Goal: Information Seeking & Learning: Compare options

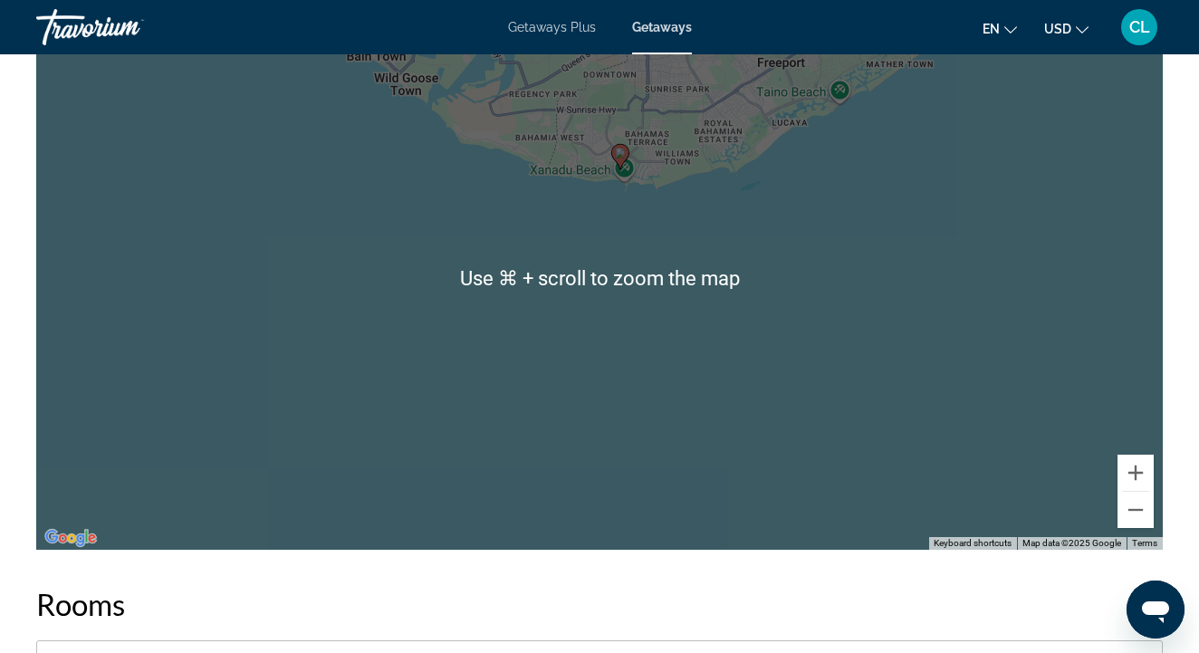
scroll to position [2696, 0]
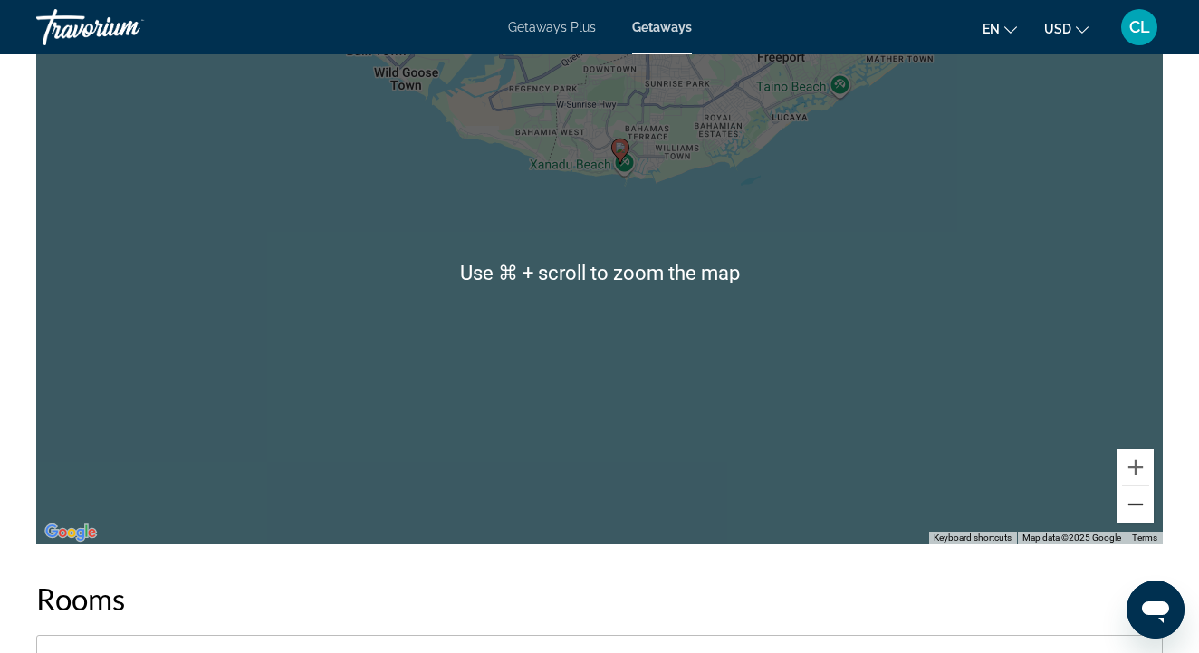
click at [1133, 498] on button "Zoom out" at bounding box center [1135, 504] width 36 height 36
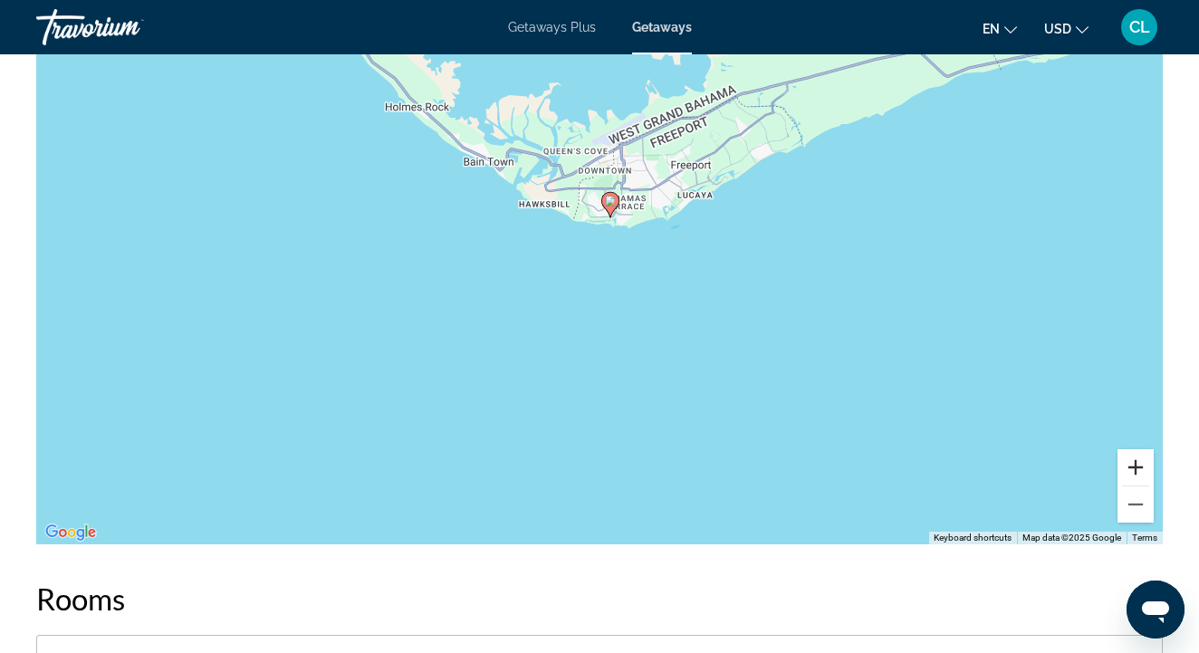
click at [1127, 465] on button "Zoom in" at bounding box center [1135, 467] width 36 height 36
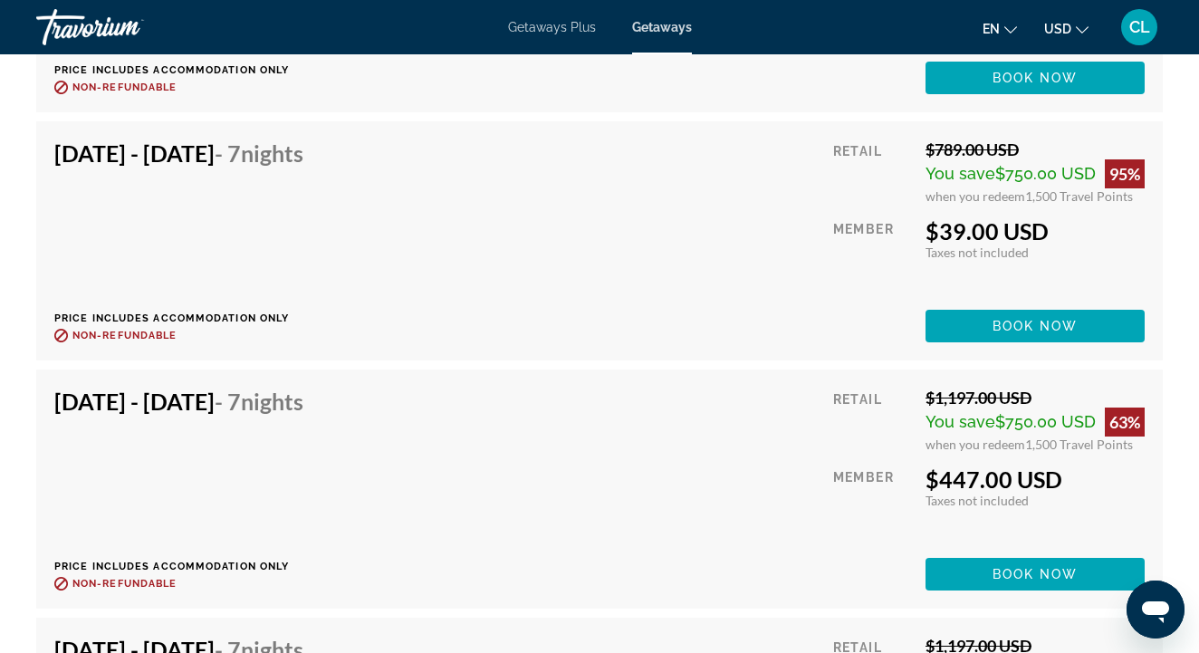
scroll to position [4198, 0]
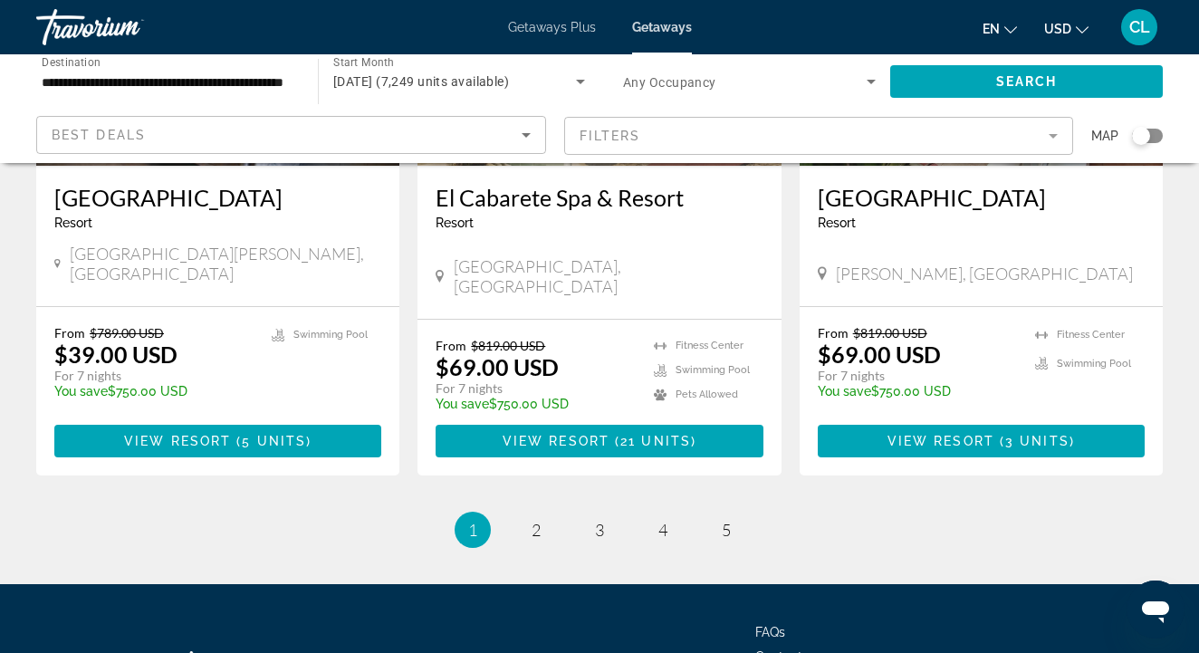
scroll to position [2304, 0]
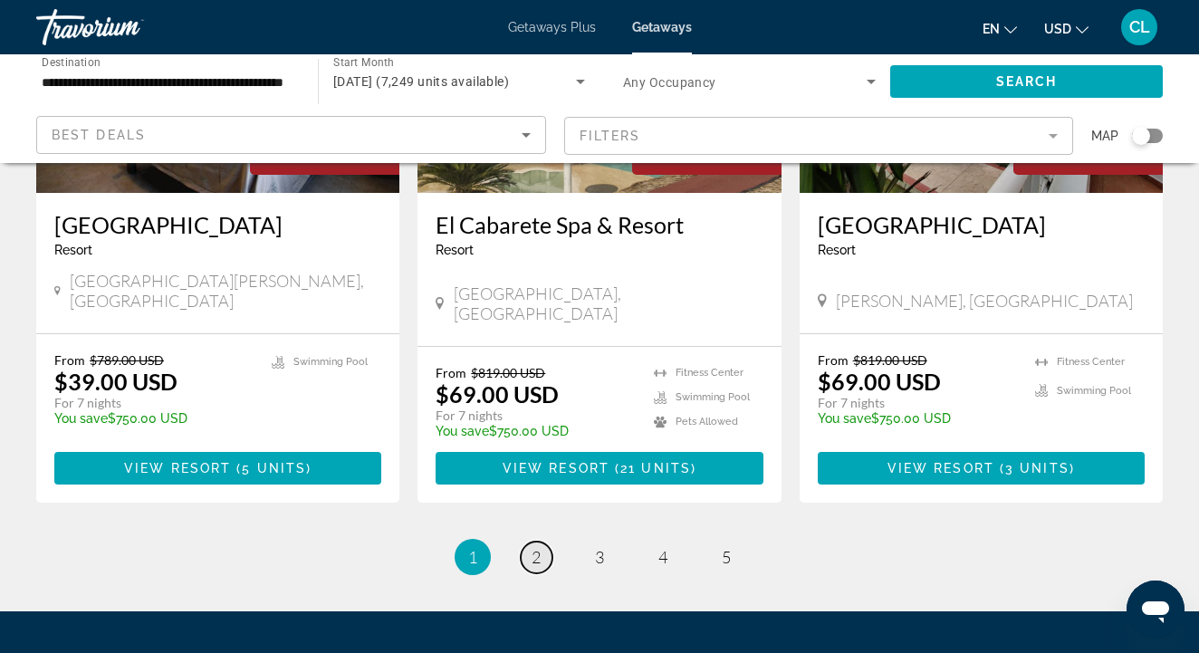
click at [534, 547] on span "2" at bounding box center [536, 557] width 9 height 20
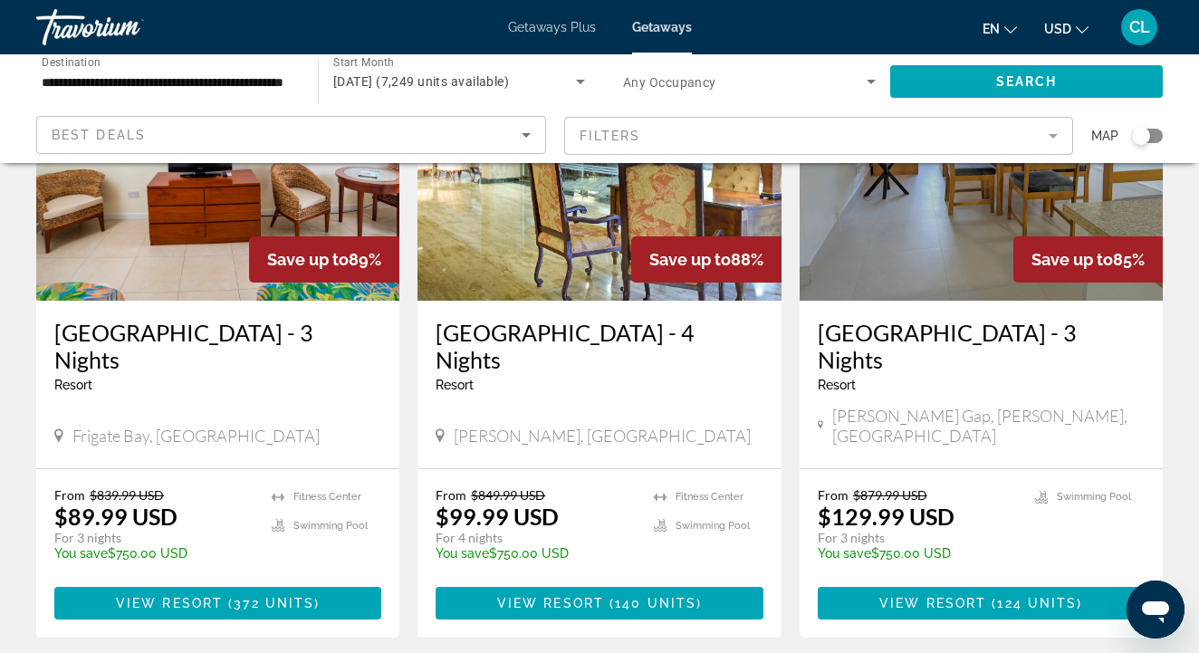
scroll to position [226, 0]
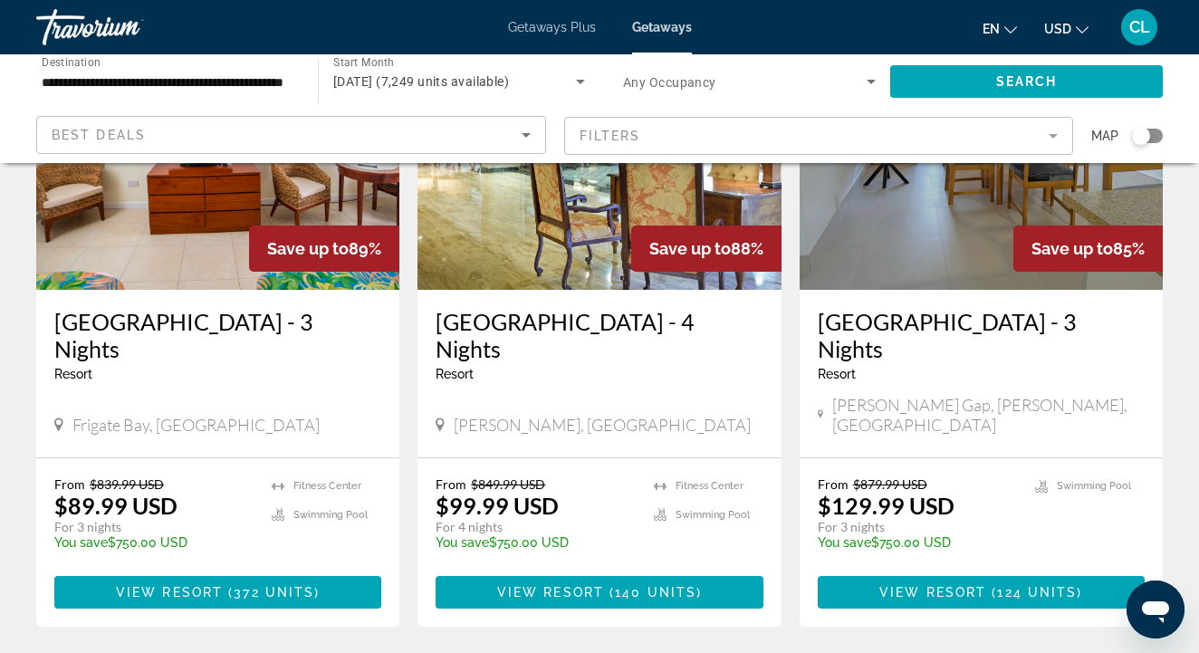
click at [927, 322] on h3 "[GEOGRAPHIC_DATA] - 3 Nights" at bounding box center [981, 335] width 327 height 54
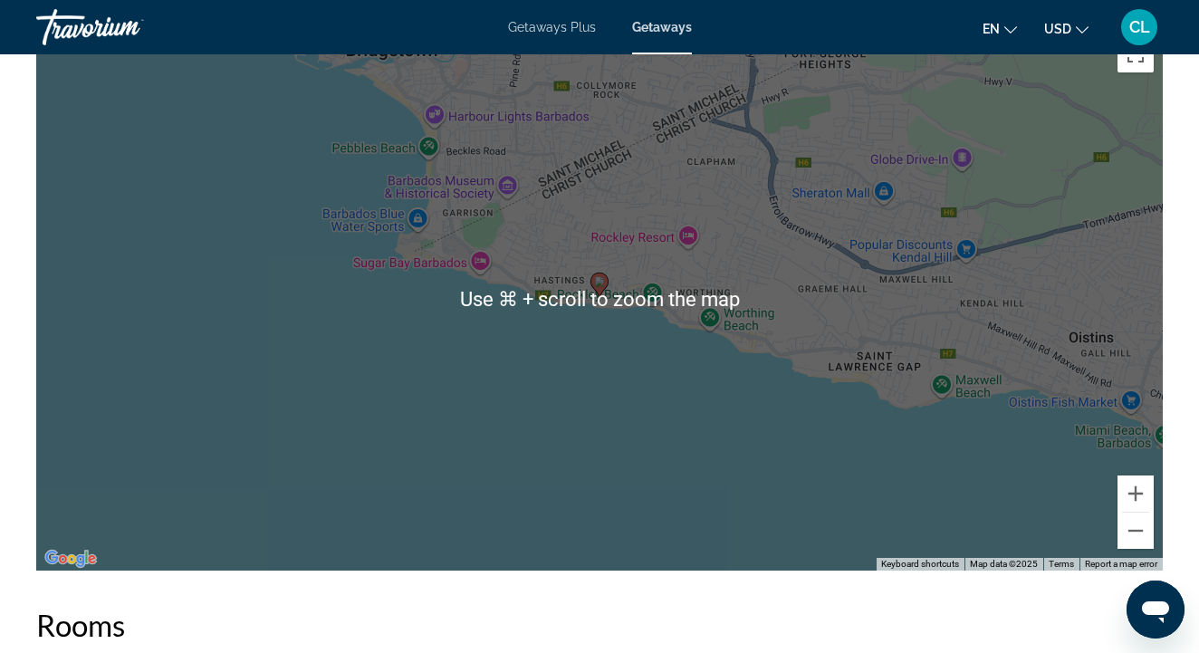
scroll to position [2355, 0]
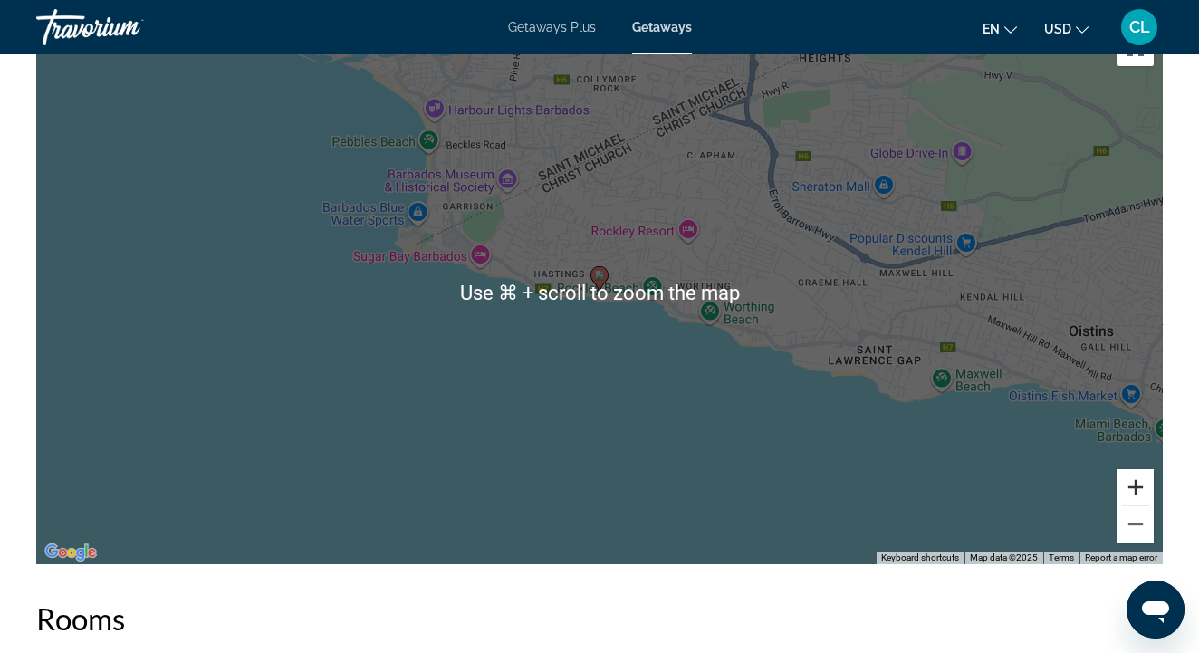
click at [1135, 481] on button "Zoom in" at bounding box center [1135, 487] width 36 height 36
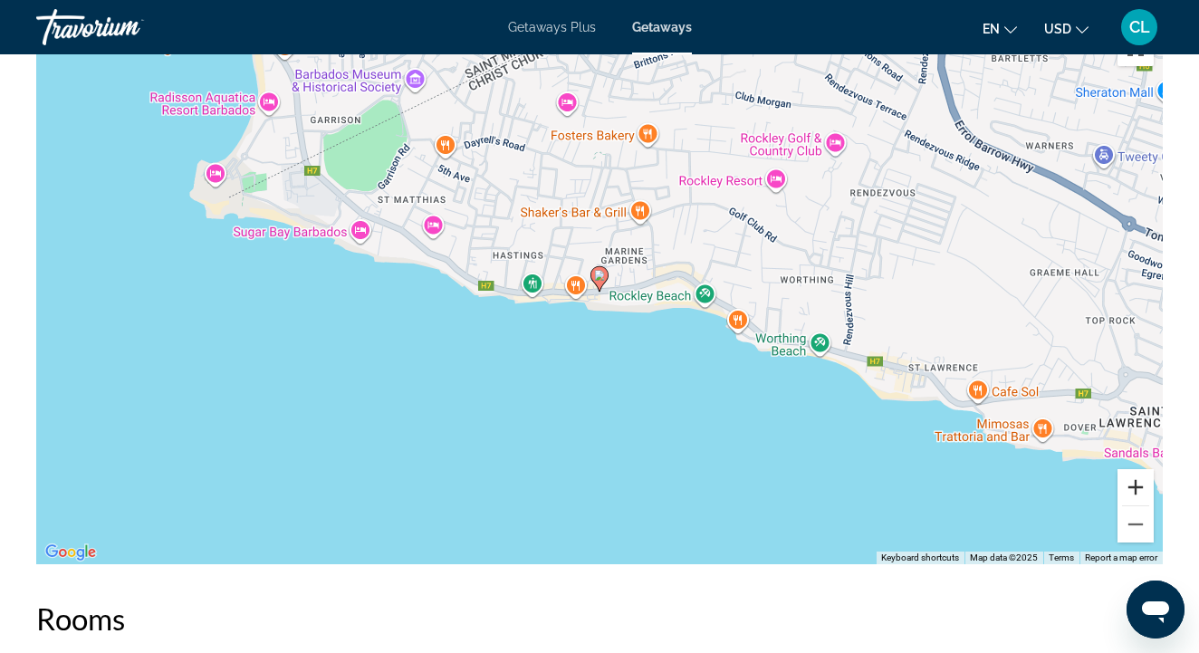
click at [1135, 482] on button "Zoom in" at bounding box center [1135, 487] width 36 height 36
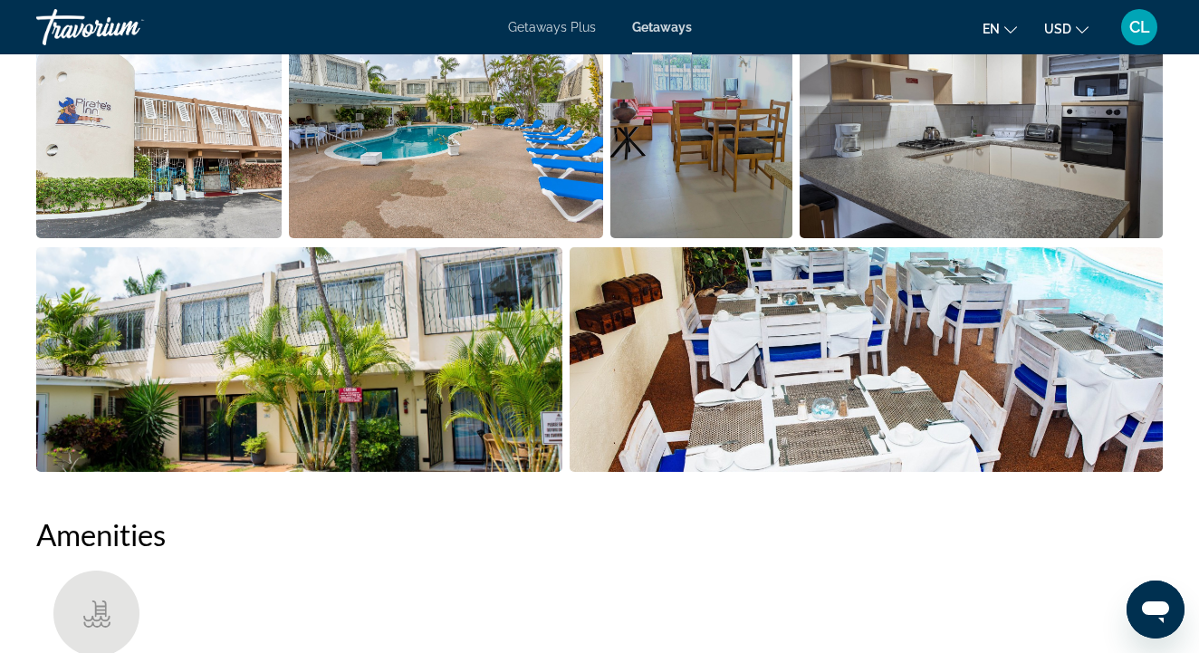
scroll to position [1271, 0]
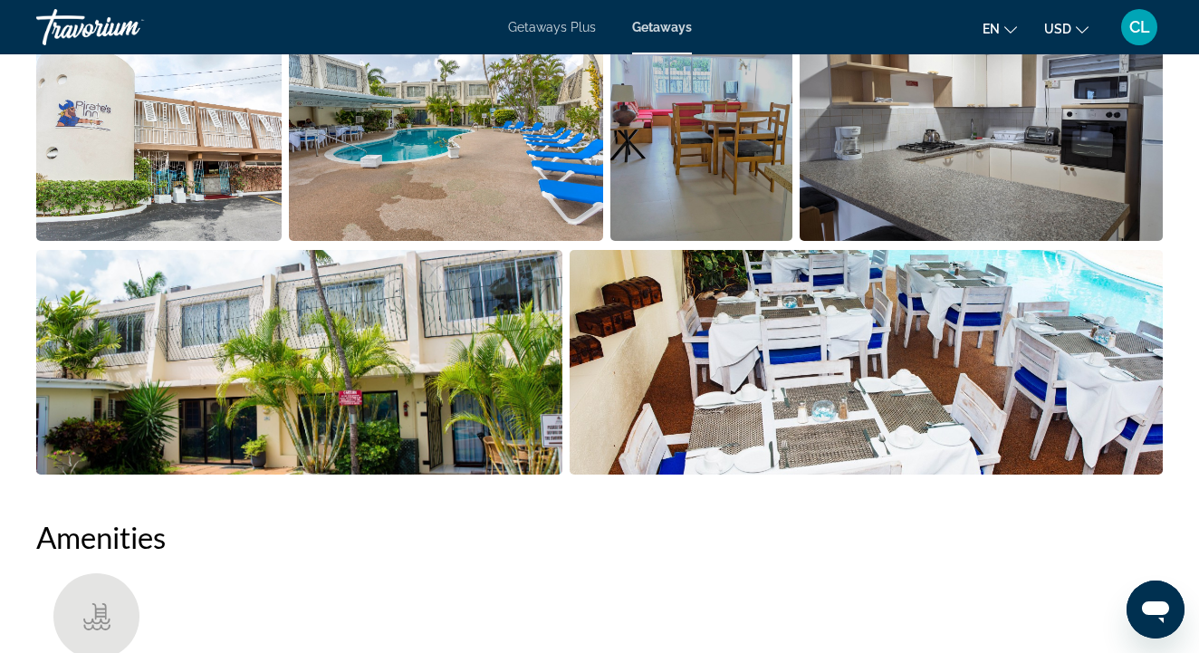
click at [940, 194] on img "Open full-screen image slider" at bounding box center [981, 128] width 363 height 225
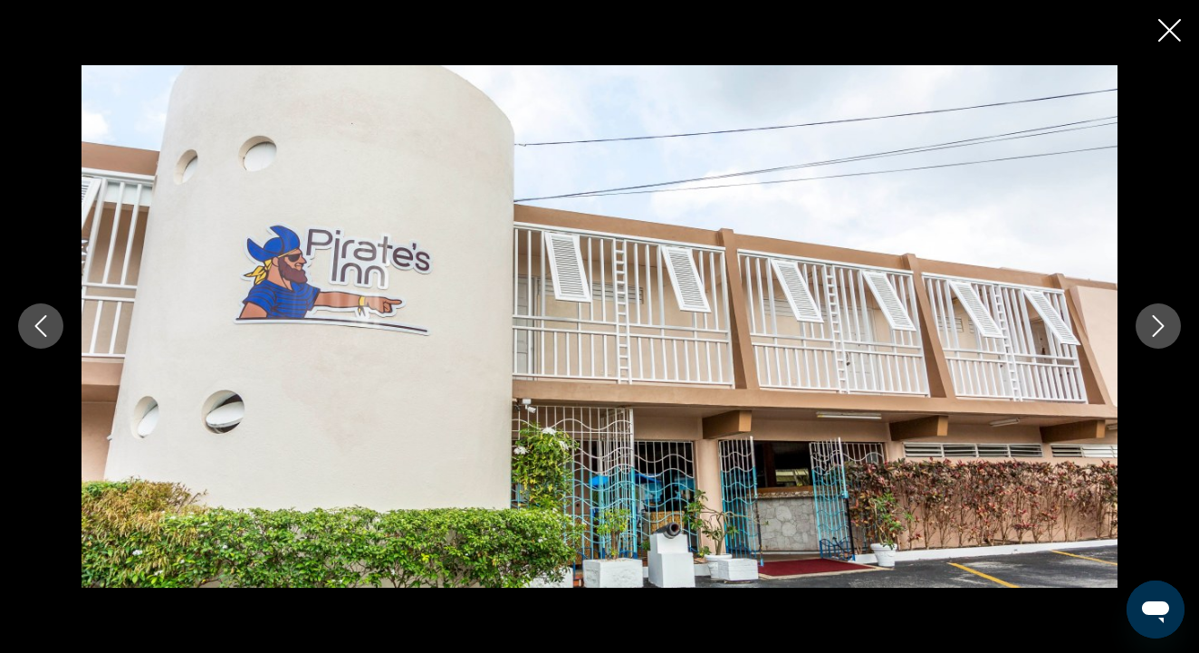
click at [1161, 330] on icon "Next image" at bounding box center [1158, 326] width 22 height 22
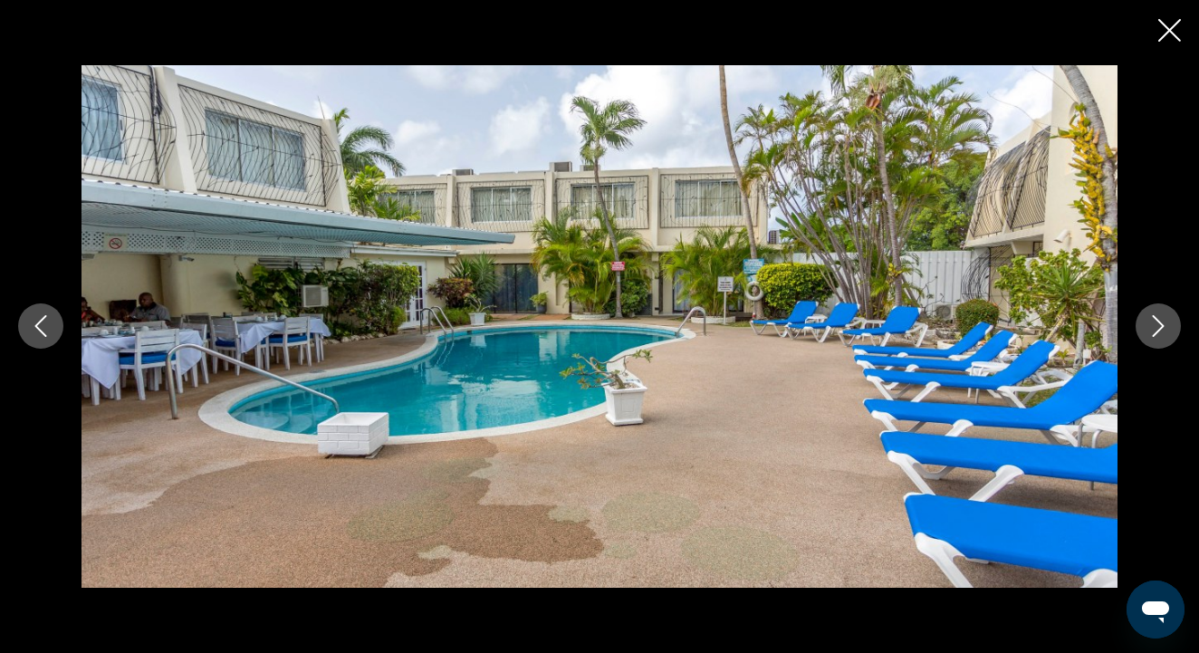
click at [1161, 330] on icon "Next image" at bounding box center [1158, 326] width 22 height 22
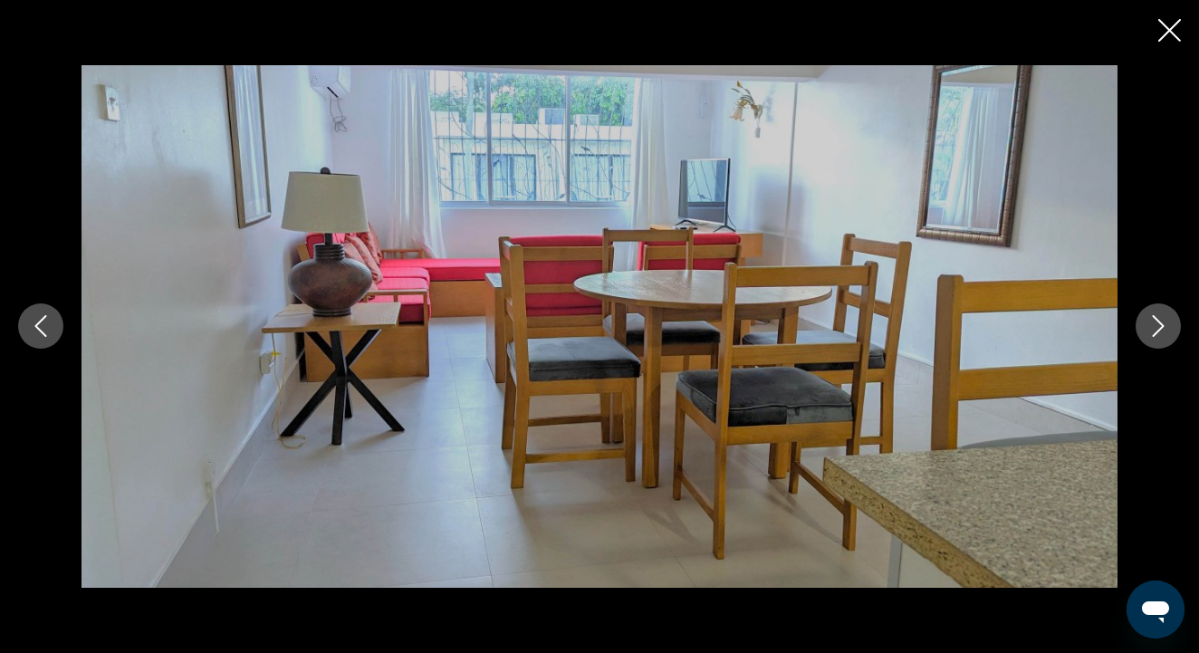
click at [1170, 32] on icon "Close slideshow" at bounding box center [1169, 30] width 23 height 23
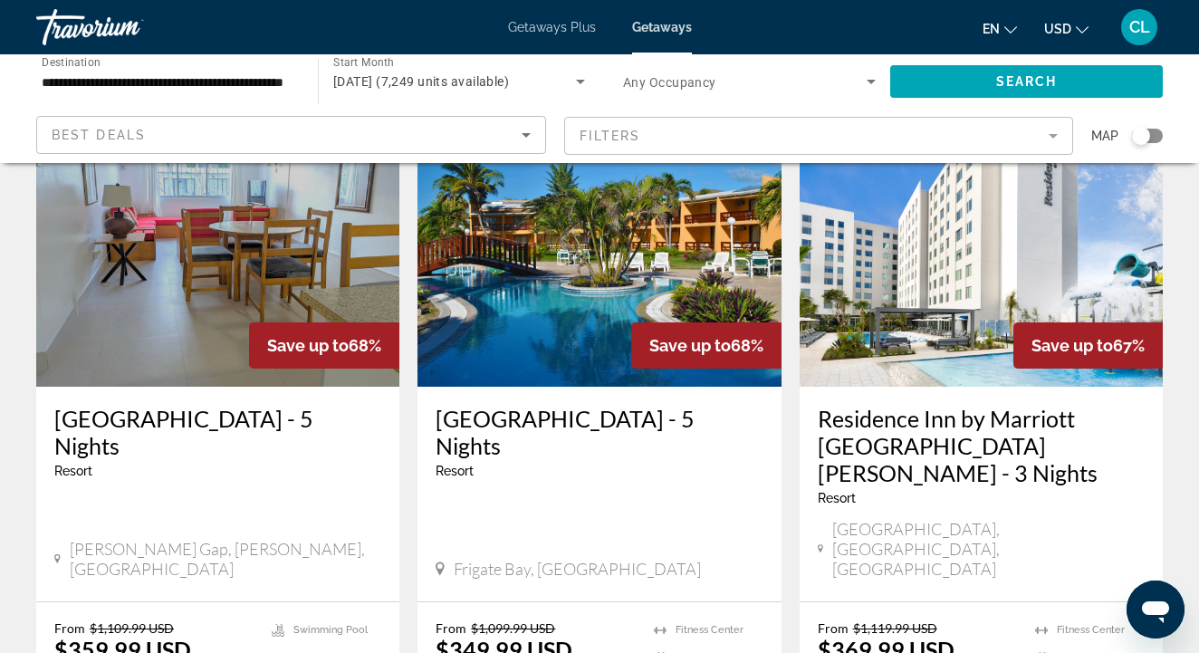
scroll to position [2095, 0]
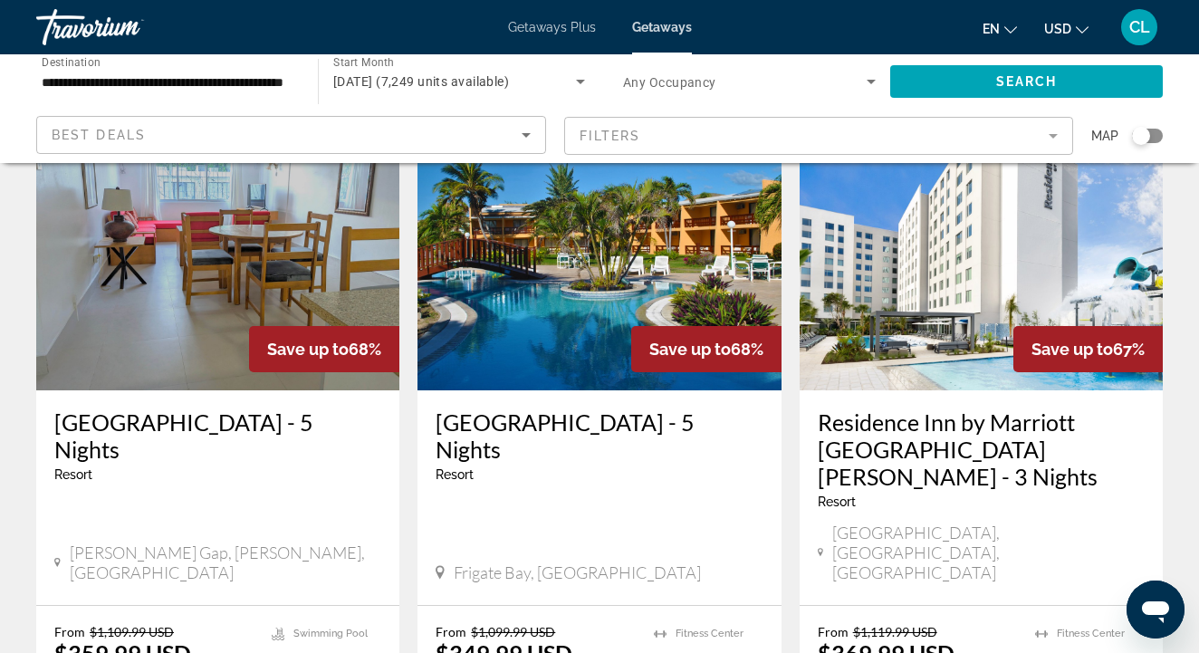
click at [564, 408] on h3 "[GEOGRAPHIC_DATA] - 5 Nights" at bounding box center [599, 435] width 327 height 54
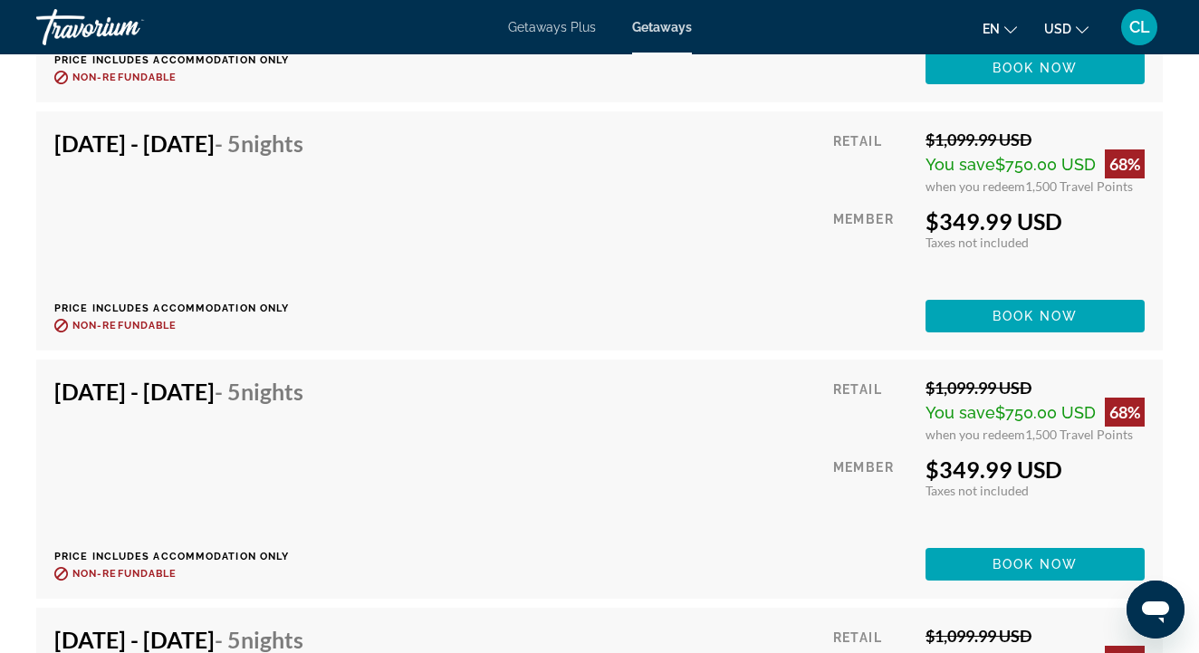
scroll to position [4315, 0]
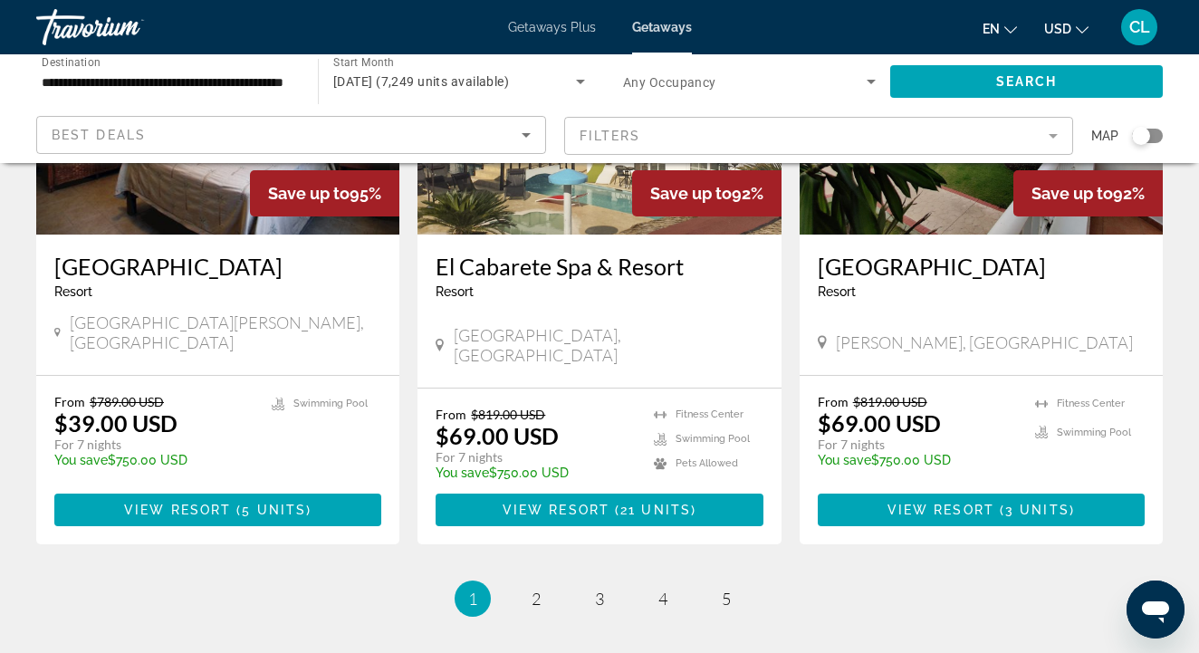
scroll to position [2261, 0]
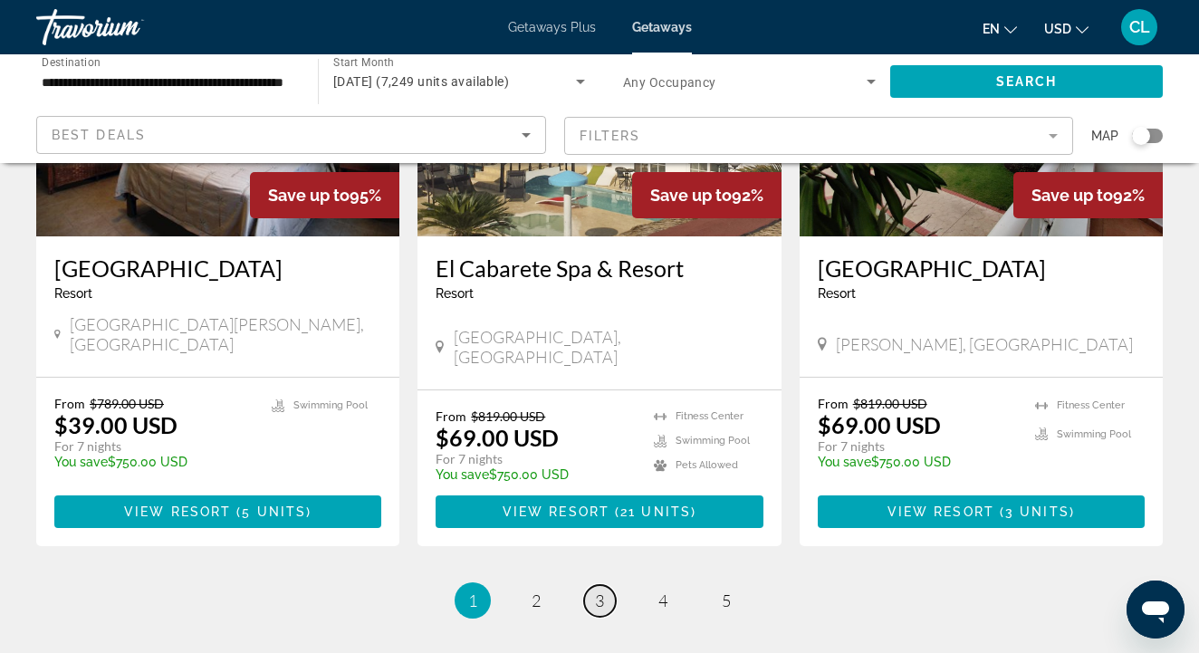
click at [600, 590] on span "3" at bounding box center [599, 600] width 9 height 20
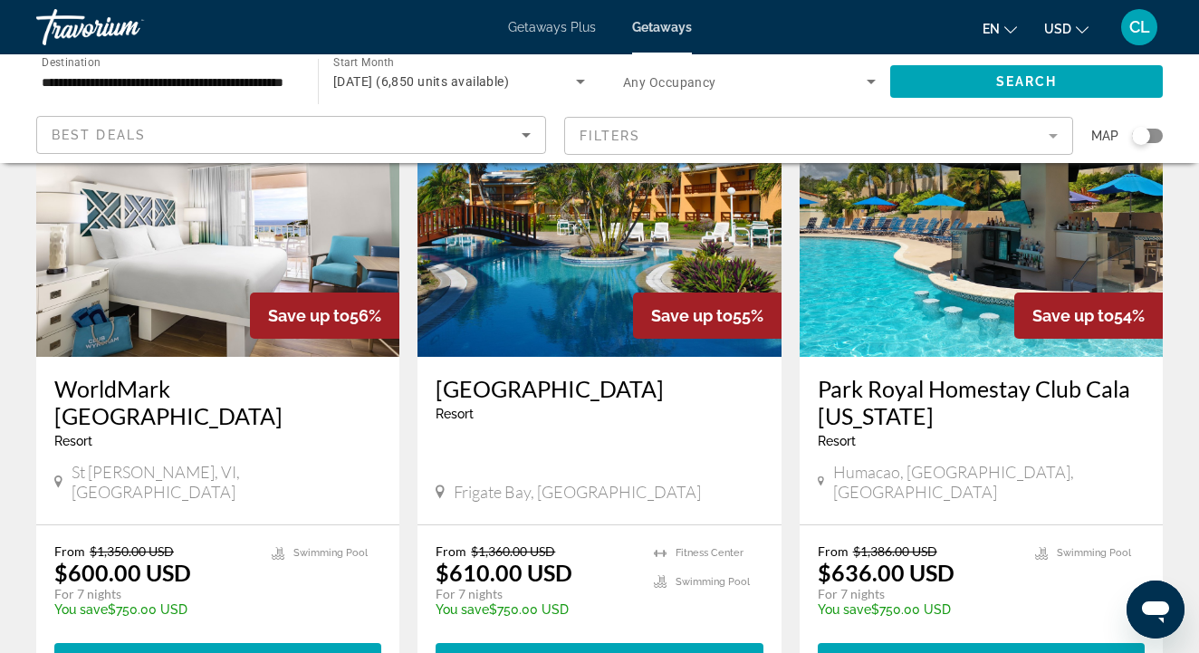
scroll to position [1509, 0]
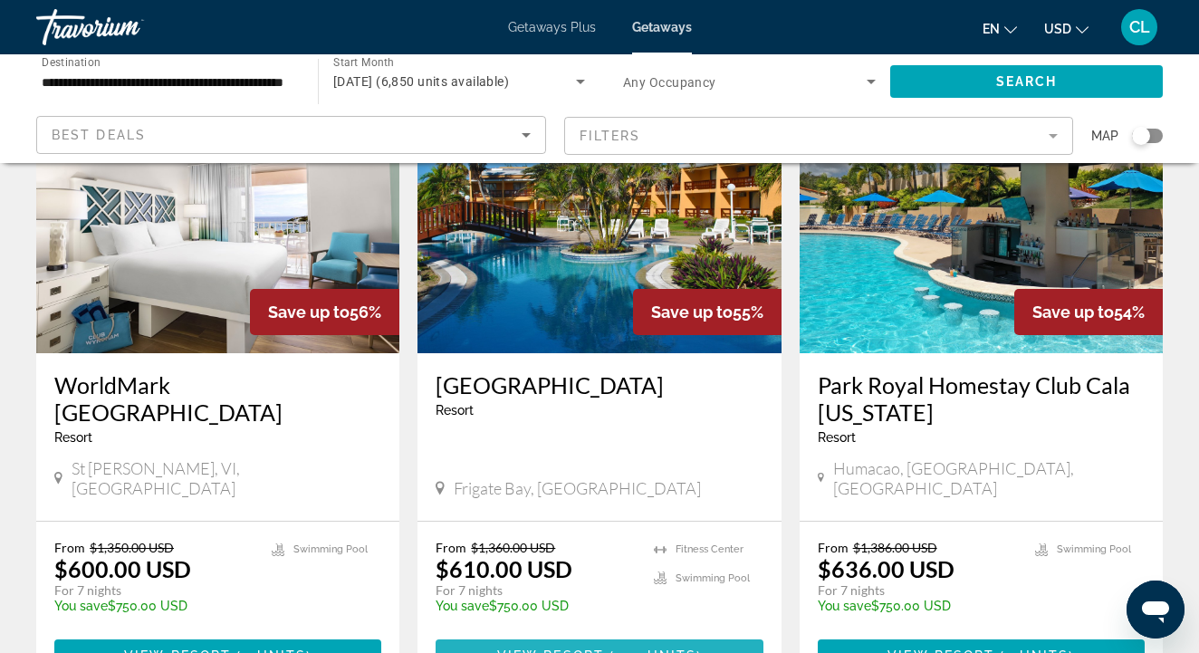
click at [518, 648] on span "View Resort" at bounding box center [550, 655] width 107 height 14
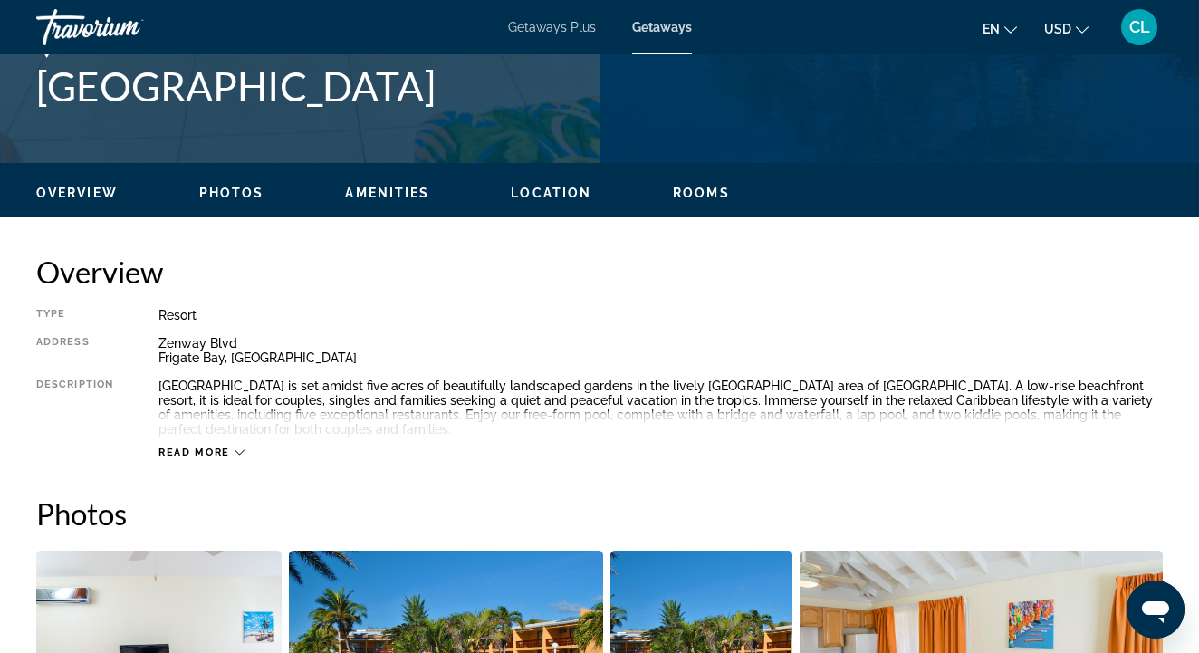
scroll to position [758, 0]
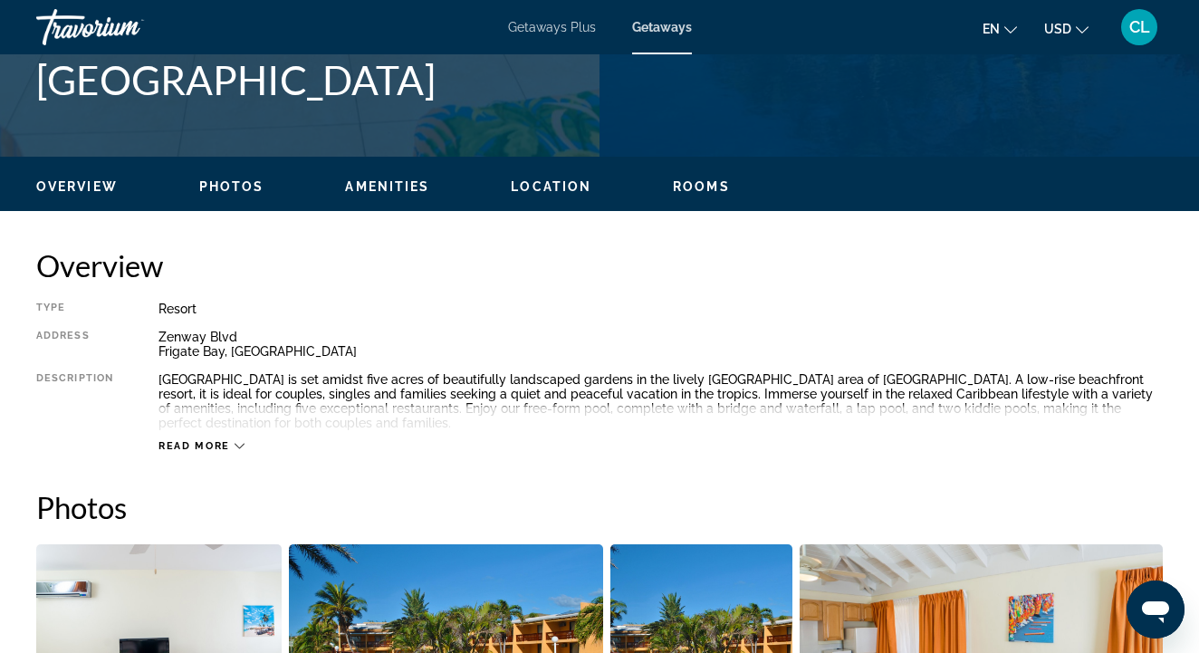
click at [195, 443] on span "Read more" at bounding box center [194, 446] width 72 height 12
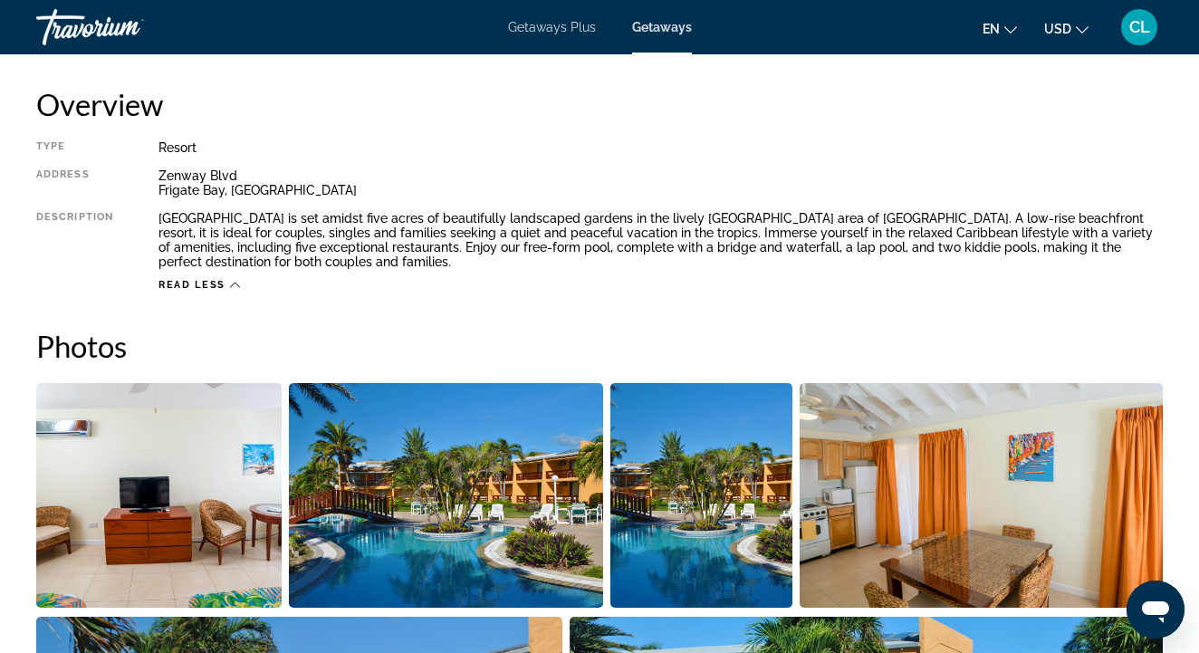
scroll to position [955, 0]
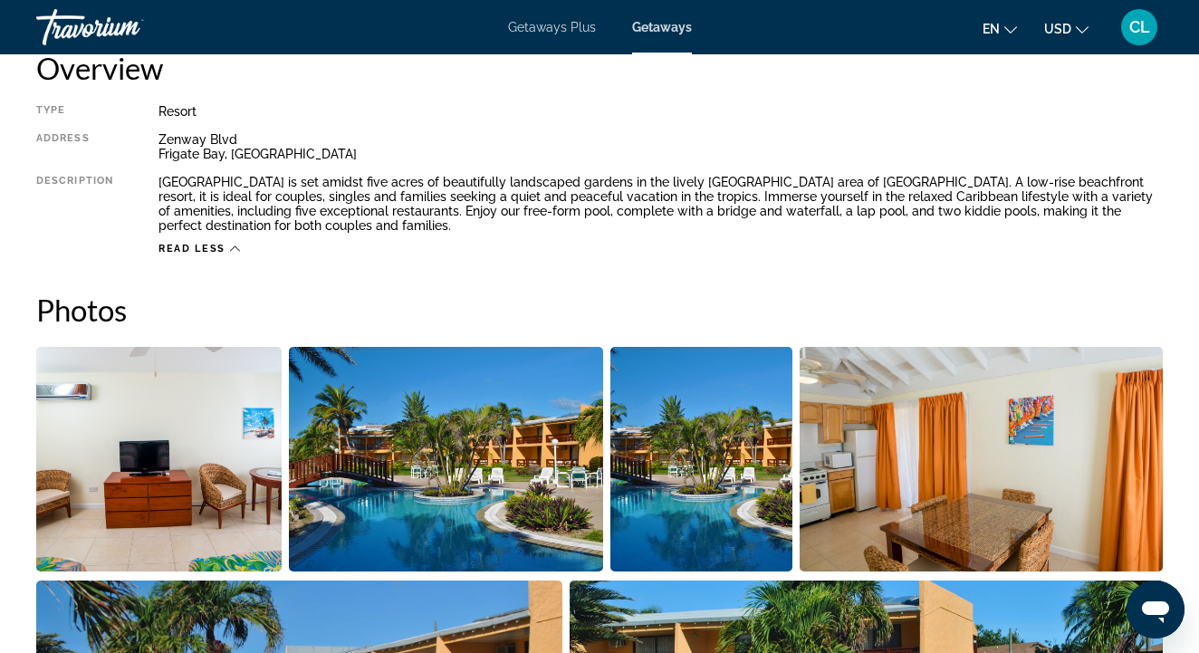
click at [195, 443] on img "Open full-screen image slider" at bounding box center [158, 459] width 245 height 225
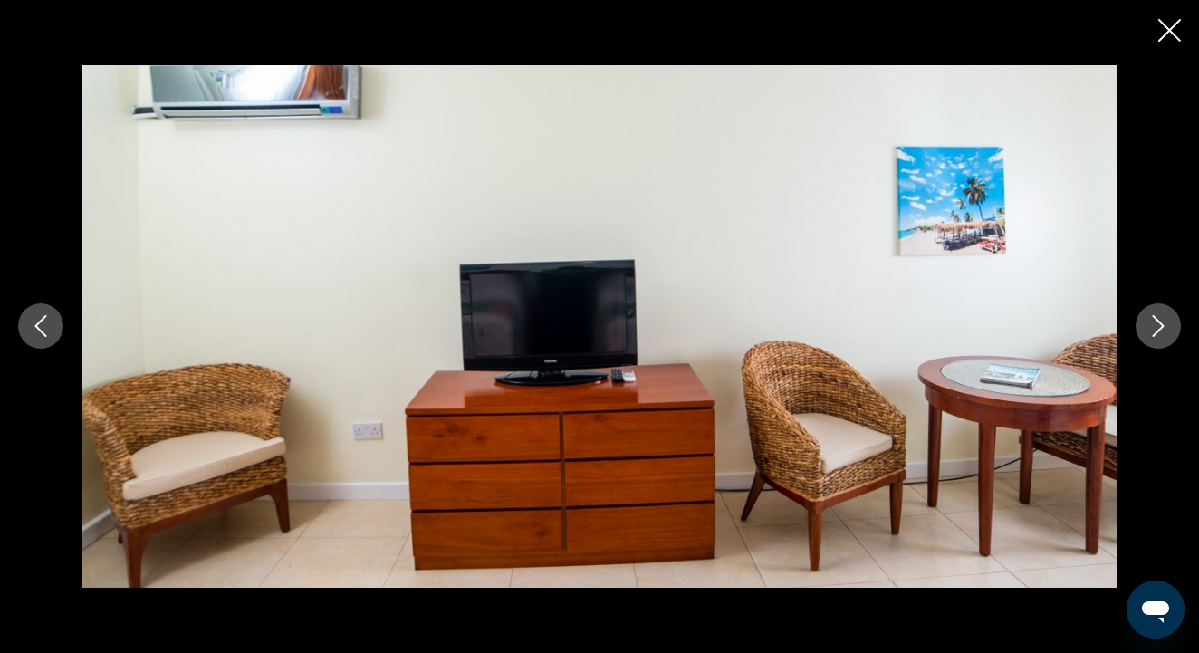
click at [1160, 320] on icon "Next image" at bounding box center [1158, 326] width 22 height 22
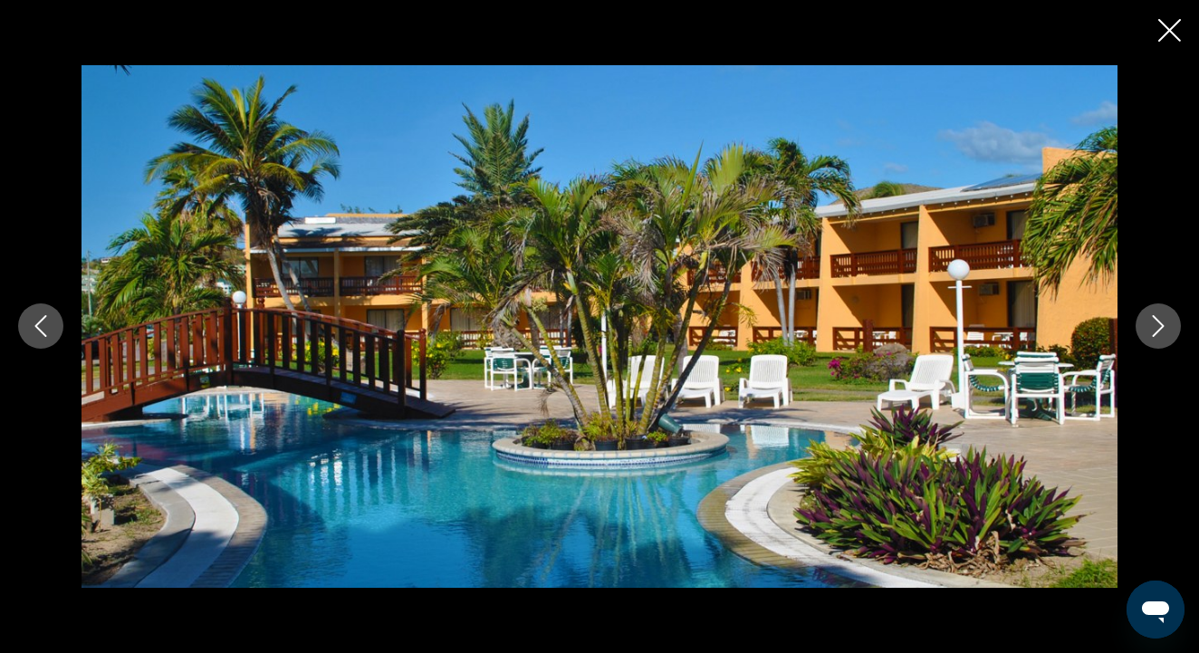
click at [1160, 321] on icon "Next image" at bounding box center [1158, 326] width 22 height 22
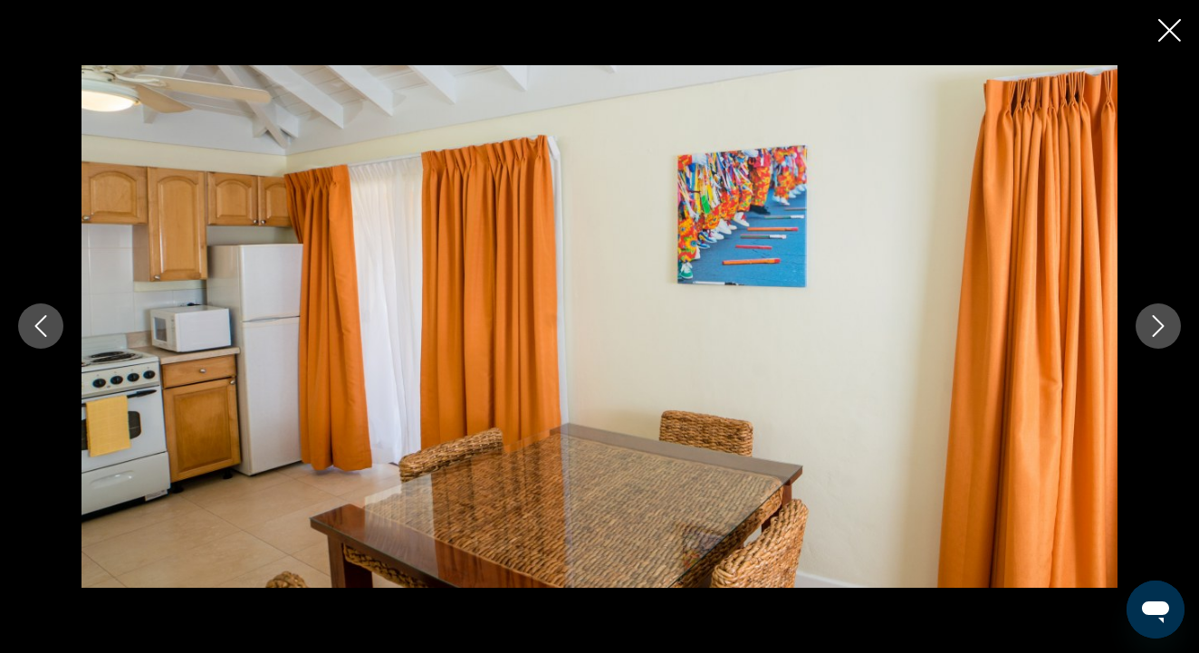
click at [1160, 321] on icon "Next image" at bounding box center [1158, 326] width 22 height 22
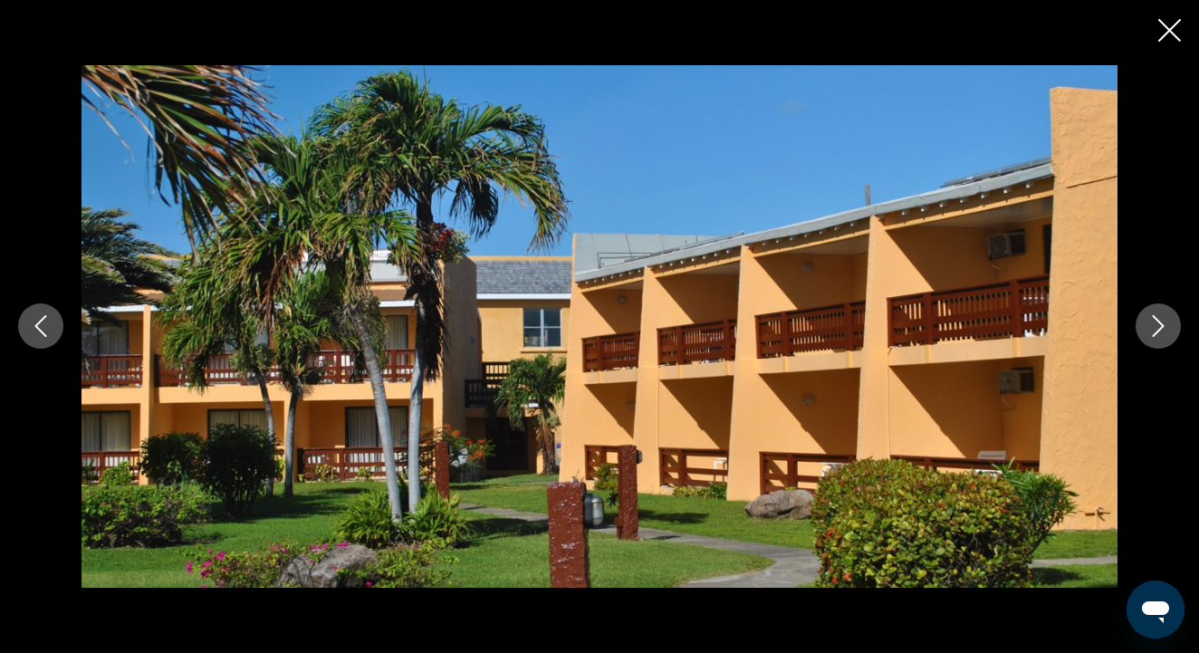
click at [1160, 321] on icon "Next image" at bounding box center [1158, 326] width 22 height 22
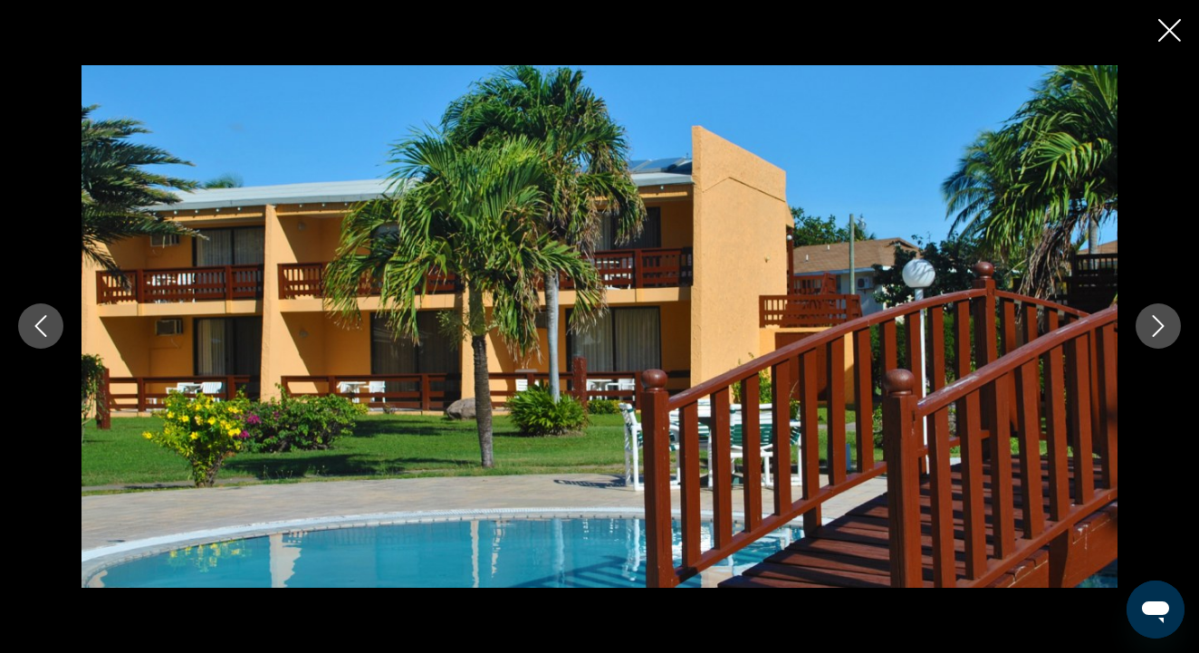
click at [1160, 321] on icon "Next image" at bounding box center [1158, 326] width 22 height 22
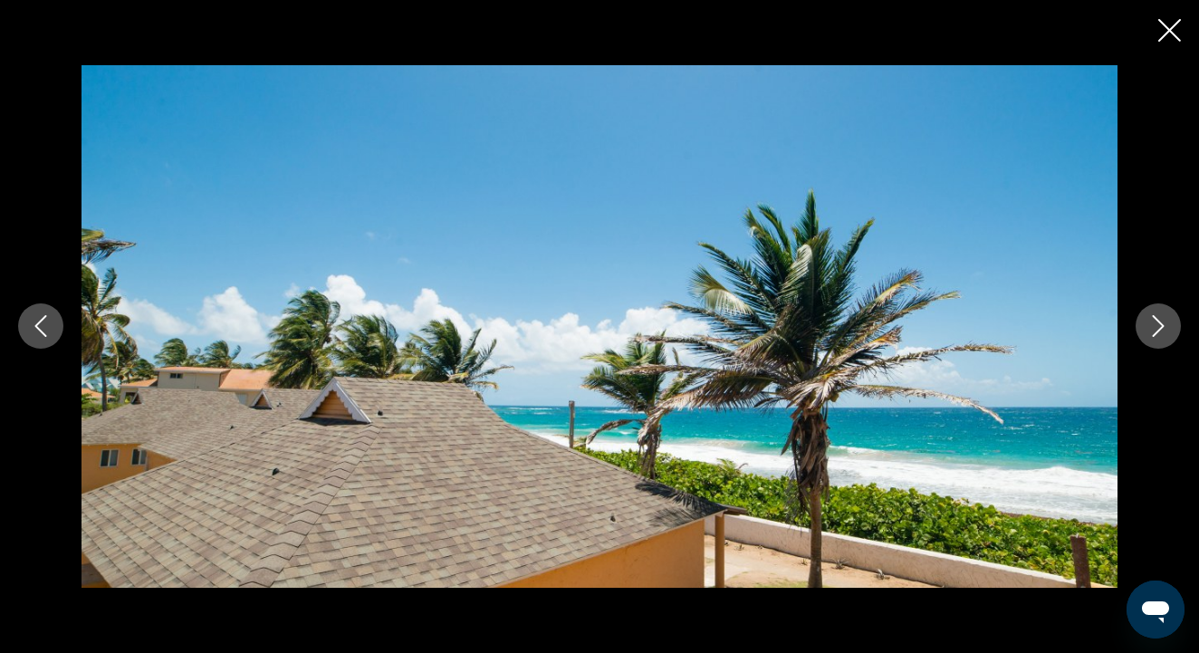
click at [1160, 321] on icon "Next image" at bounding box center [1158, 326] width 22 height 22
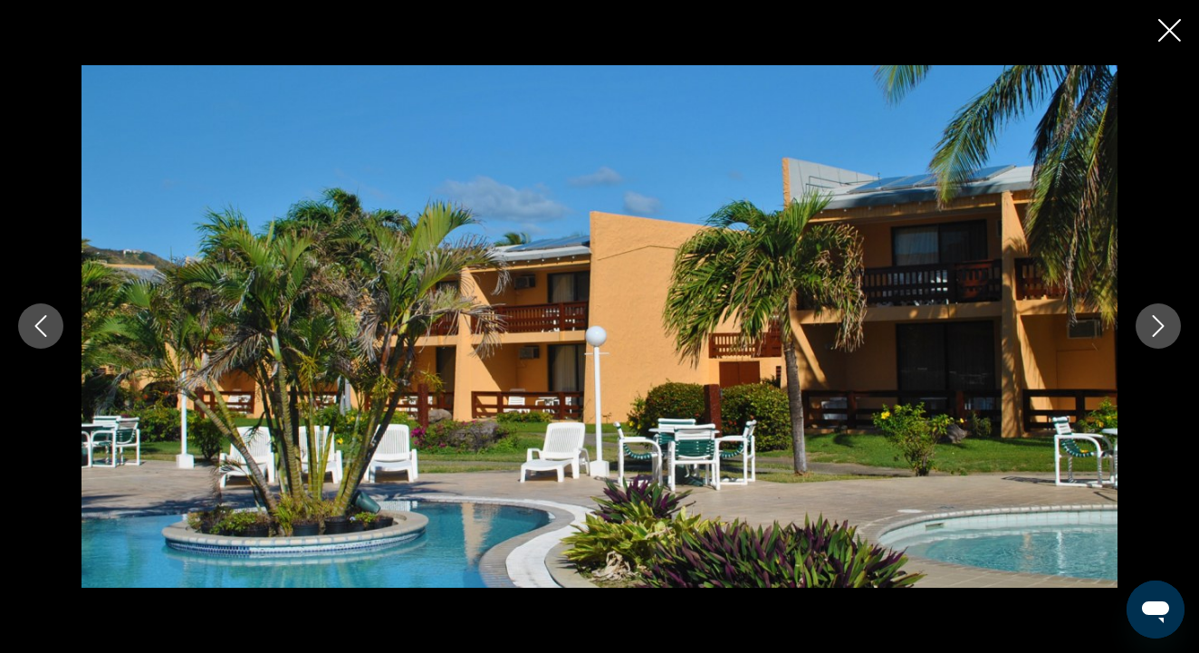
click at [1160, 321] on icon "Next image" at bounding box center [1158, 326] width 22 height 22
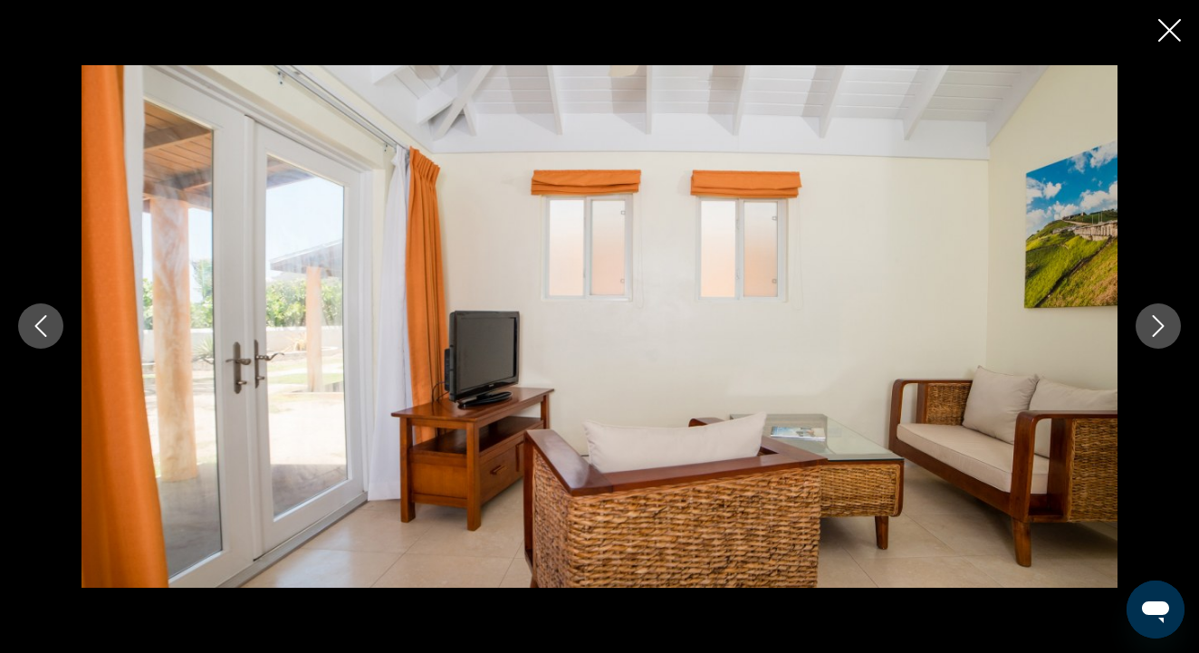
click at [1160, 321] on icon "Next image" at bounding box center [1158, 326] width 22 height 22
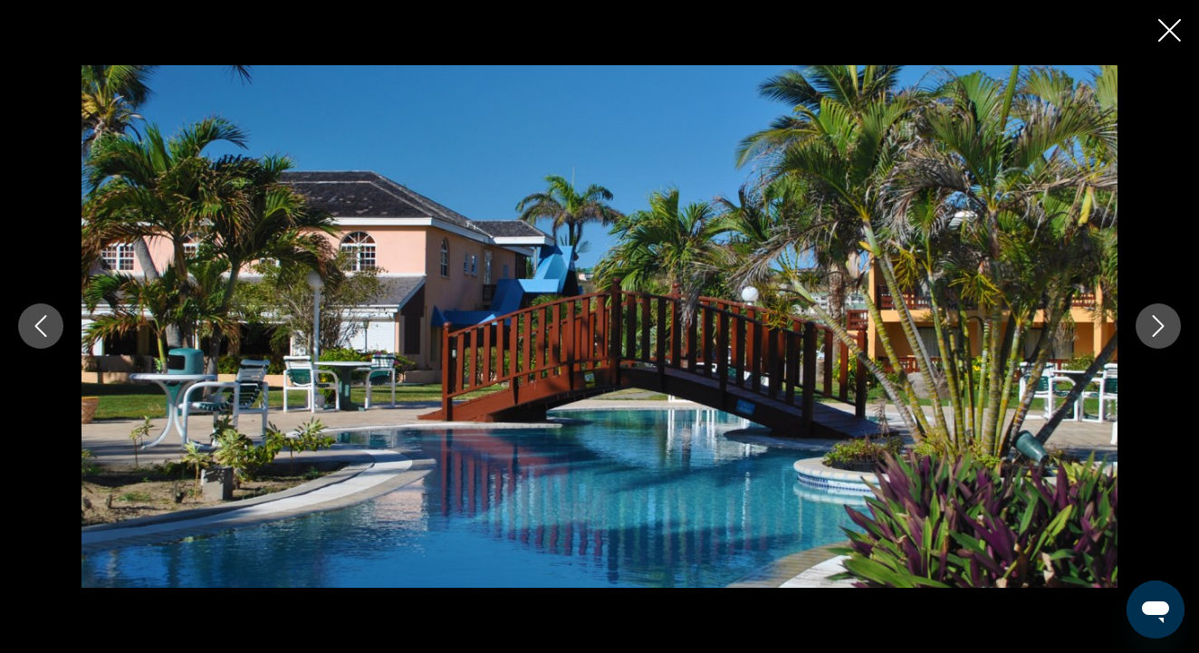
click at [1160, 321] on icon "Next image" at bounding box center [1158, 326] width 22 height 22
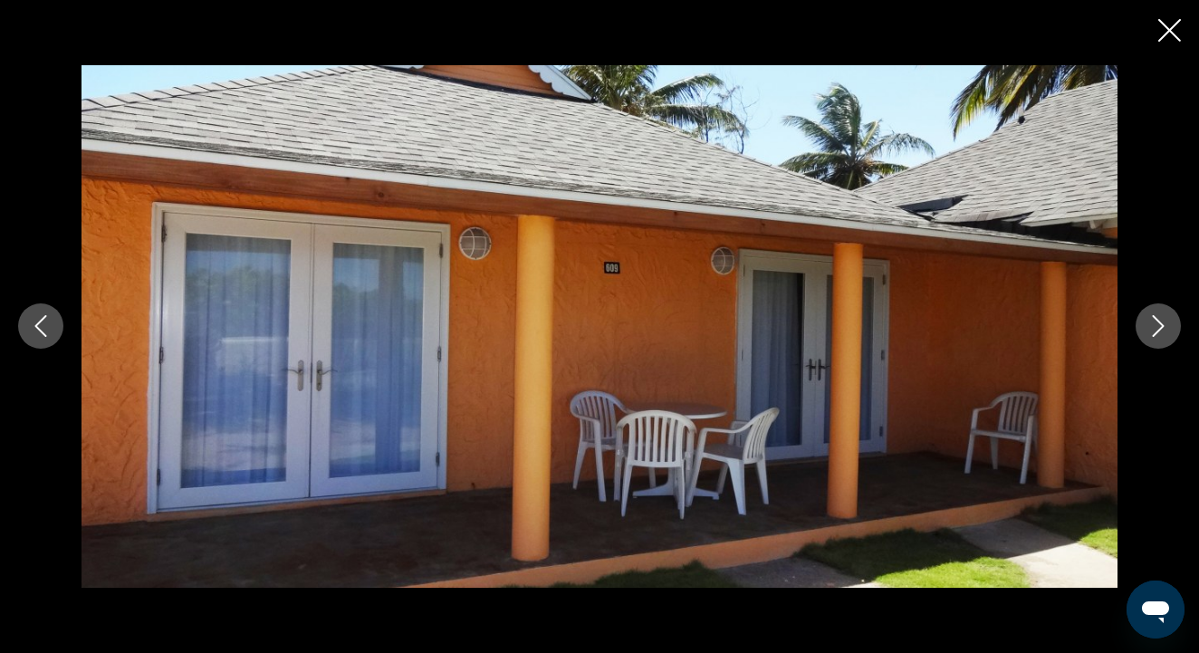
click at [1160, 321] on icon "Next image" at bounding box center [1158, 326] width 22 height 22
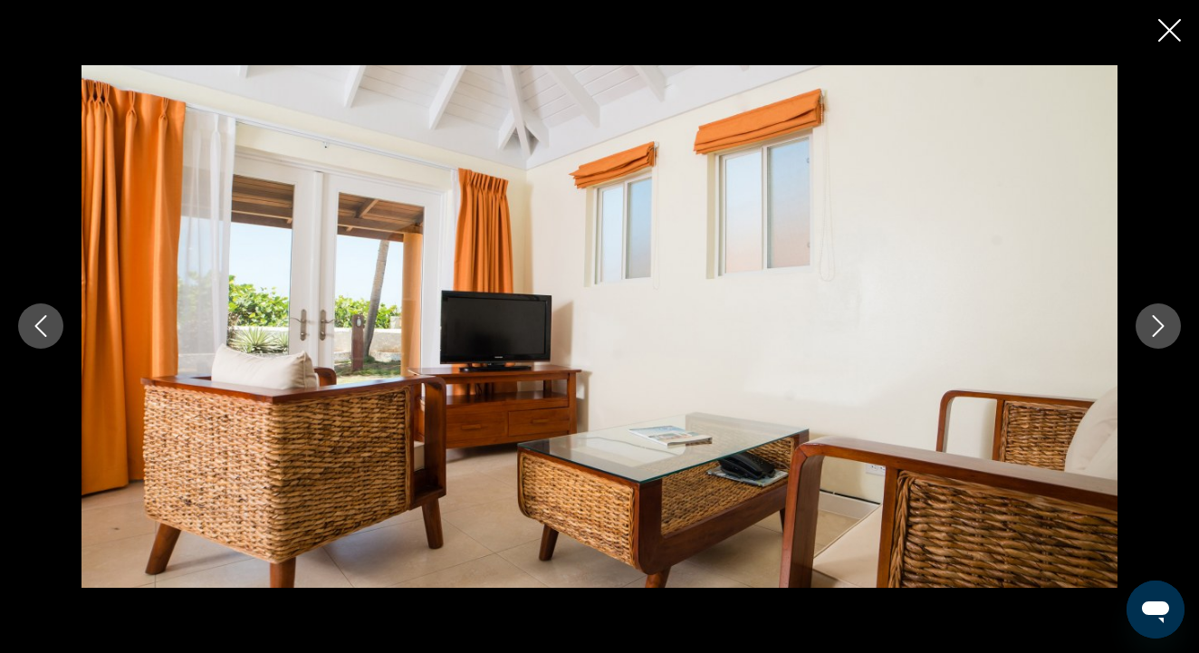
click at [1160, 321] on icon "Next image" at bounding box center [1158, 326] width 22 height 22
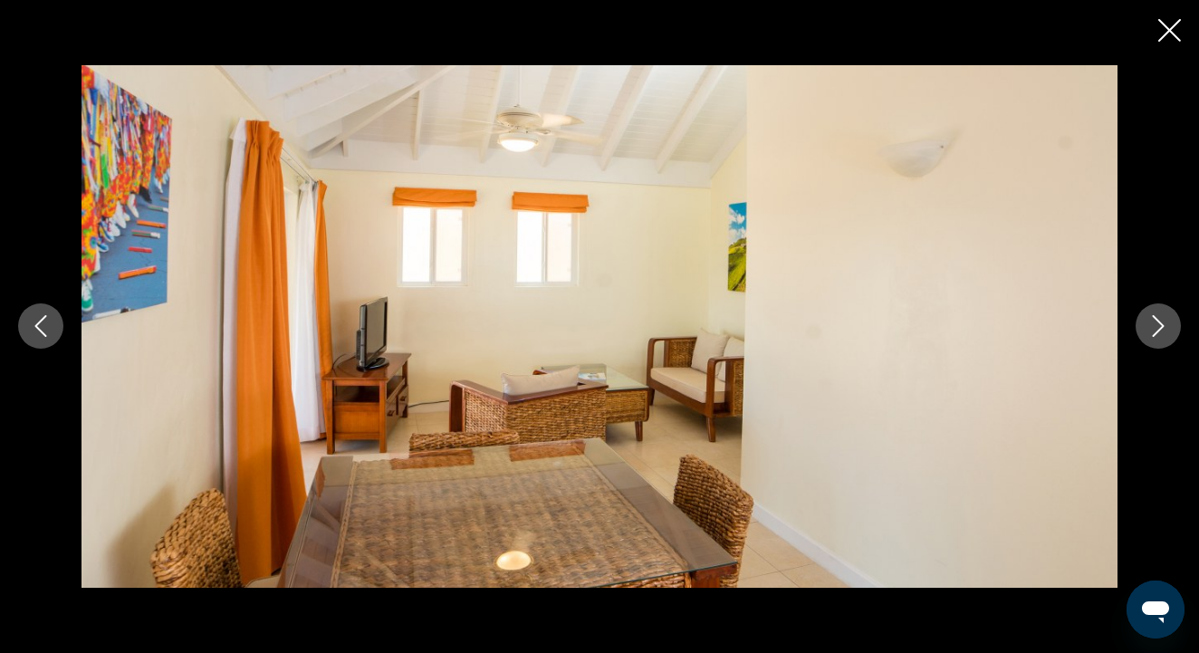
click at [1155, 320] on icon "Next image" at bounding box center [1158, 326] width 22 height 22
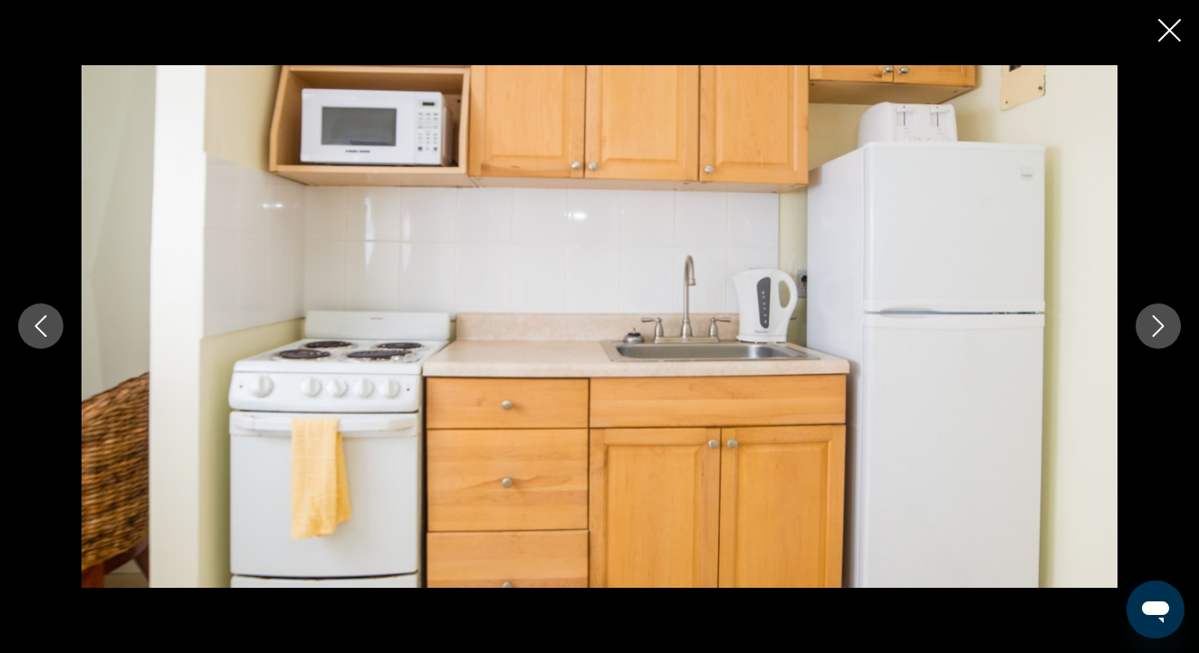
click at [1155, 320] on icon "Next image" at bounding box center [1158, 326] width 22 height 22
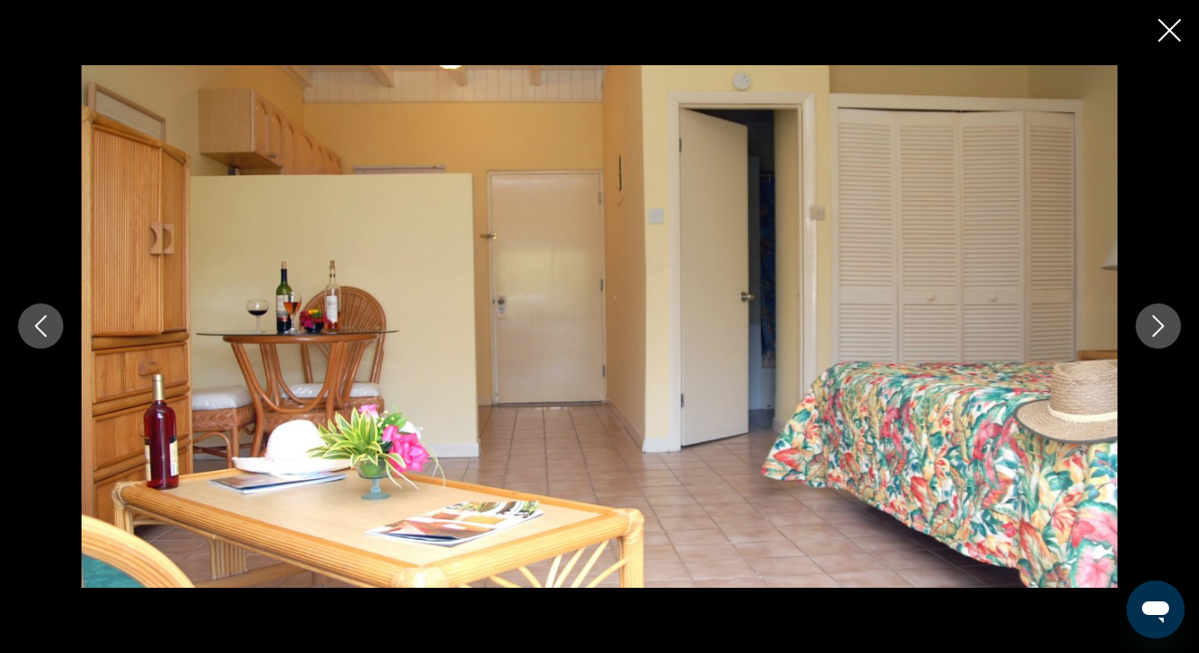
click at [1156, 320] on icon "Next image" at bounding box center [1159, 327] width 12 height 22
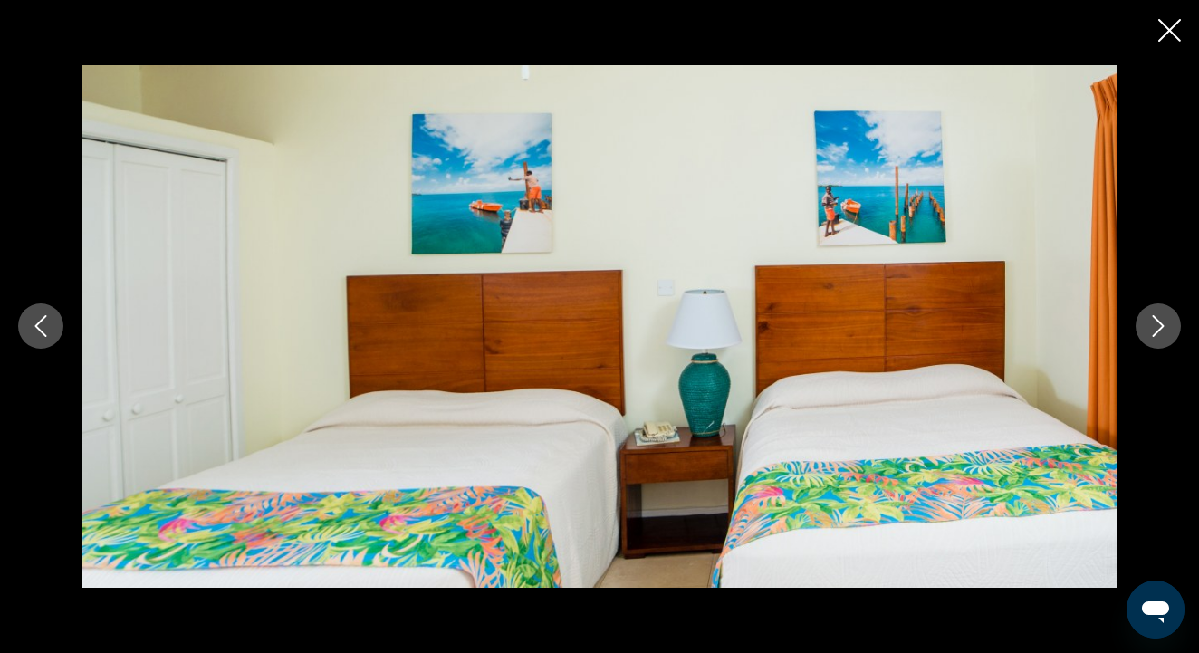
click at [1156, 320] on icon "Next image" at bounding box center [1159, 327] width 12 height 22
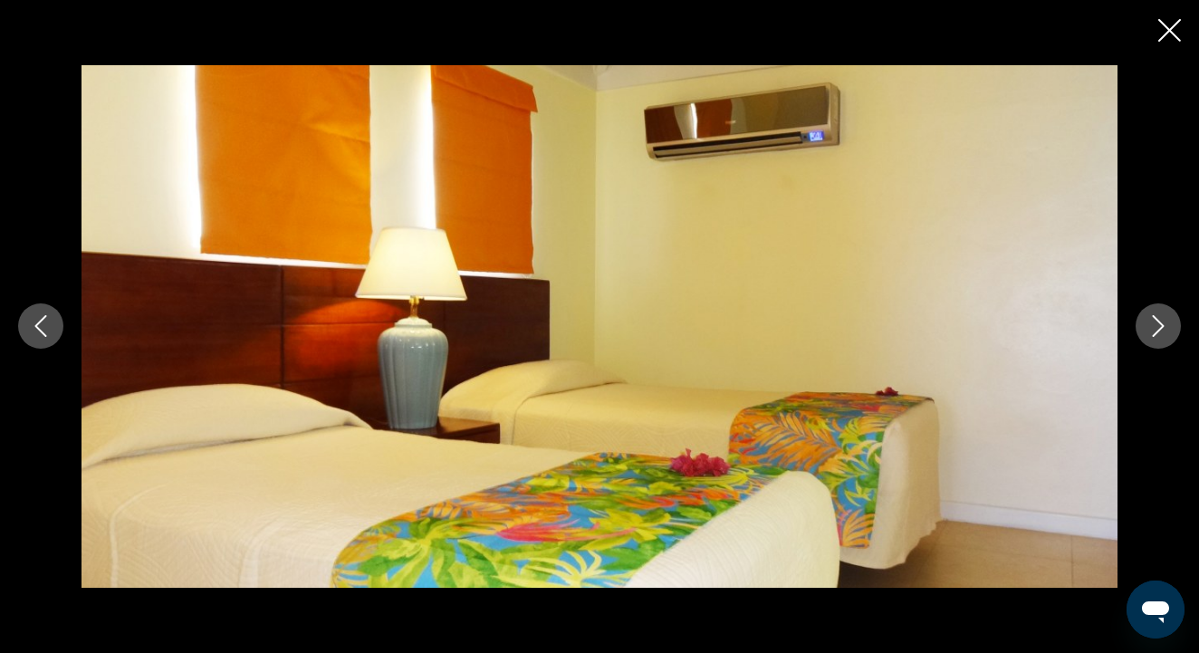
click at [1156, 320] on icon "Next image" at bounding box center [1159, 327] width 12 height 22
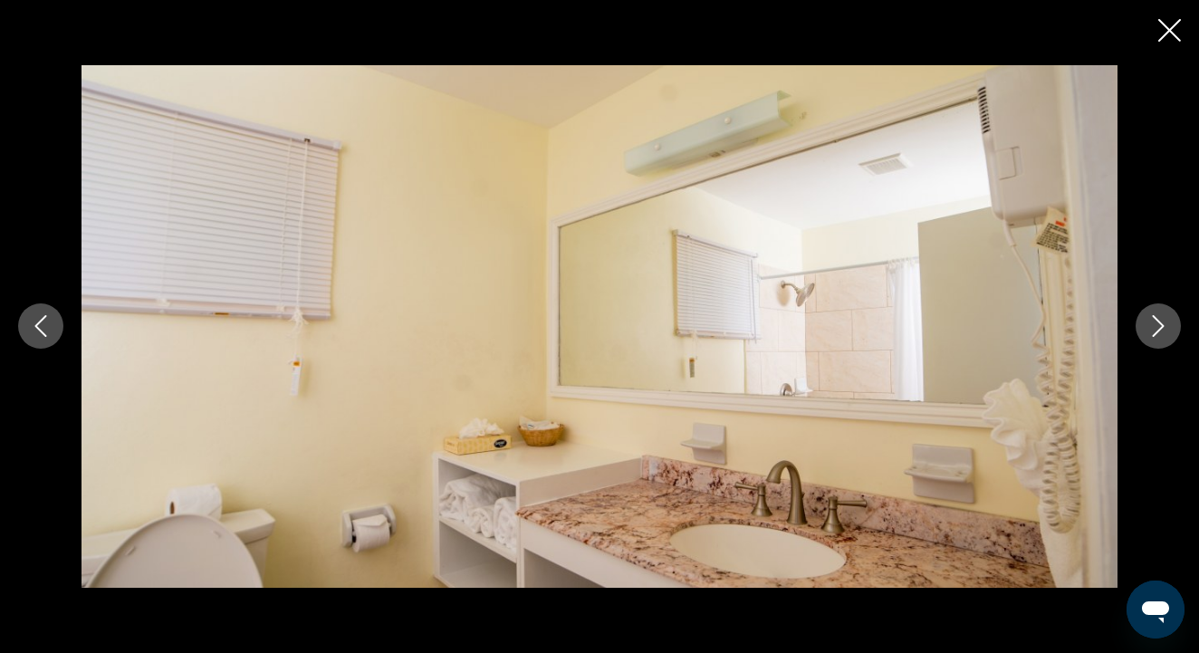
click at [1156, 320] on icon "Next image" at bounding box center [1159, 327] width 12 height 22
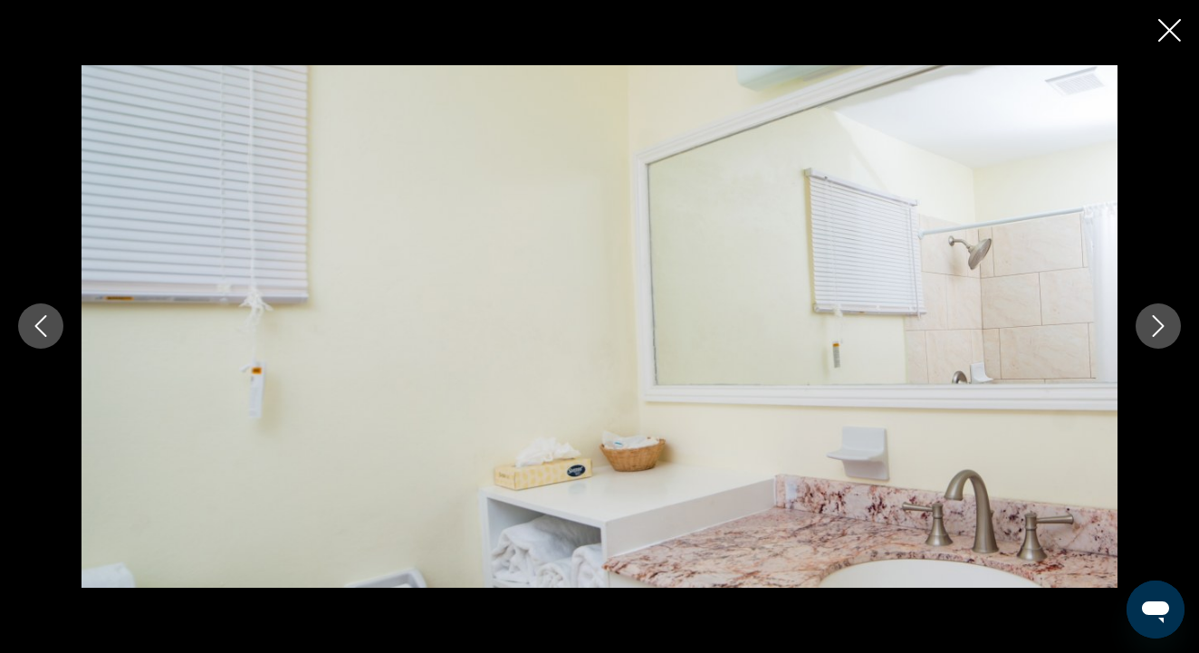
click at [1156, 320] on icon "Next image" at bounding box center [1159, 327] width 12 height 22
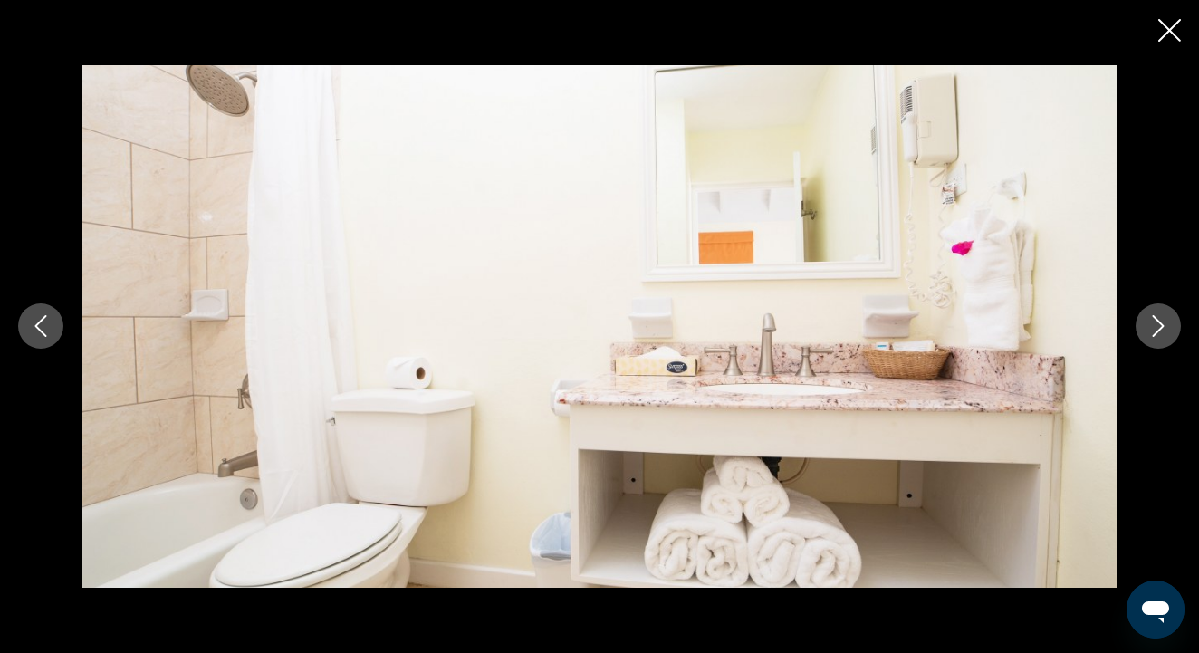
click at [1156, 320] on icon "Next image" at bounding box center [1159, 327] width 12 height 22
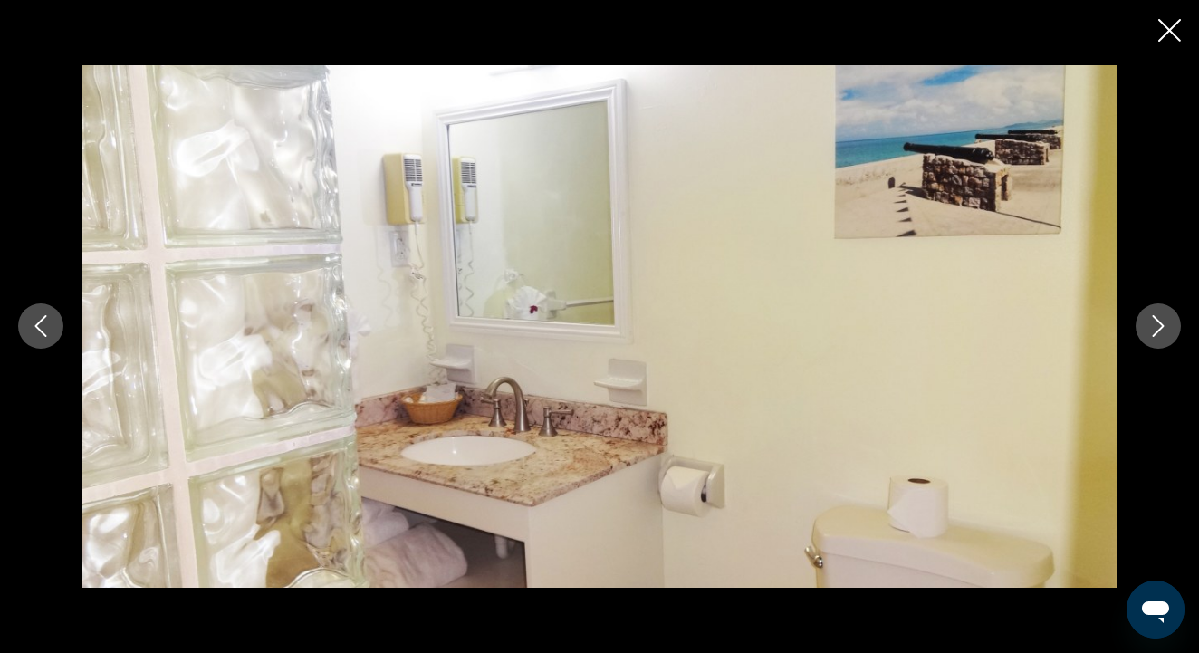
click at [40, 322] on icon "Previous image" at bounding box center [41, 327] width 12 height 22
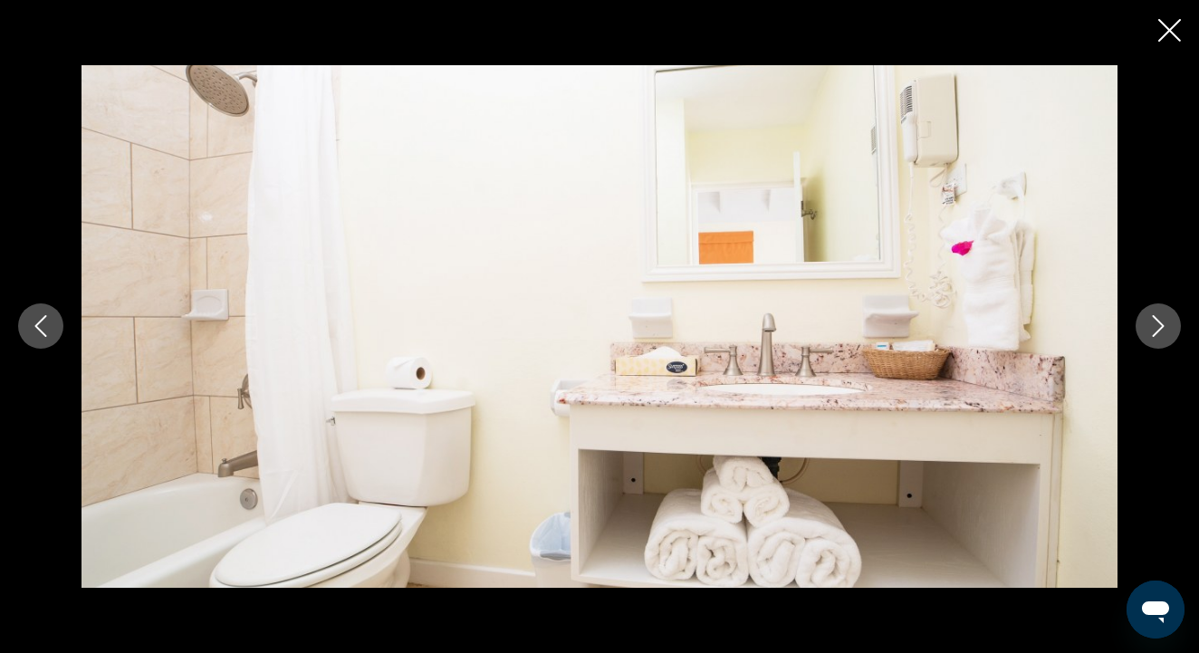
click at [1159, 321] on icon "Next image" at bounding box center [1159, 327] width 12 height 22
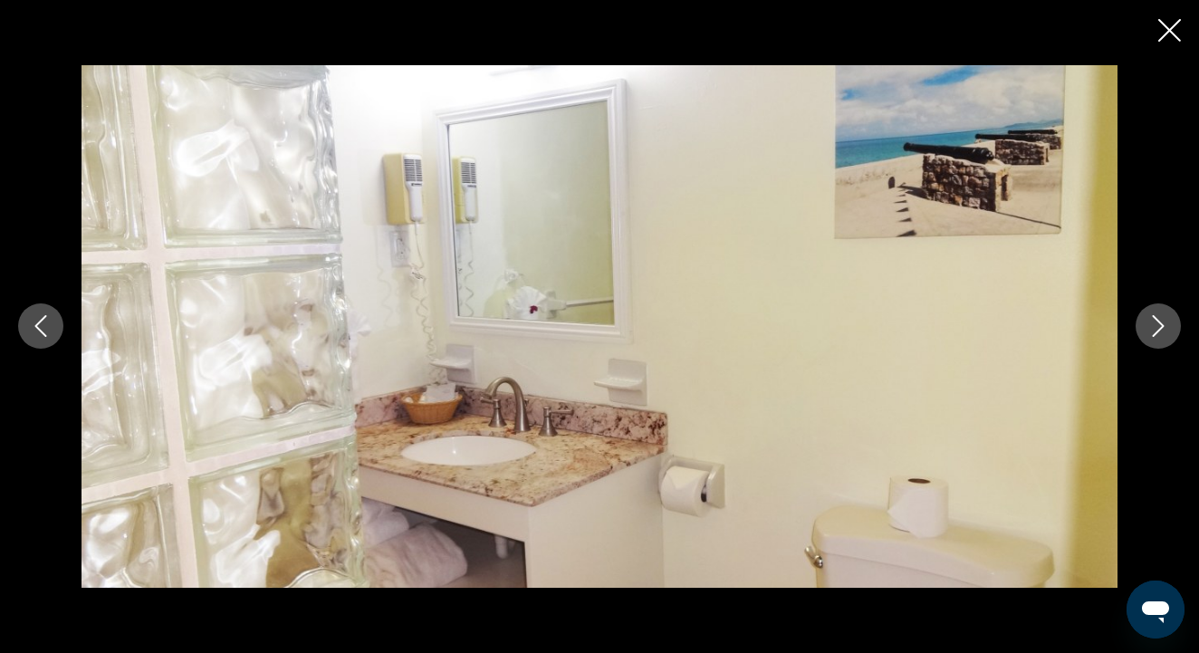
click at [1159, 321] on icon "Next image" at bounding box center [1159, 327] width 12 height 22
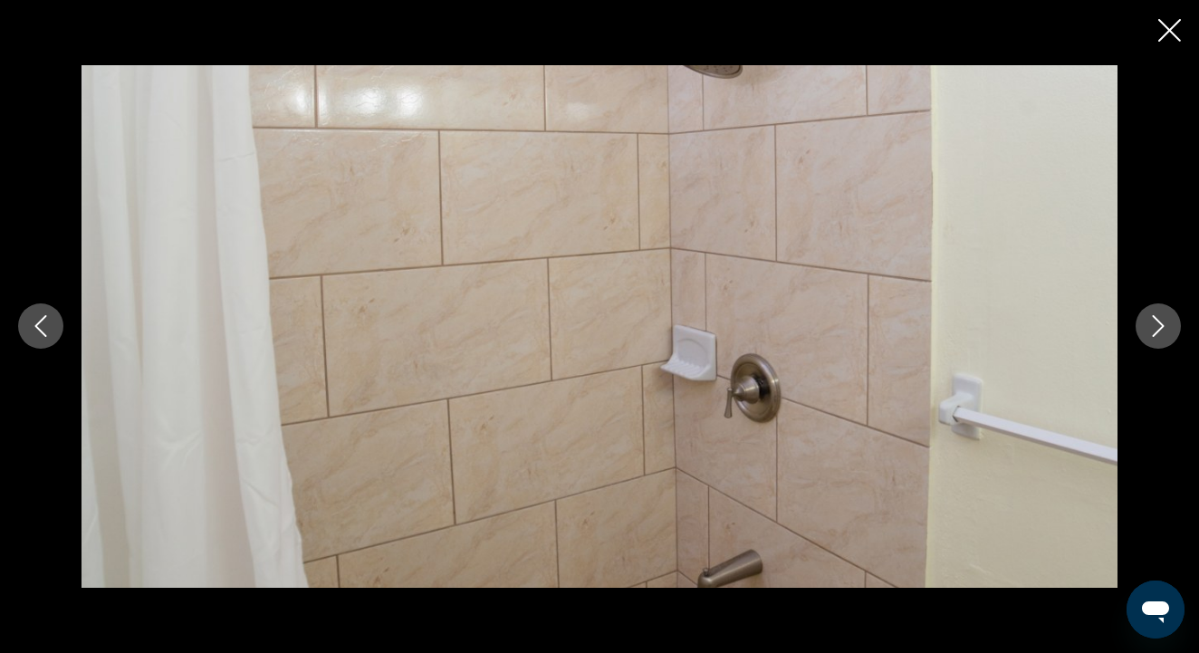
click at [1159, 322] on icon "Next image" at bounding box center [1159, 327] width 12 height 22
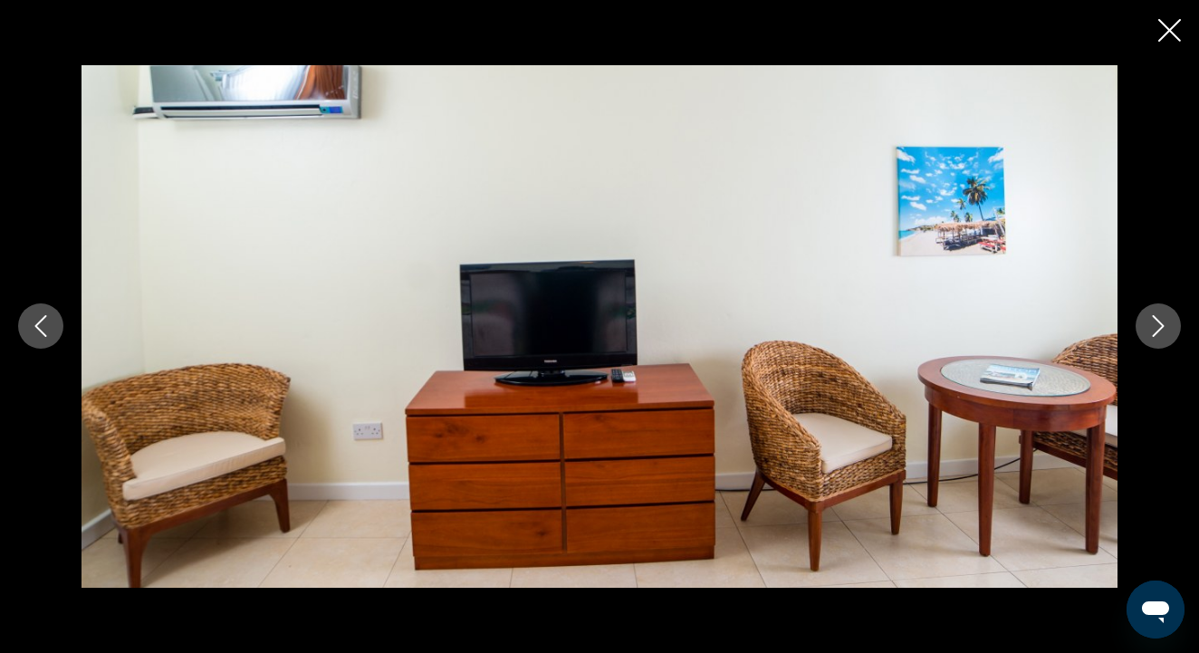
click at [1170, 28] on icon "Close slideshow" at bounding box center [1169, 30] width 23 height 23
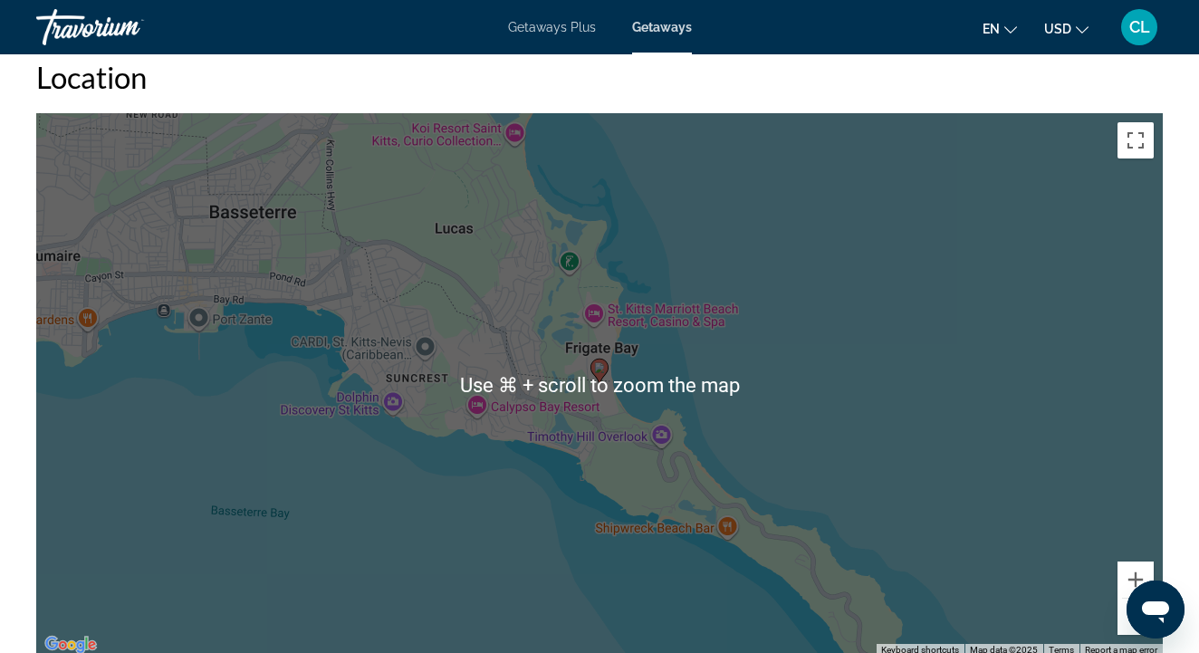
scroll to position [2192, 0]
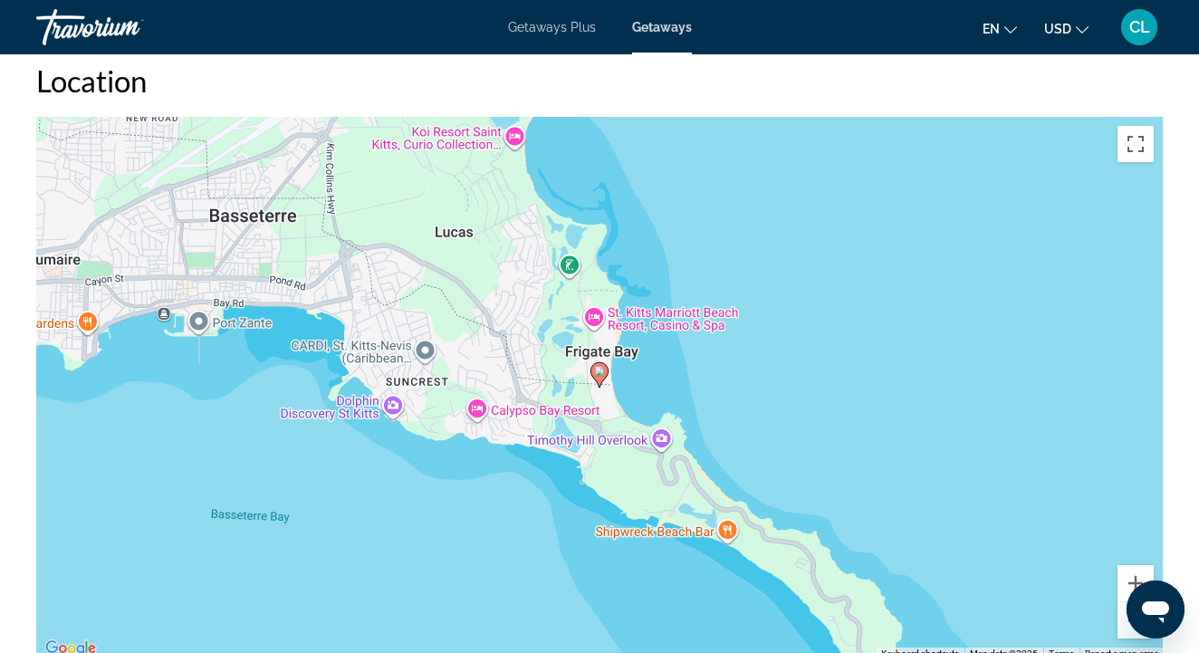
click at [1127, 623] on button "Zoom out" at bounding box center [1135, 620] width 36 height 36
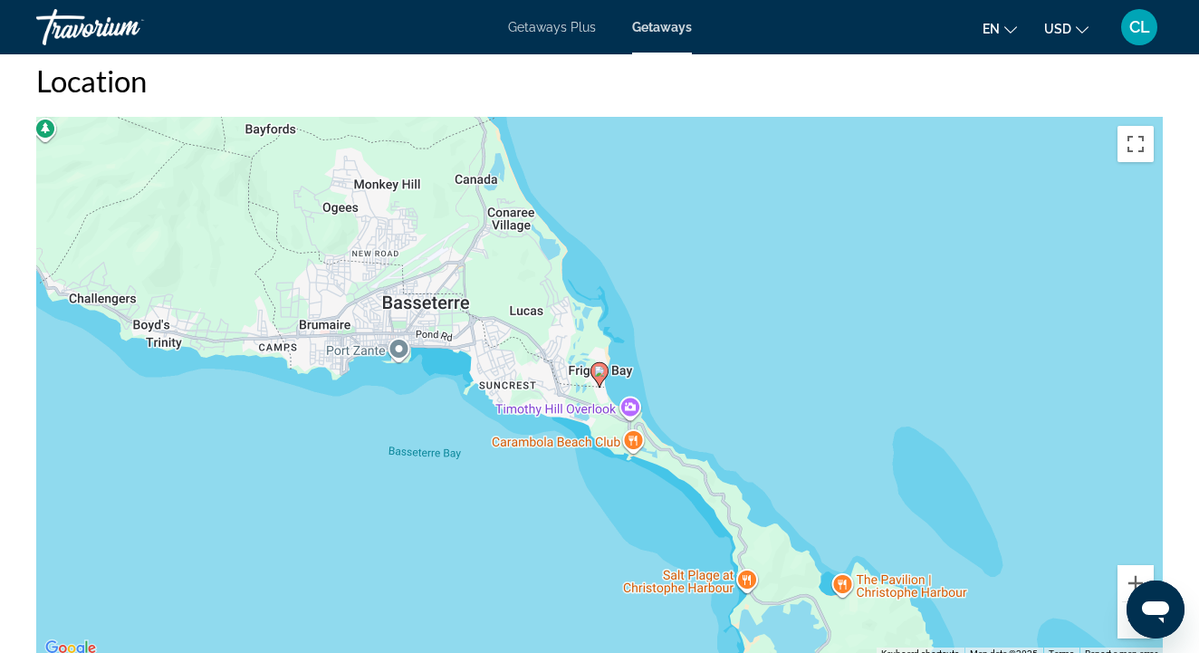
click at [1127, 623] on button "Zoom out" at bounding box center [1135, 620] width 36 height 36
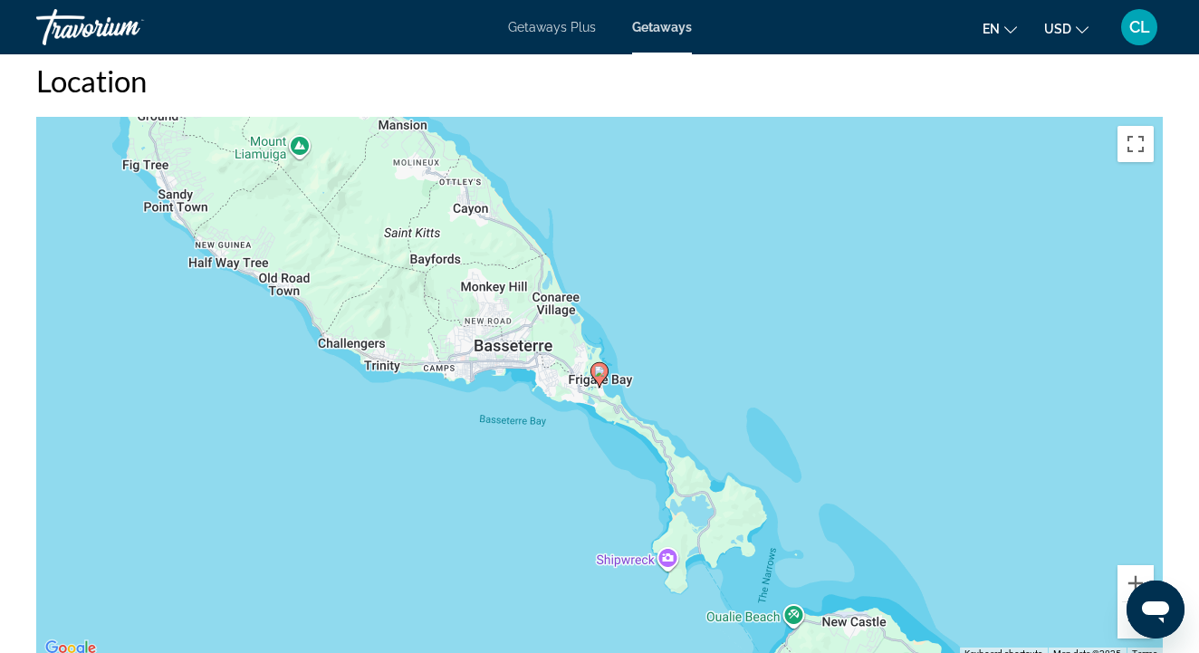
click at [1127, 623] on button "Zoom out" at bounding box center [1135, 620] width 36 height 36
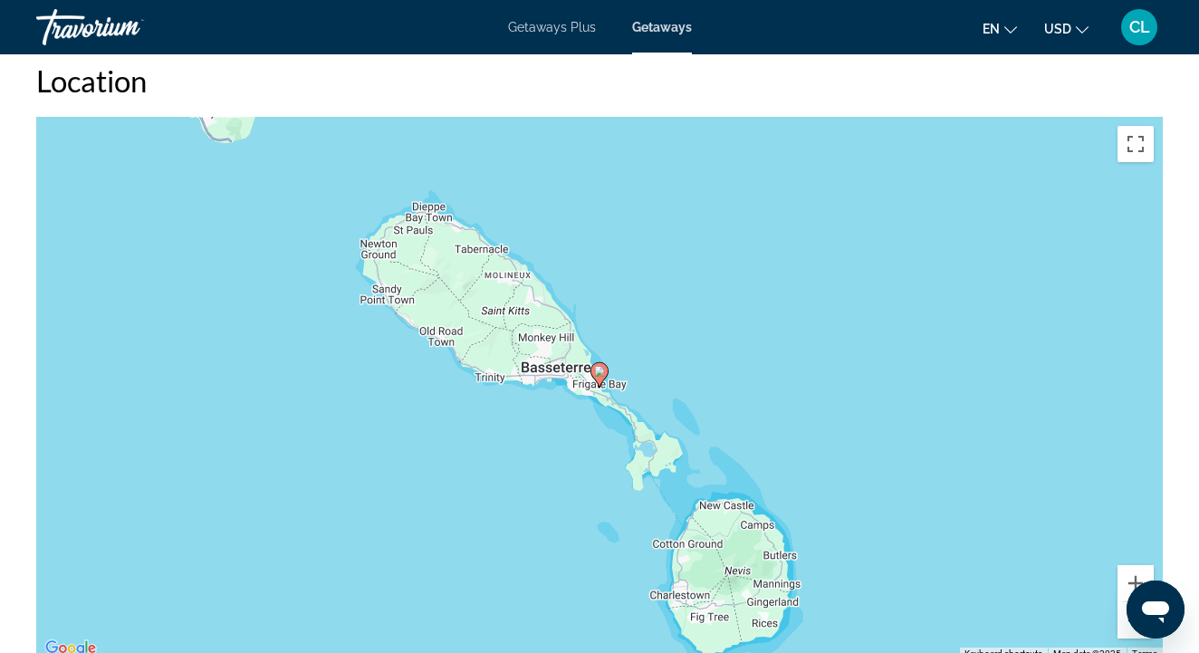
click at [1127, 626] on button "Zoom out" at bounding box center [1135, 620] width 36 height 36
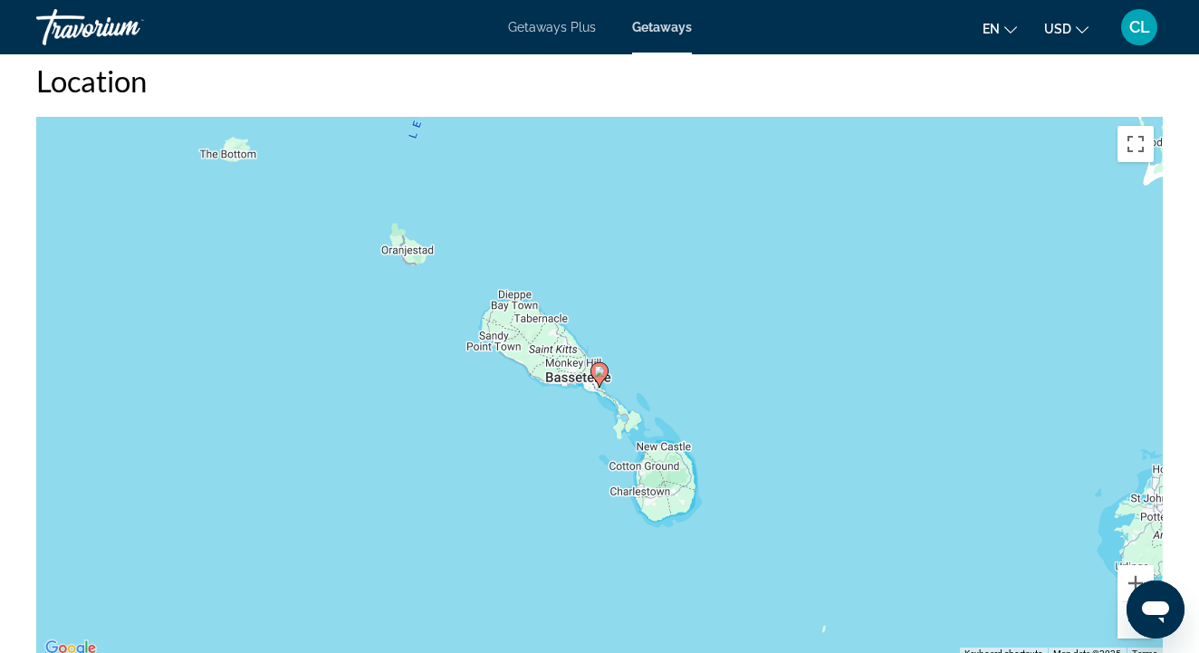
click at [1127, 627] on button "Zoom out" at bounding box center [1135, 620] width 36 height 36
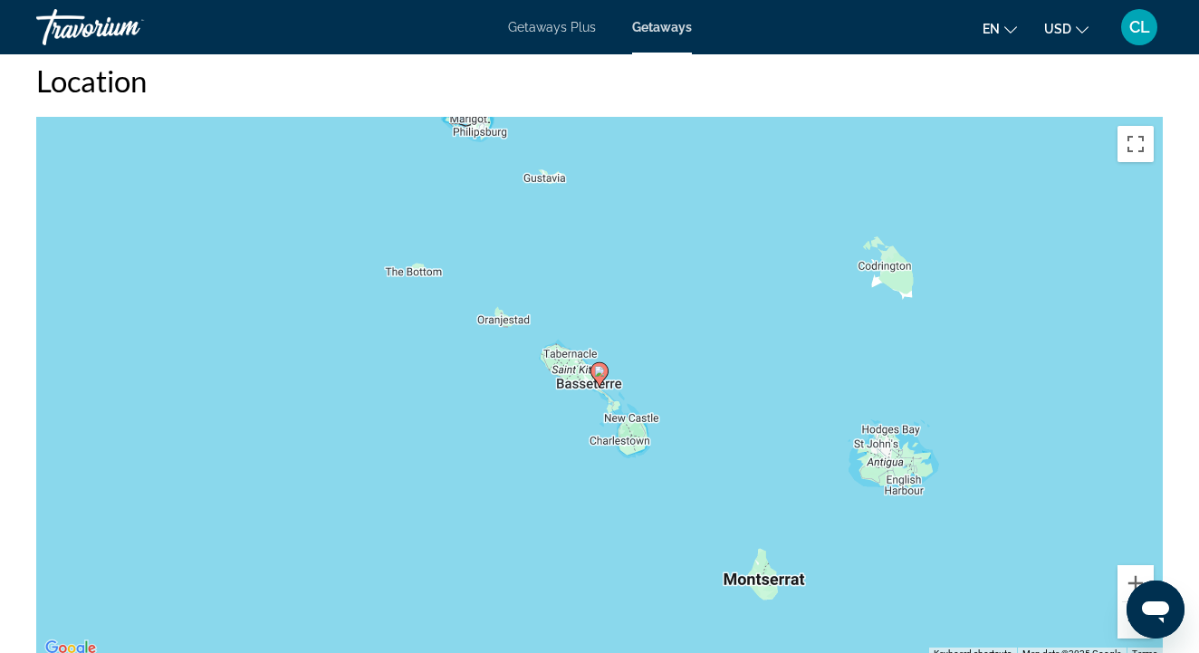
click at [1127, 628] on button "Zoom out" at bounding box center [1135, 620] width 36 height 36
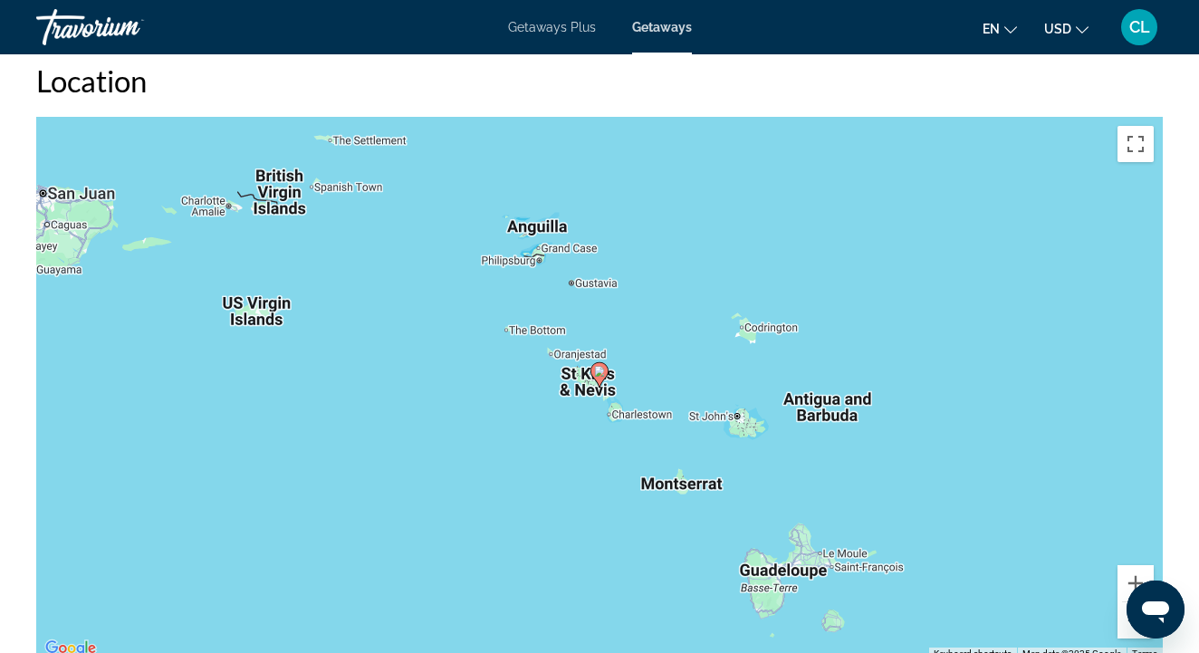
click at [1125, 625] on button "Zoom out" at bounding box center [1135, 620] width 36 height 36
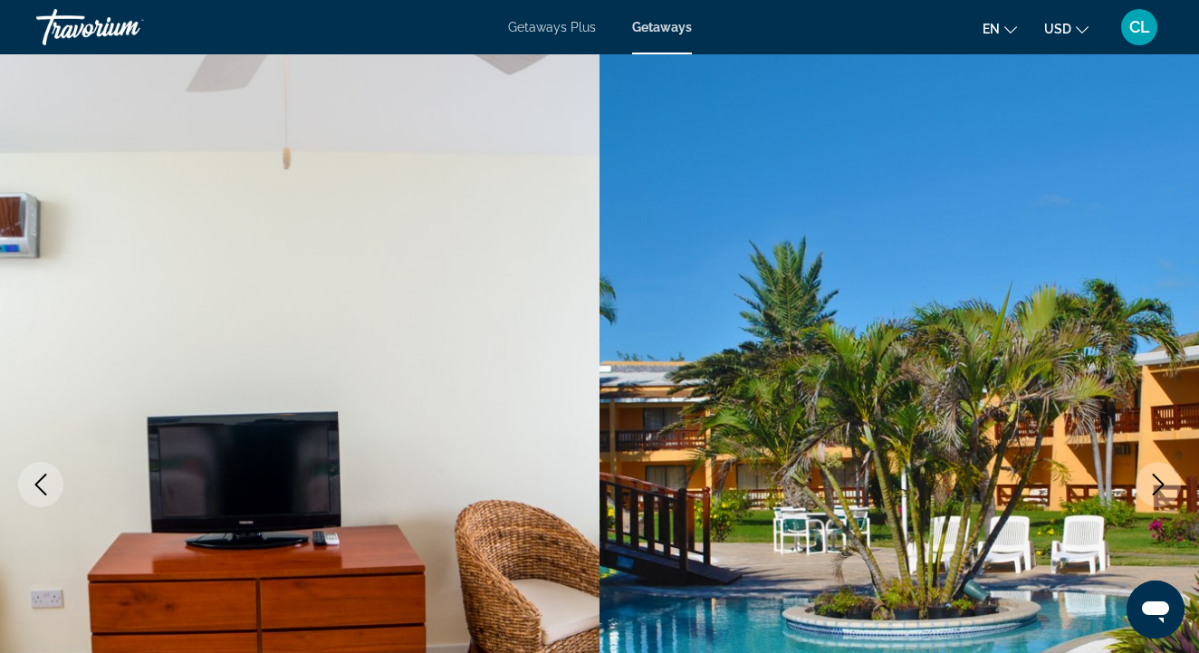
scroll to position [0, 0]
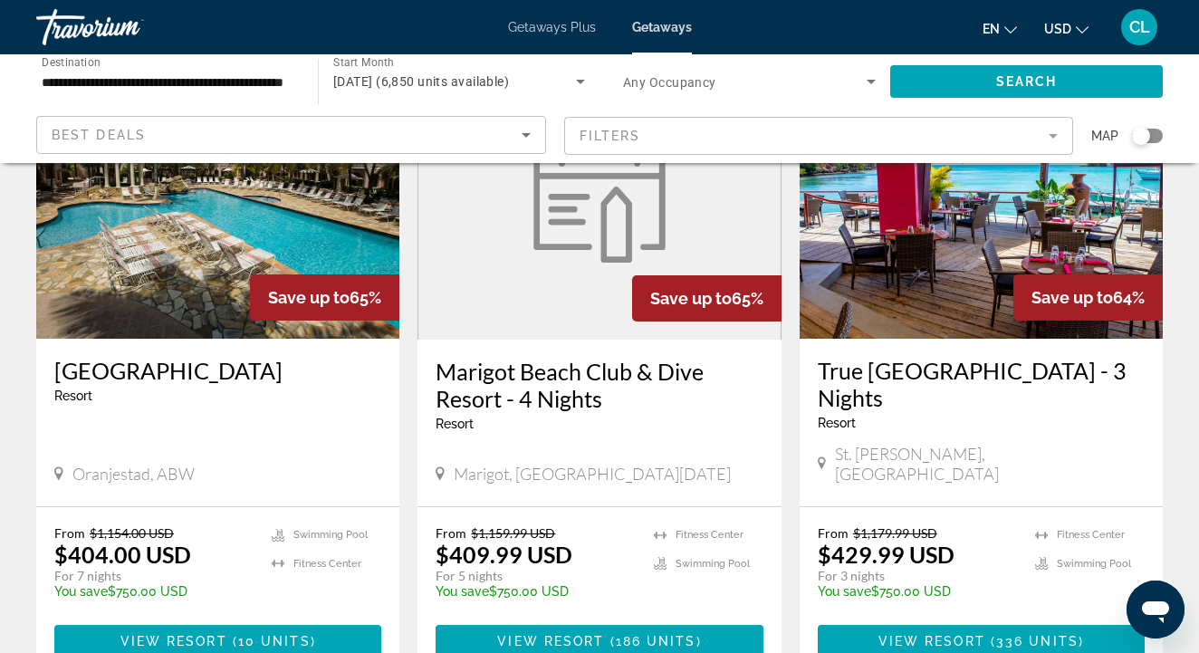
scroll to position [180, 0]
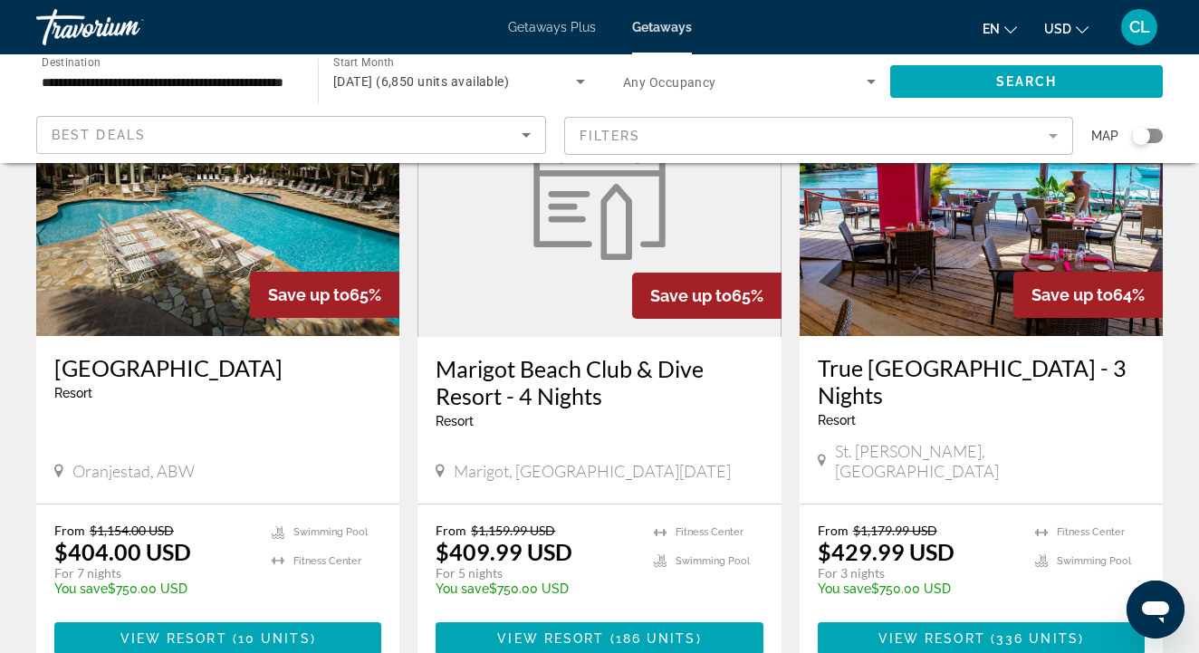
click at [130, 371] on h3 "[GEOGRAPHIC_DATA]" at bounding box center [217, 367] width 327 height 27
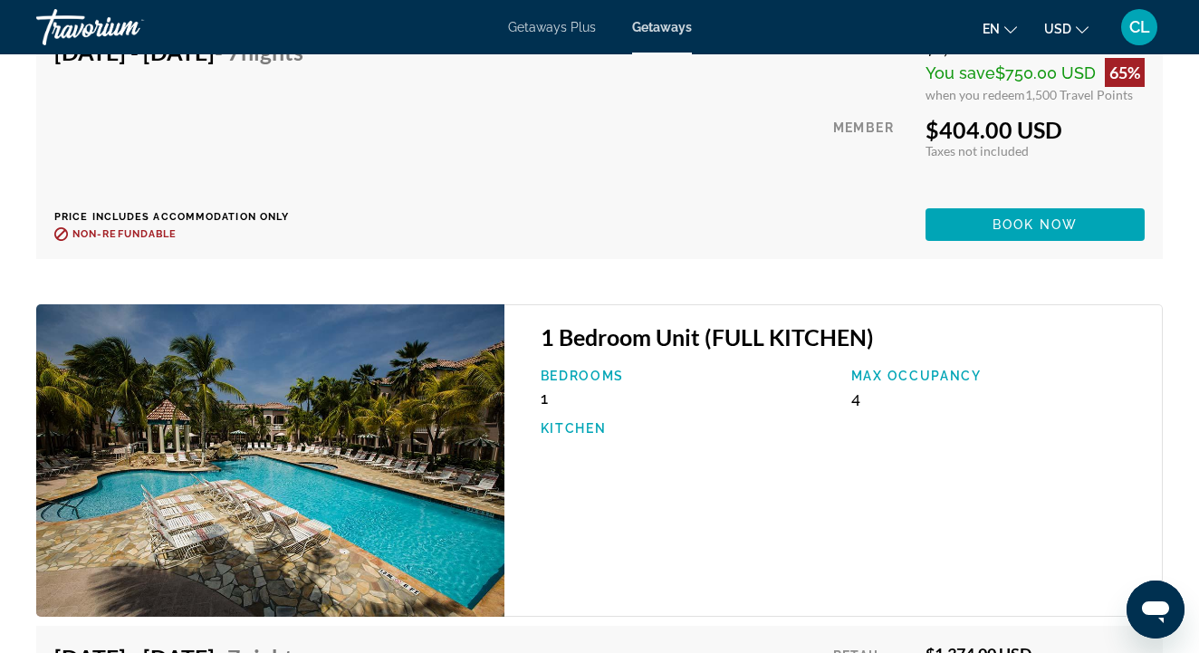
scroll to position [3955, 0]
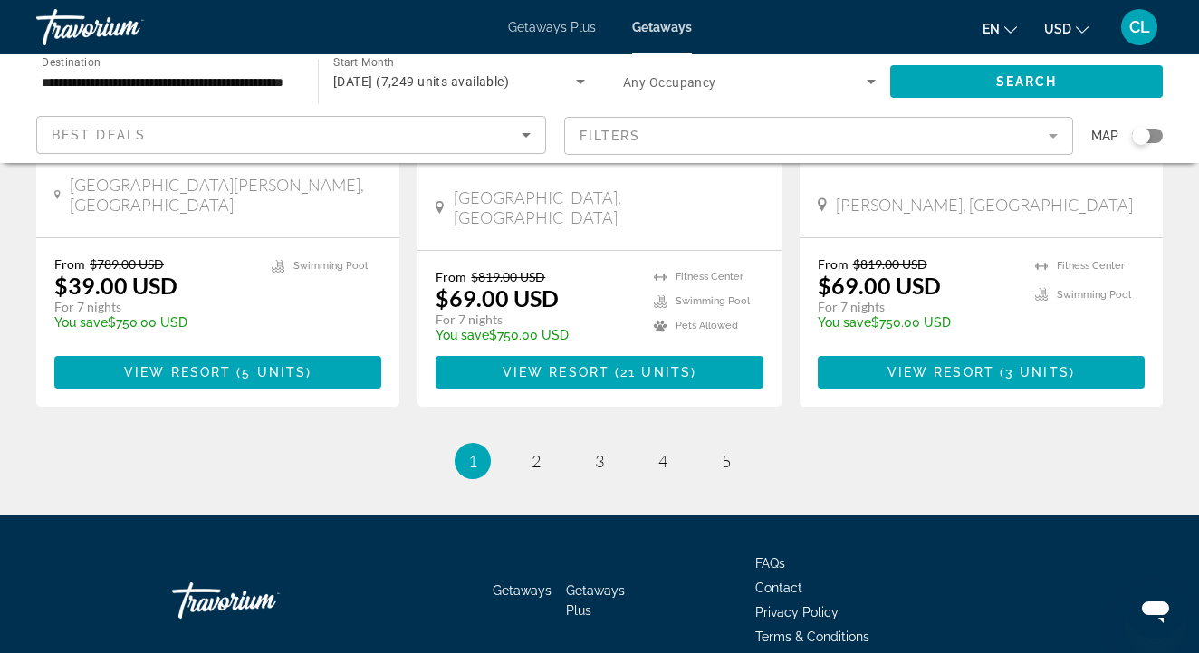
scroll to position [2399, 0]
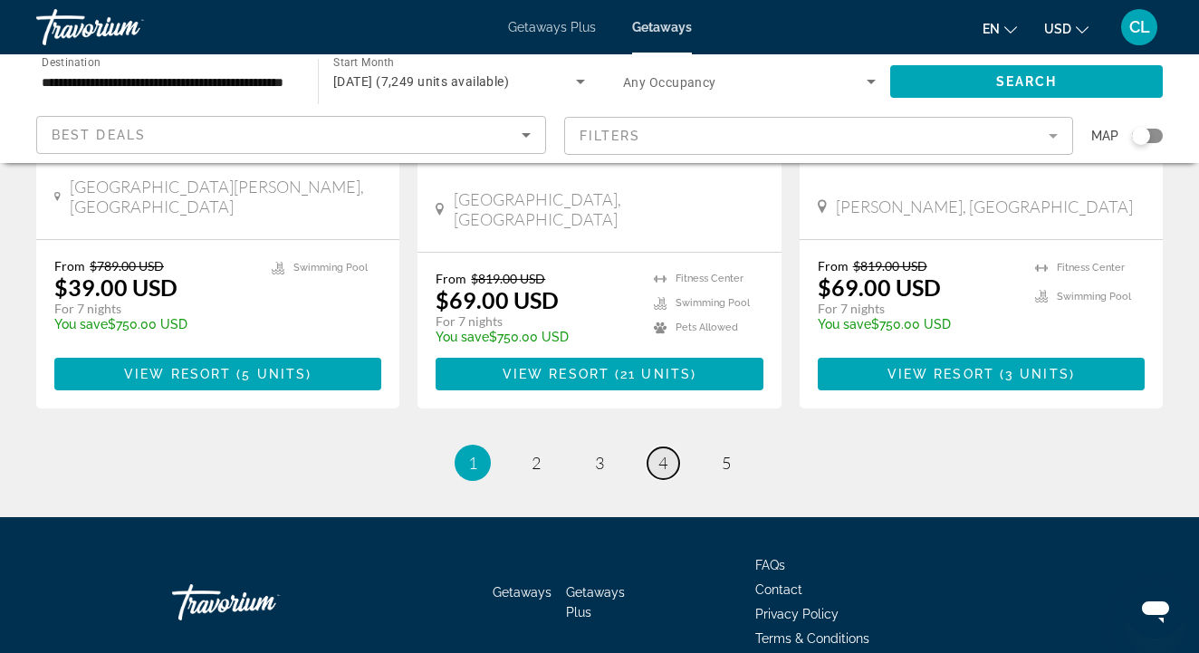
click at [660, 453] on span "4" at bounding box center [662, 463] width 9 height 20
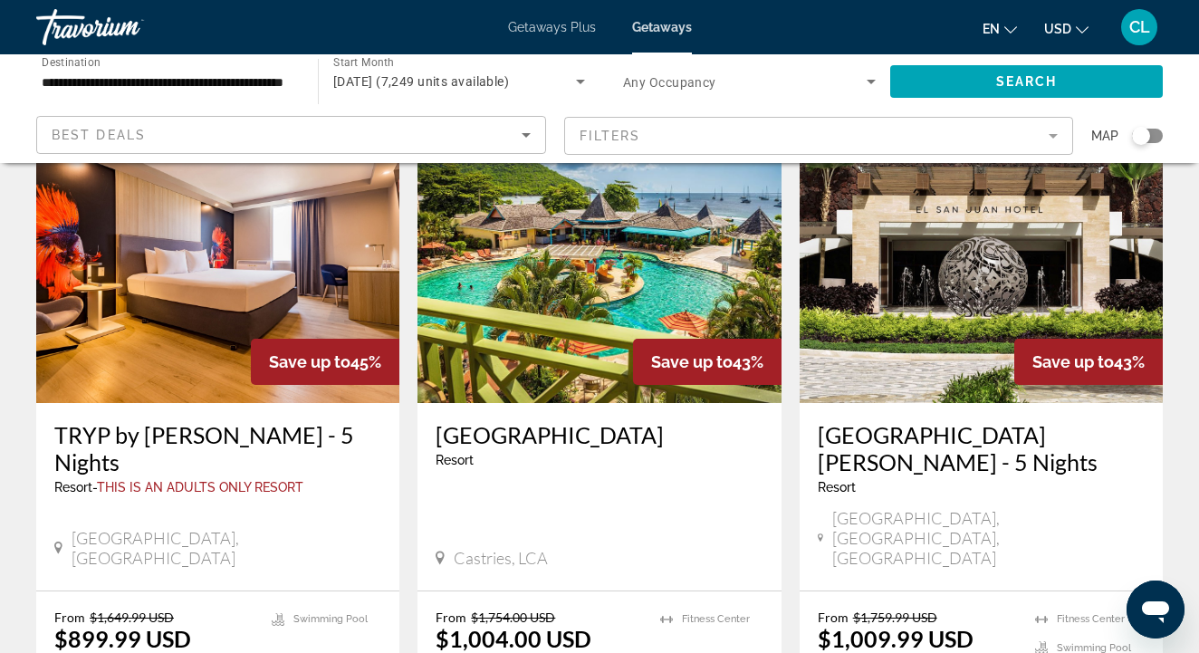
scroll to position [1478, 0]
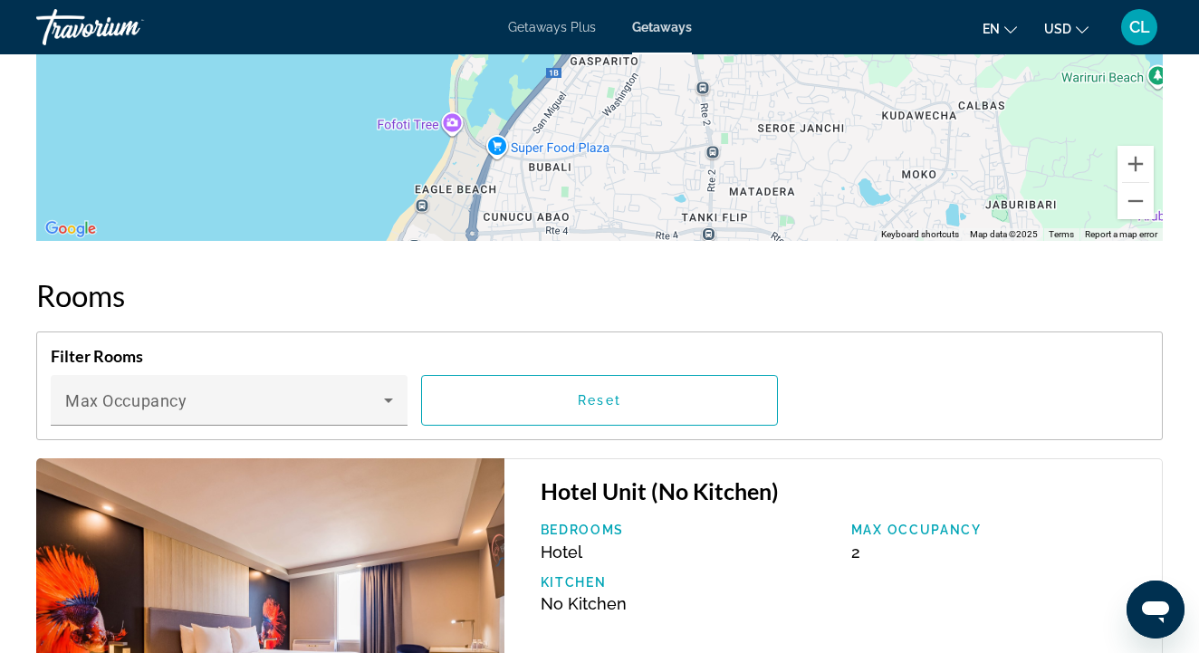
scroll to position [2615, 0]
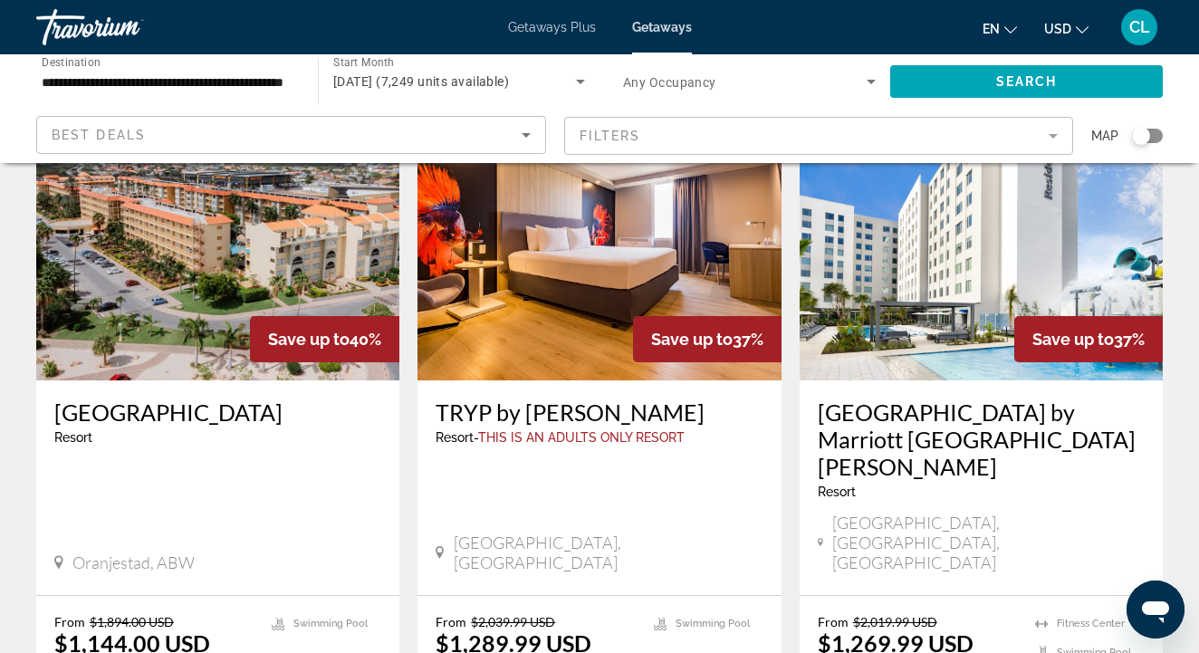
scroll to position [2178, 0]
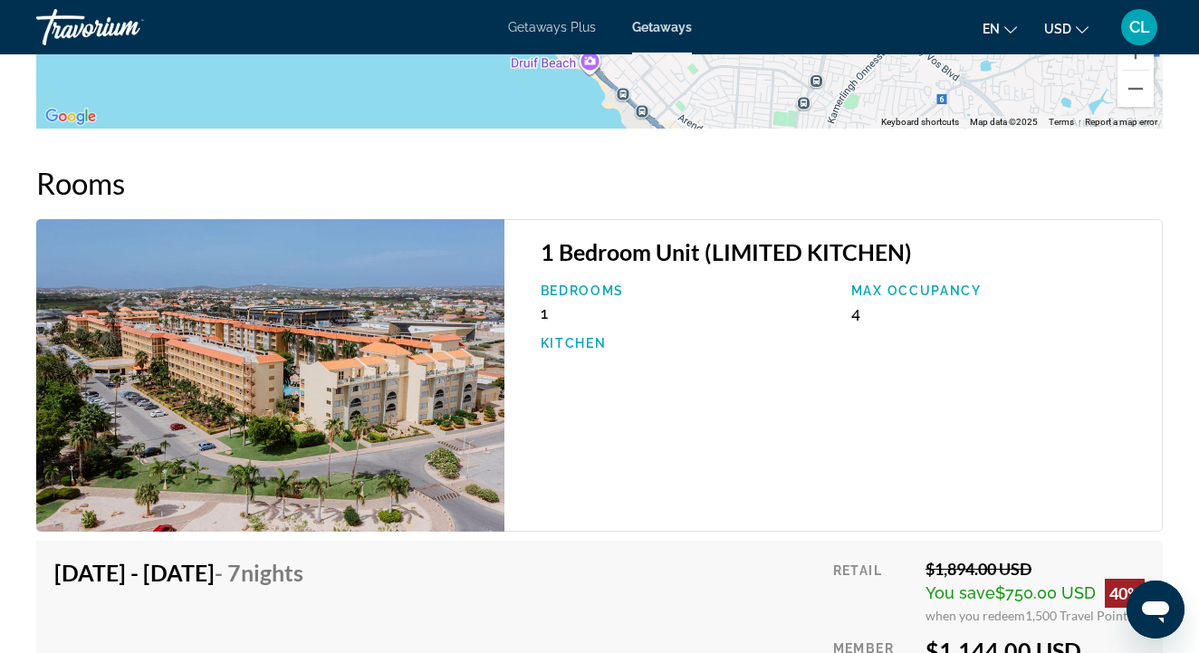
scroll to position [3170, 0]
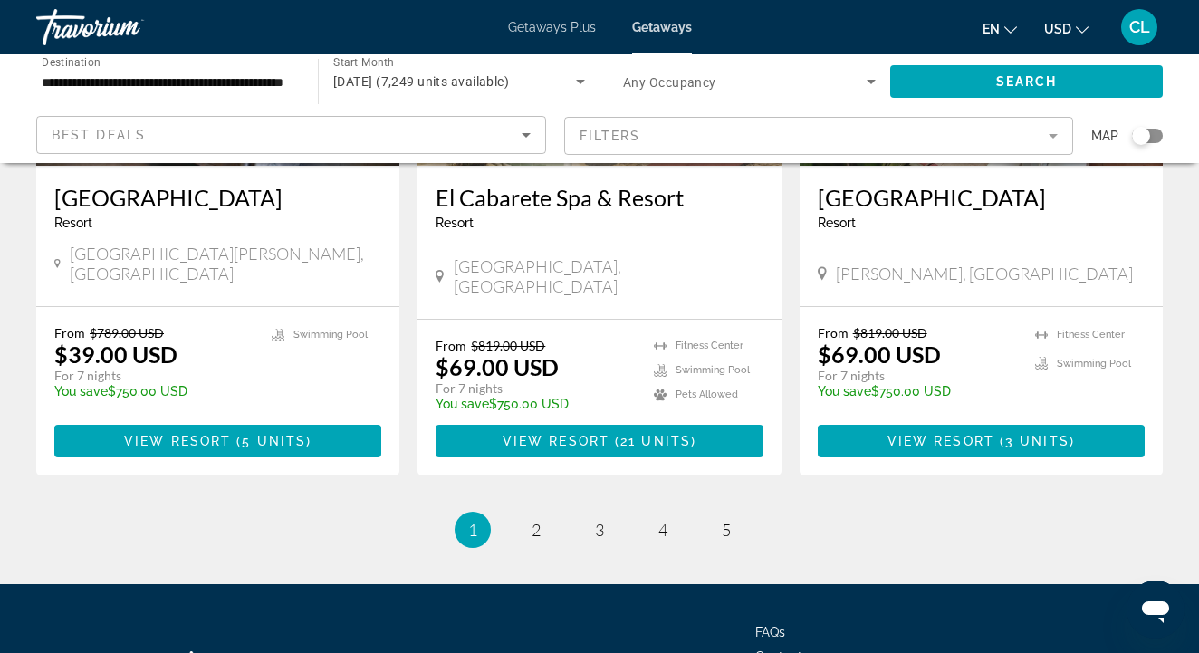
scroll to position [2333, 0]
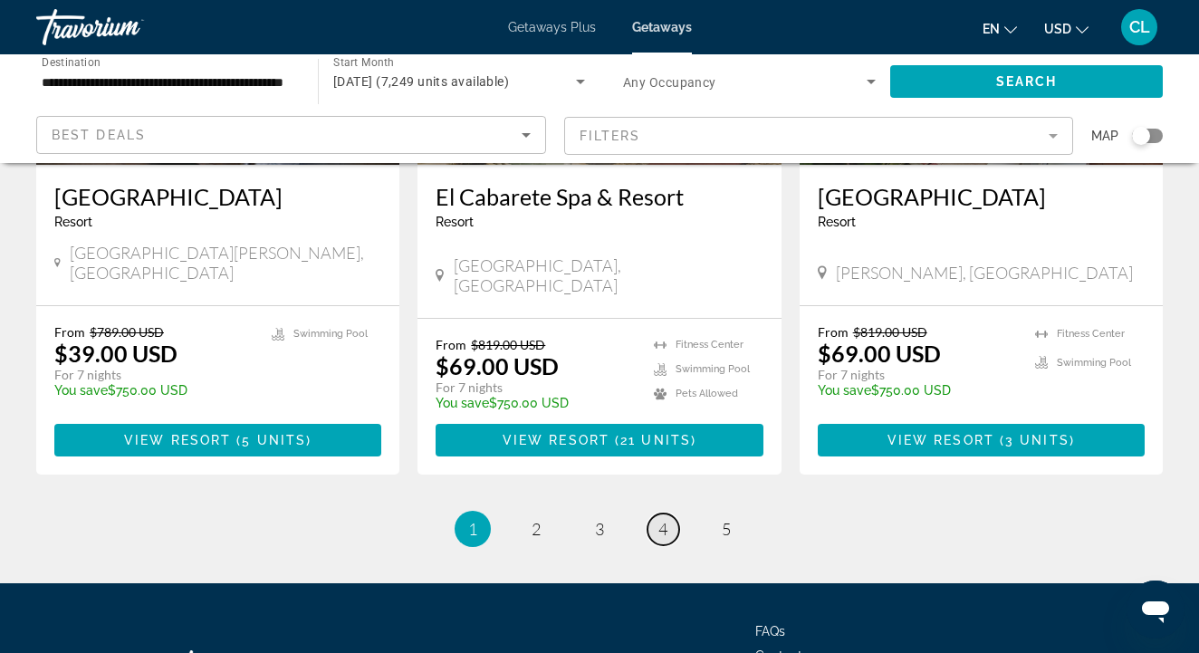
click at [672, 513] on link "page 4" at bounding box center [663, 529] width 32 height 32
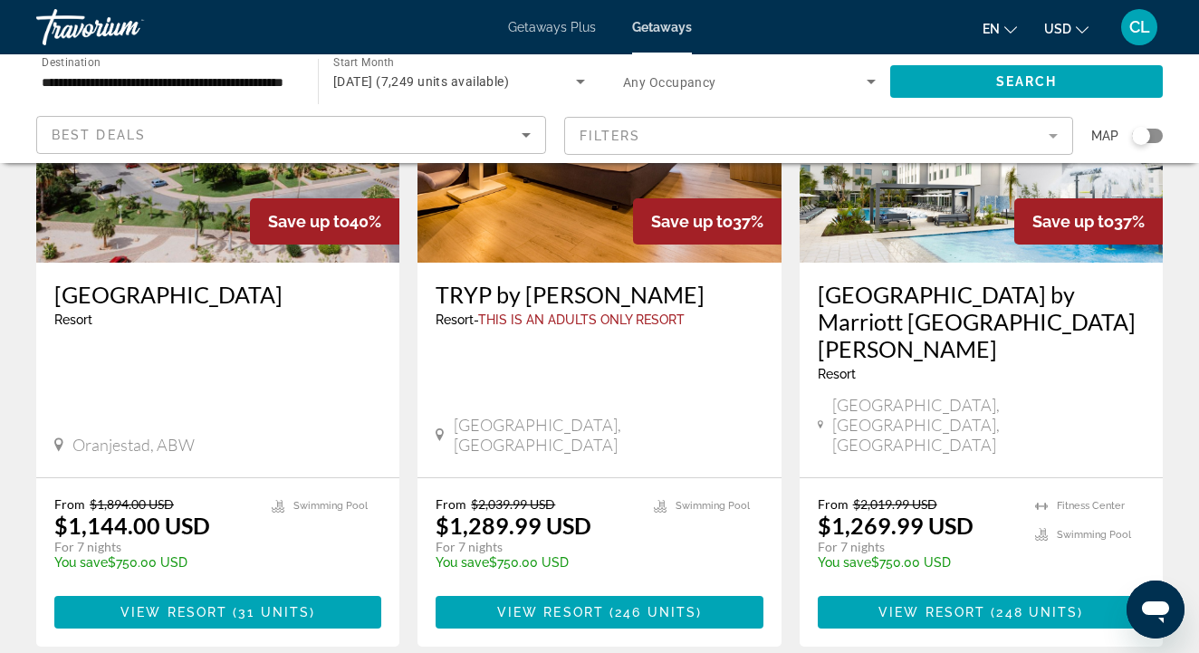
scroll to position [2296, 0]
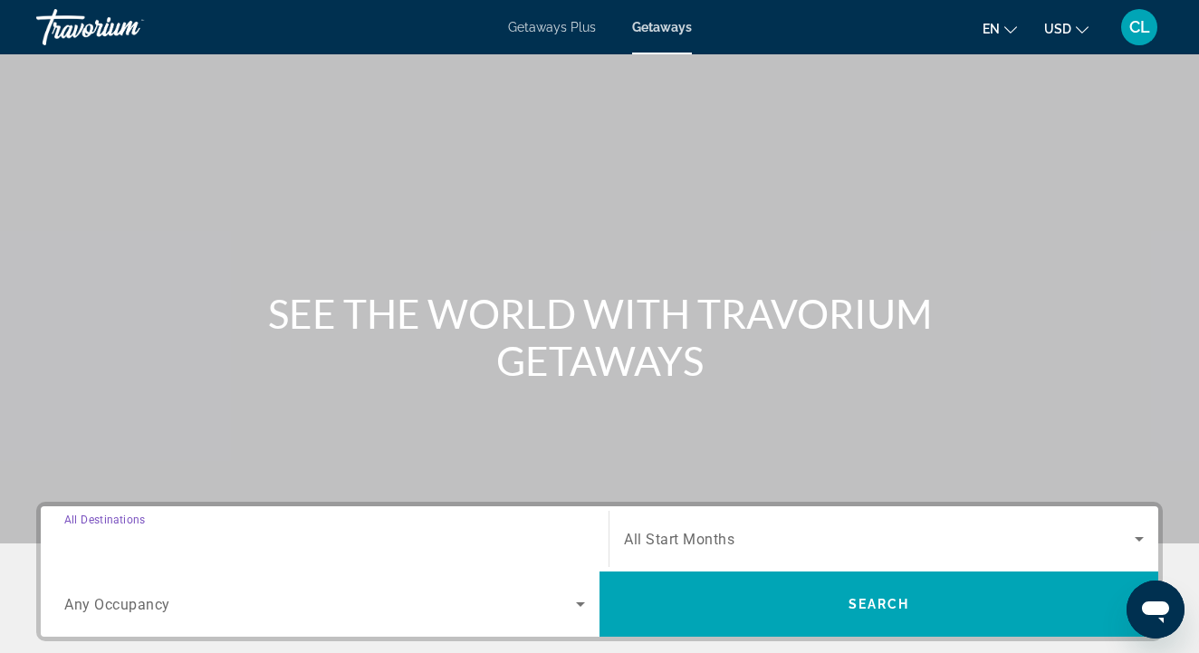
click at [302, 542] on input "Destination All Destinations" at bounding box center [324, 540] width 521 height 22
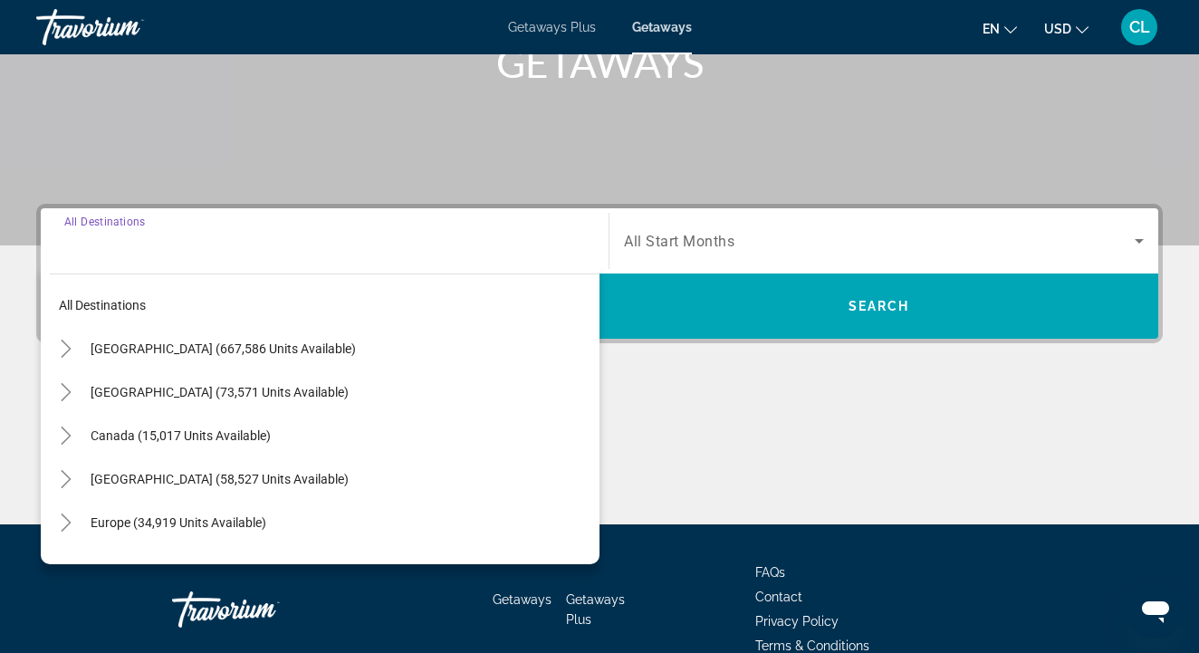
scroll to position [391, 0]
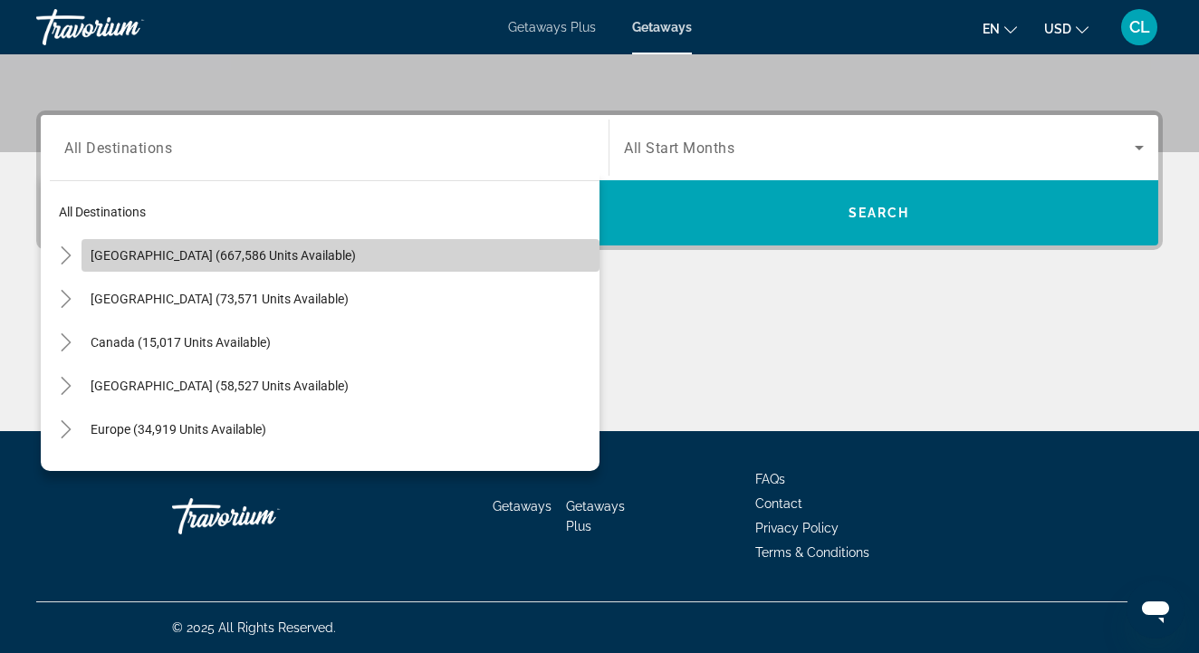
click at [176, 250] on span "[GEOGRAPHIC_DATA] (667,586 units available)" at bounding box center [223, 255] width 265 height 14
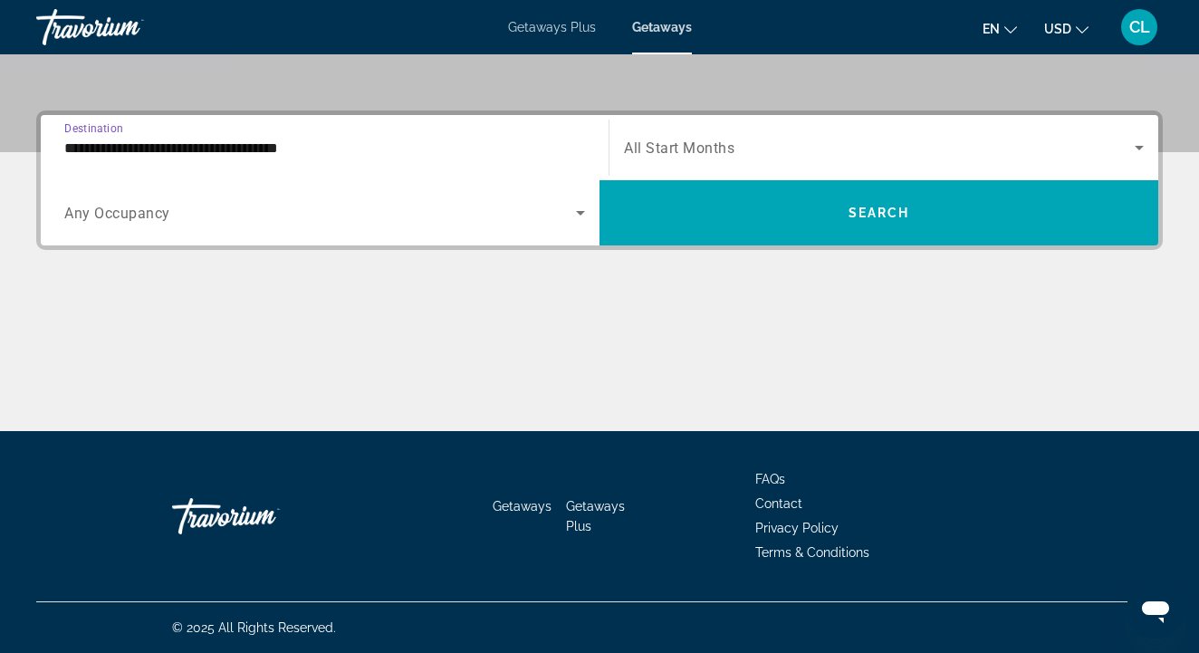
click at [62, 151] on div "**********" at bounding box center [325, 148] width 550 height 52
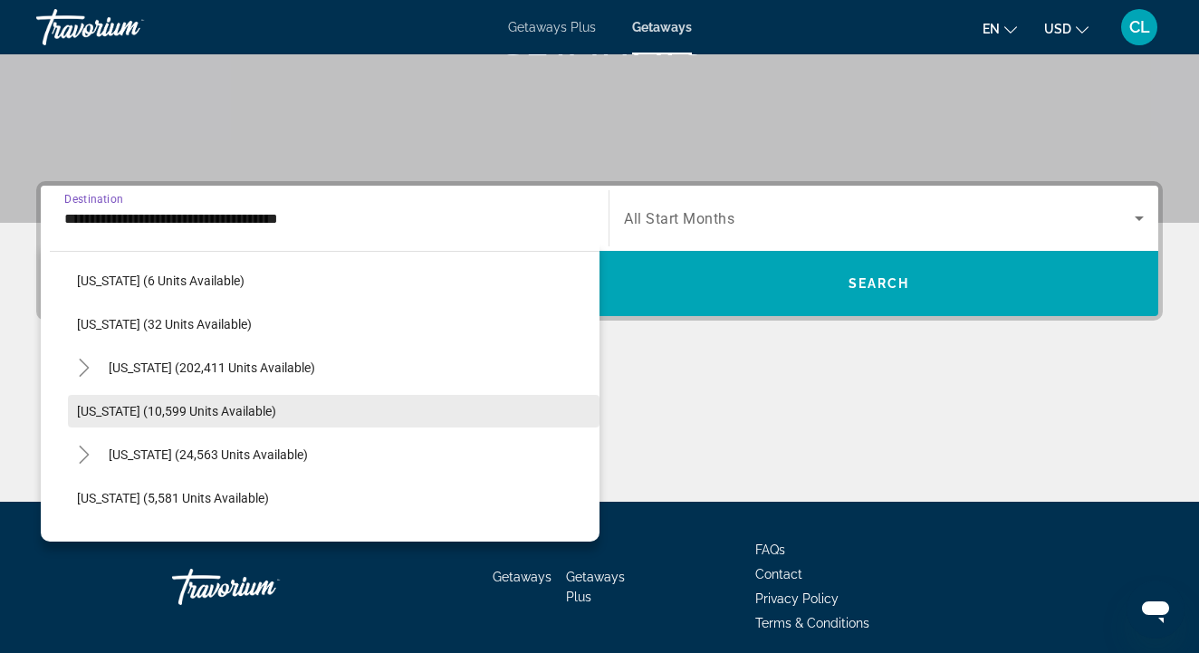
scroll to position [267, 0]
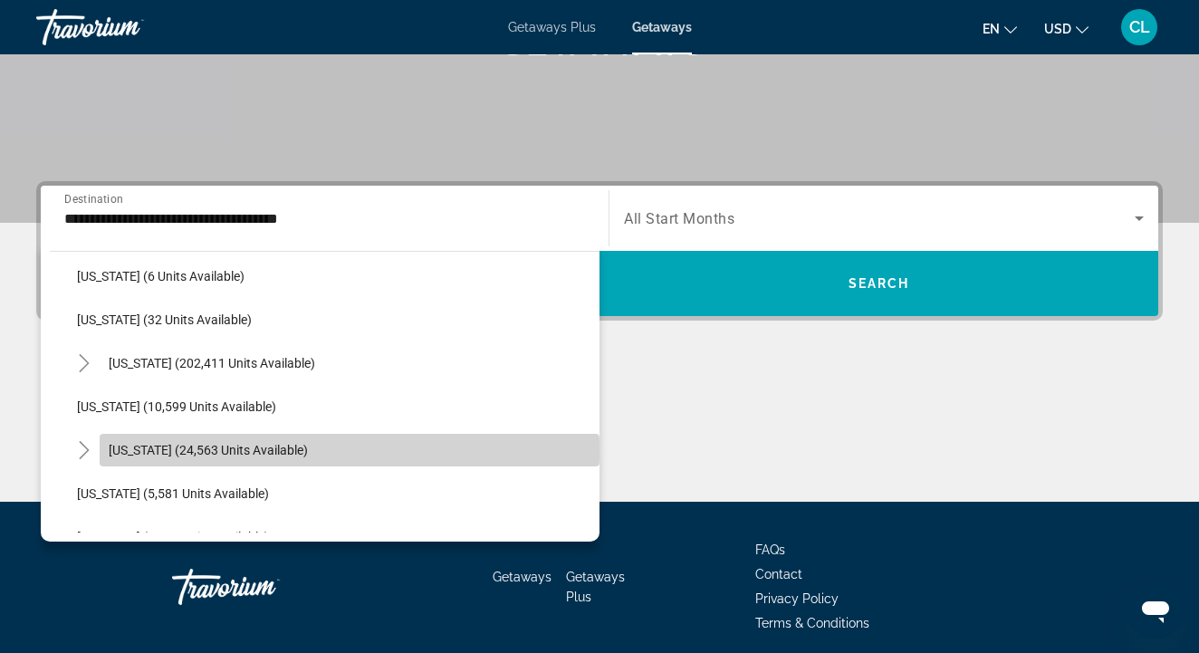
click at [116, 454] on span "[US_STATE] (24,563 units available)" at bounding box center [208, 450] width 199 height 14
type input "**********"
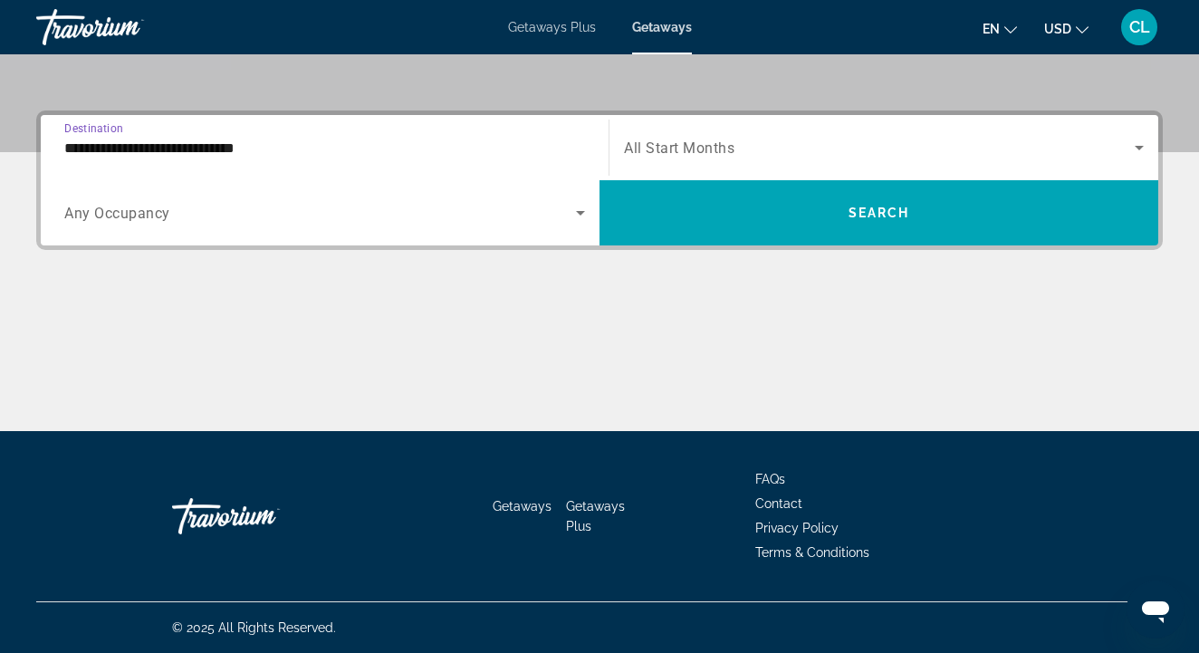
click at [718, 158] on span "Search widget" at bounding box center [879, 148] width 511 height 22
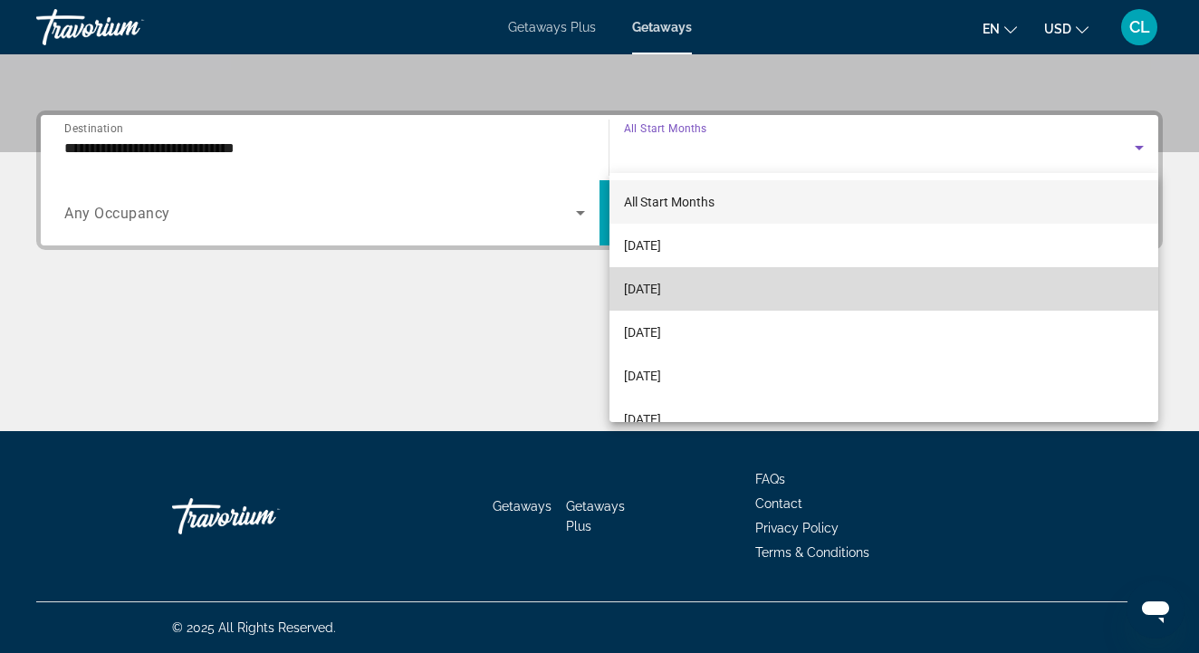
click at [661, 289] on span "[DATE]" at bounding box center [642, 289] width 37 height 22
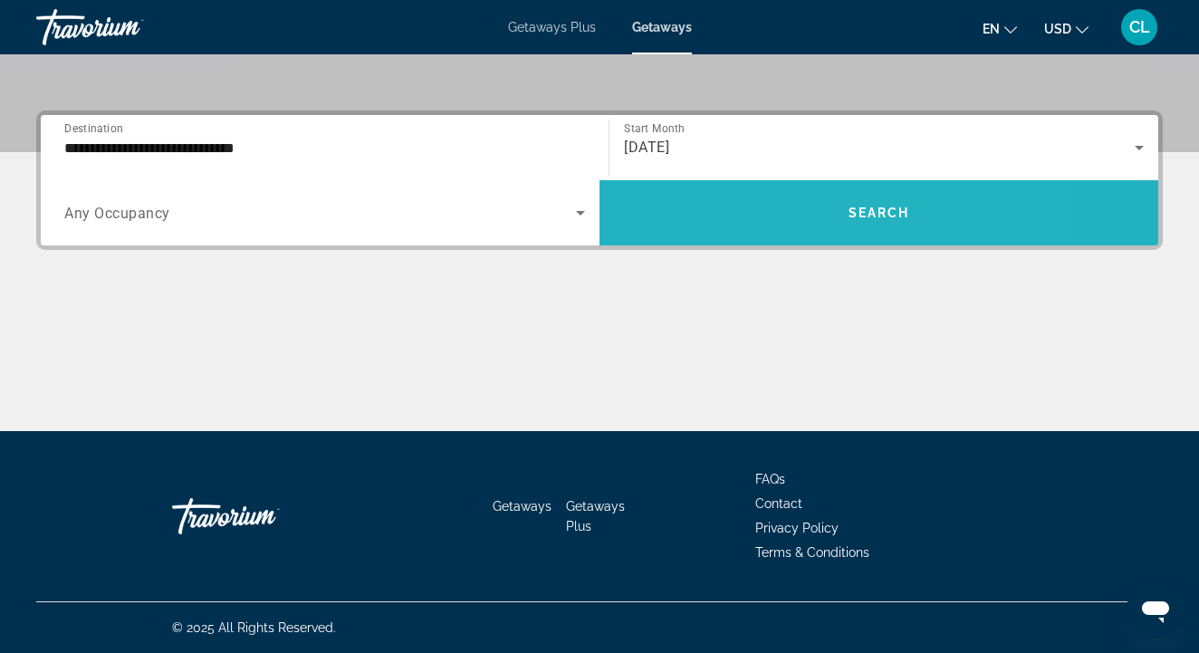
click at [769, 210] on span "Search widget" at bounding box center [878, 212] width 559 height 43
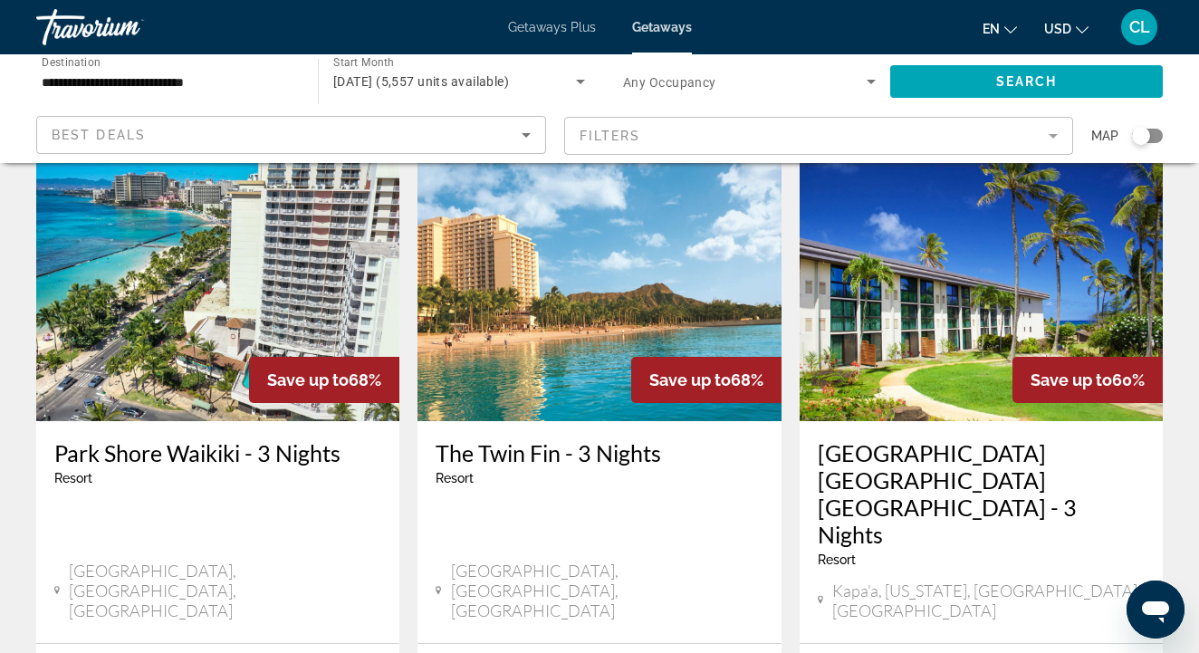
scroll to position [1492, 0]
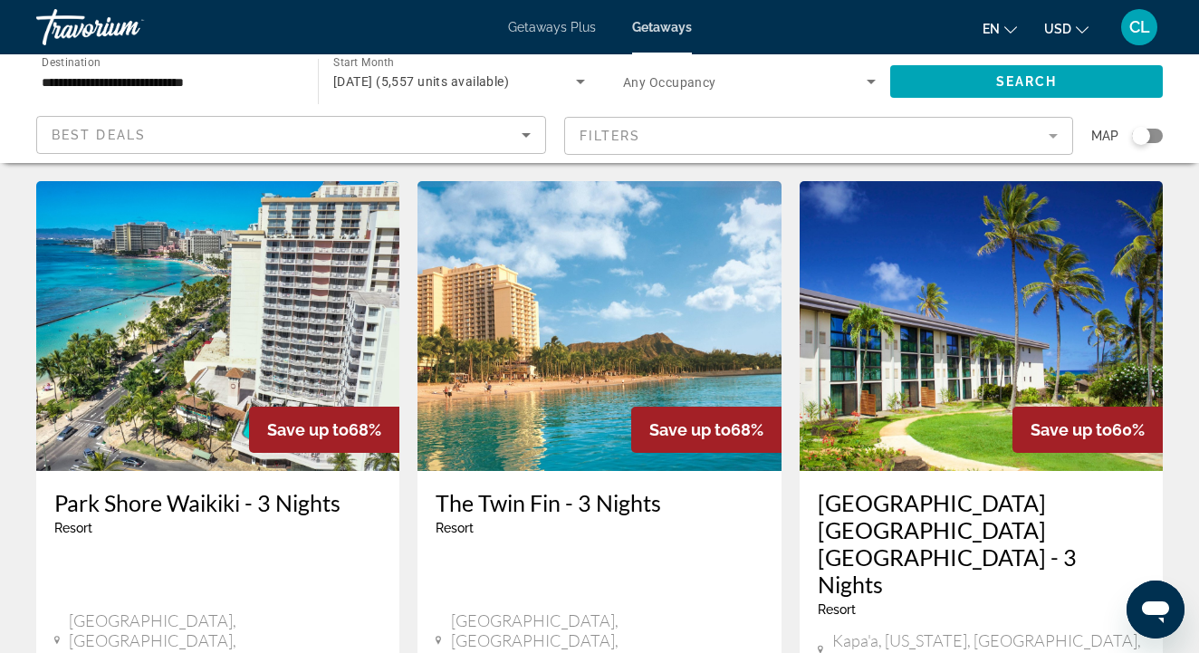
click at [659, 262] on img "Main content" at bounding box center [598, 326] width 363 height 290
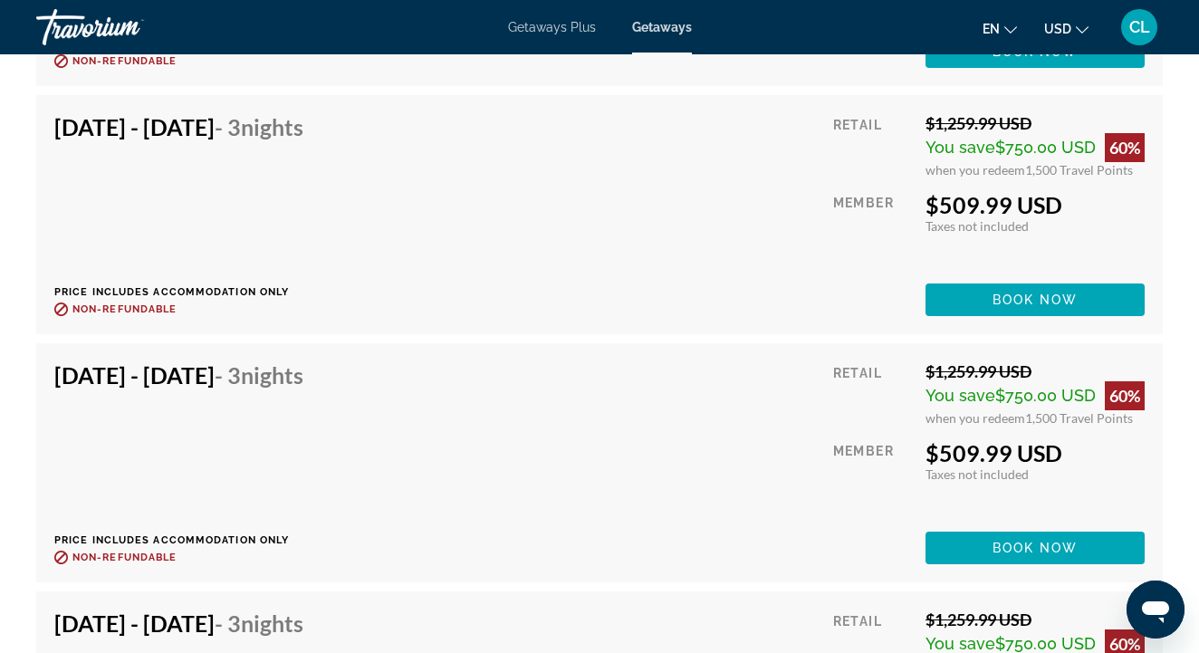
scroll to position [7282, 0]
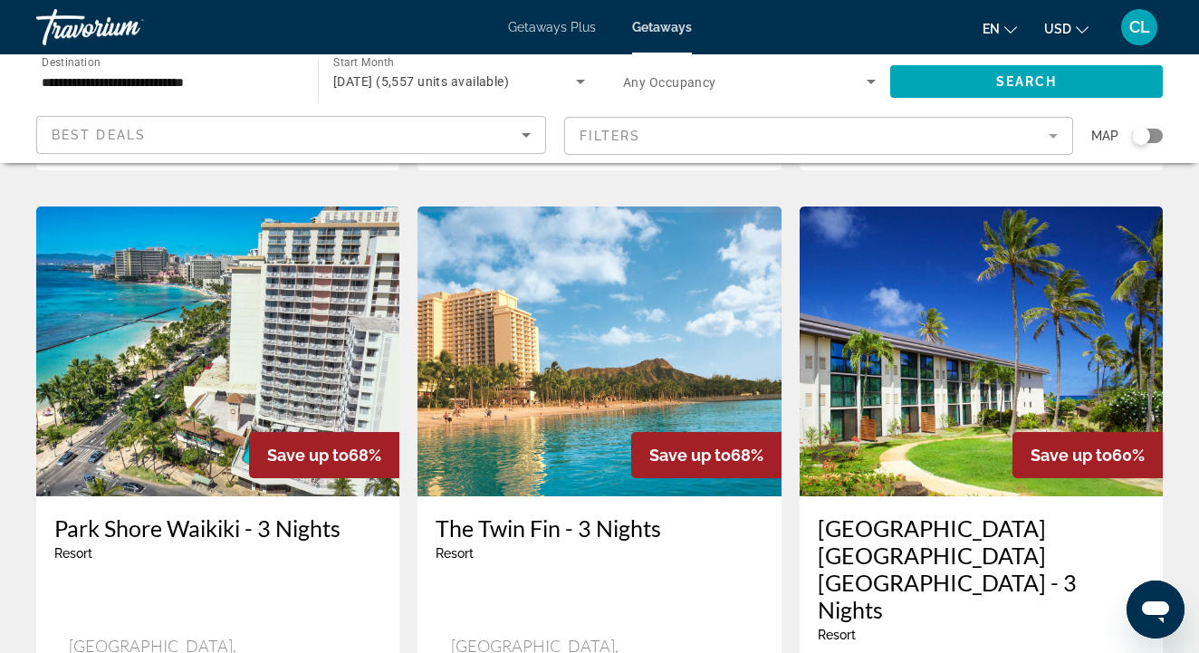
scroll to position [1494, 0]
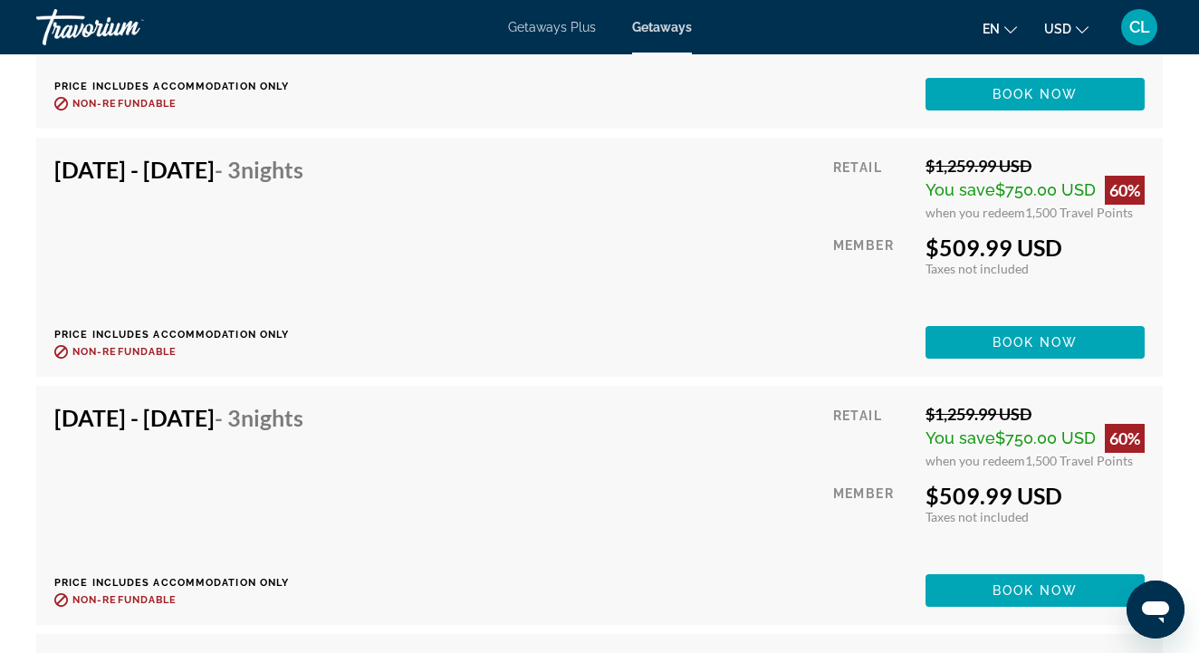
scroll to position [7454, 0]
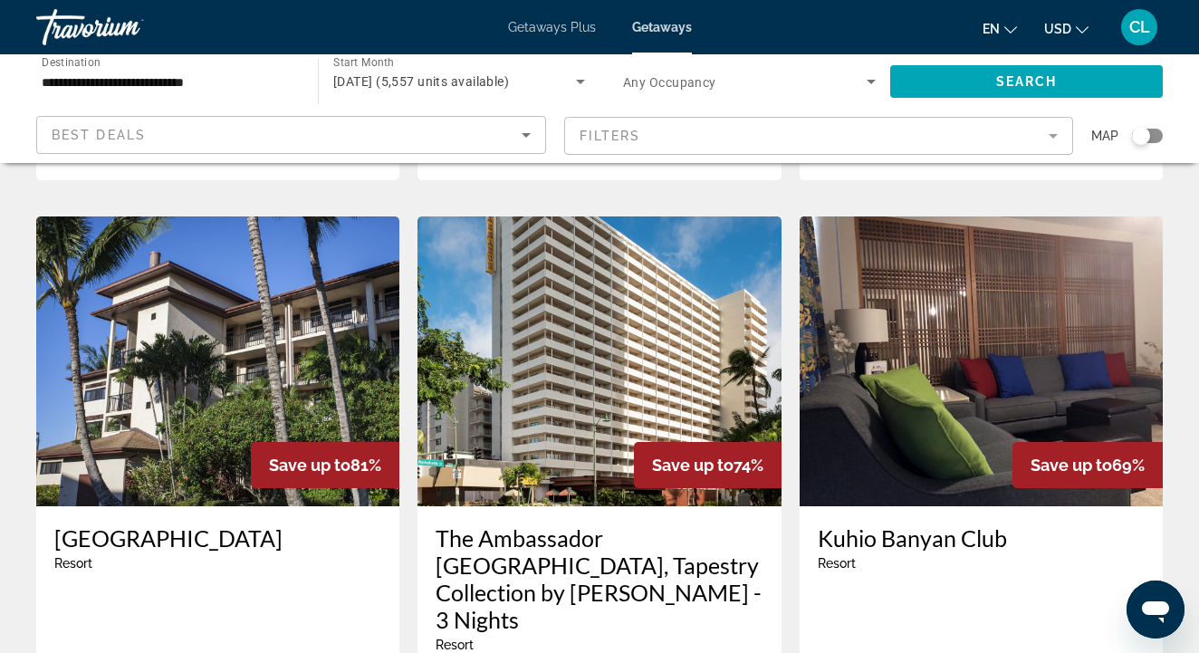
scroll to position [719, 0]
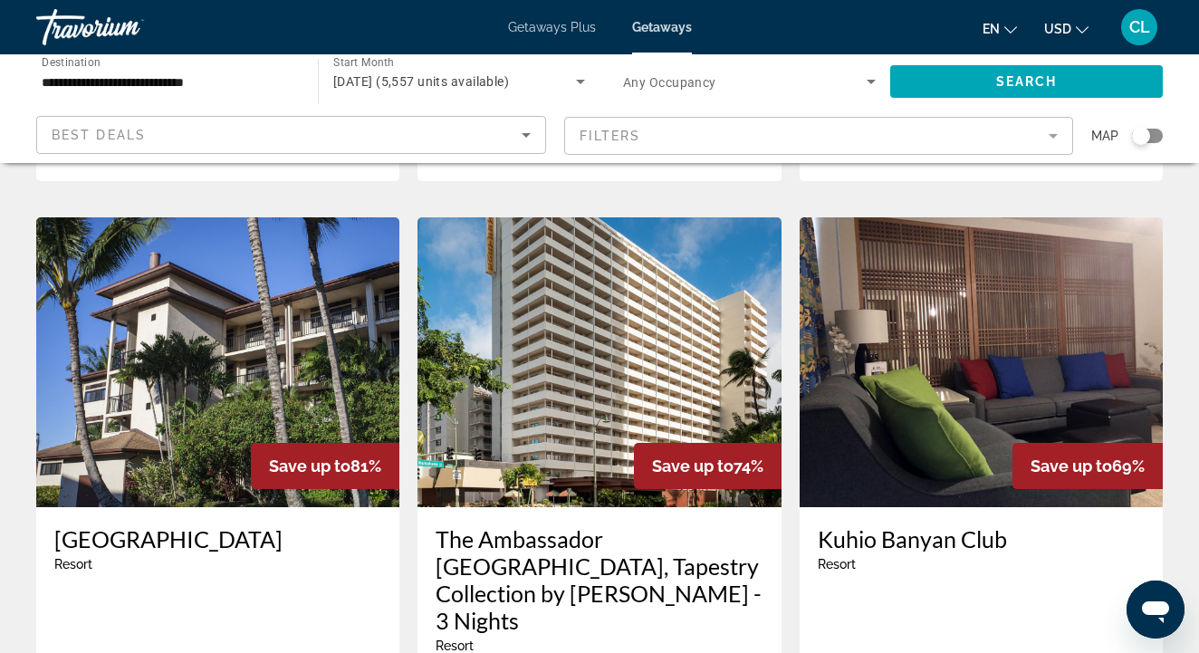
click at [881, 525] on h3 "Kuhio Banyan Club" at bounding box center [981, 538] width 327 height 27
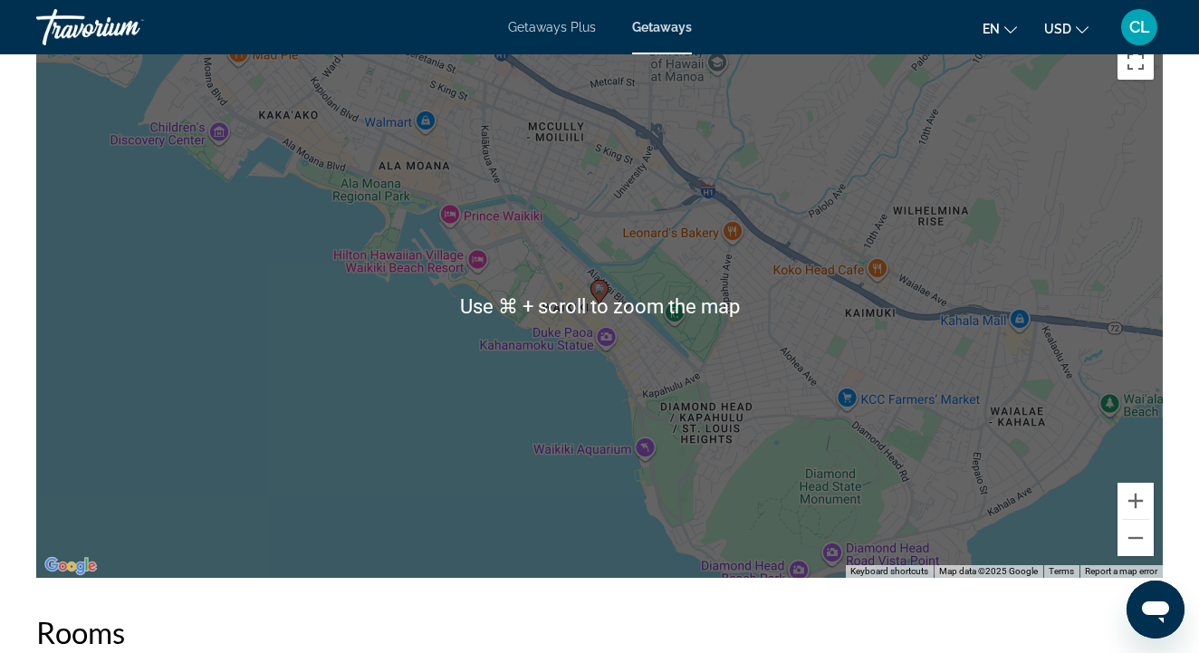
scroll to position [2786, 0]
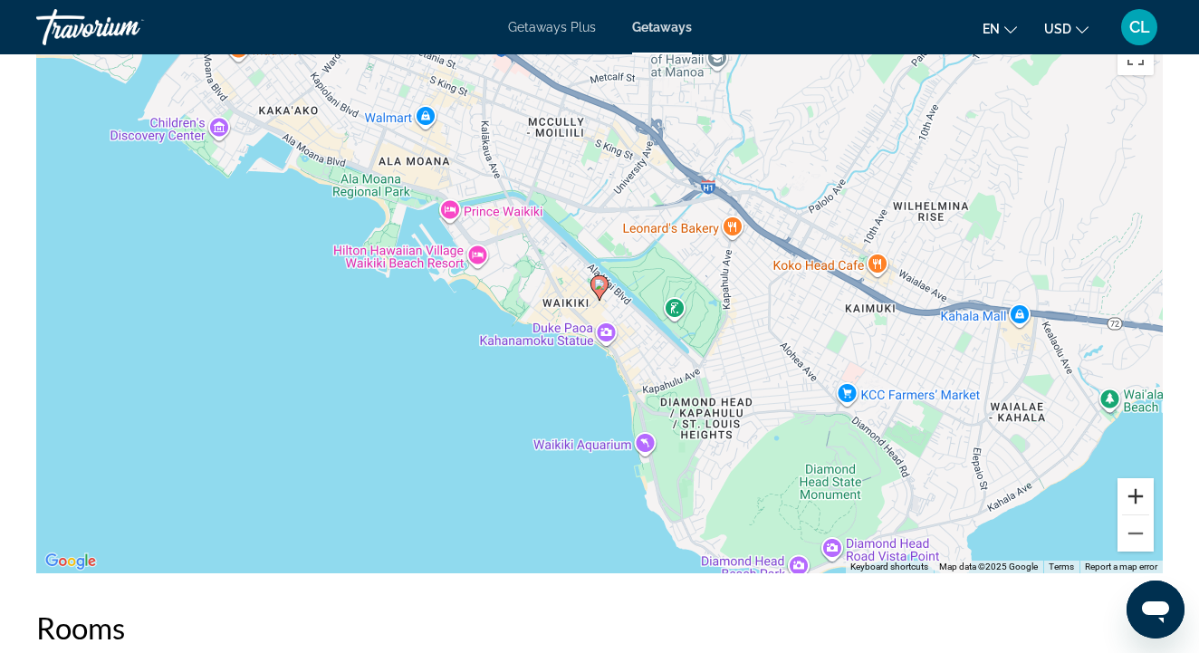
click at [1136, 503] on button "Zoom in" at bounding box center [1135, 496] width 36 height 36
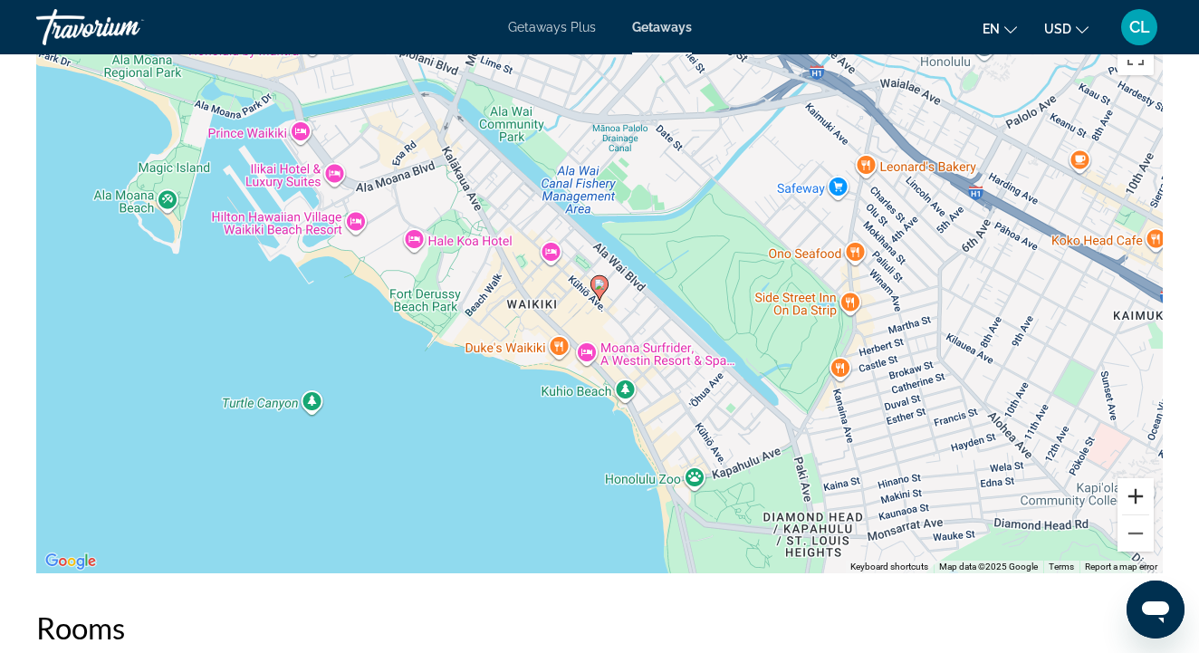
click at [1136, 503] on button "Zoom in" at bounding box center [1135, 496] width 36 height 36
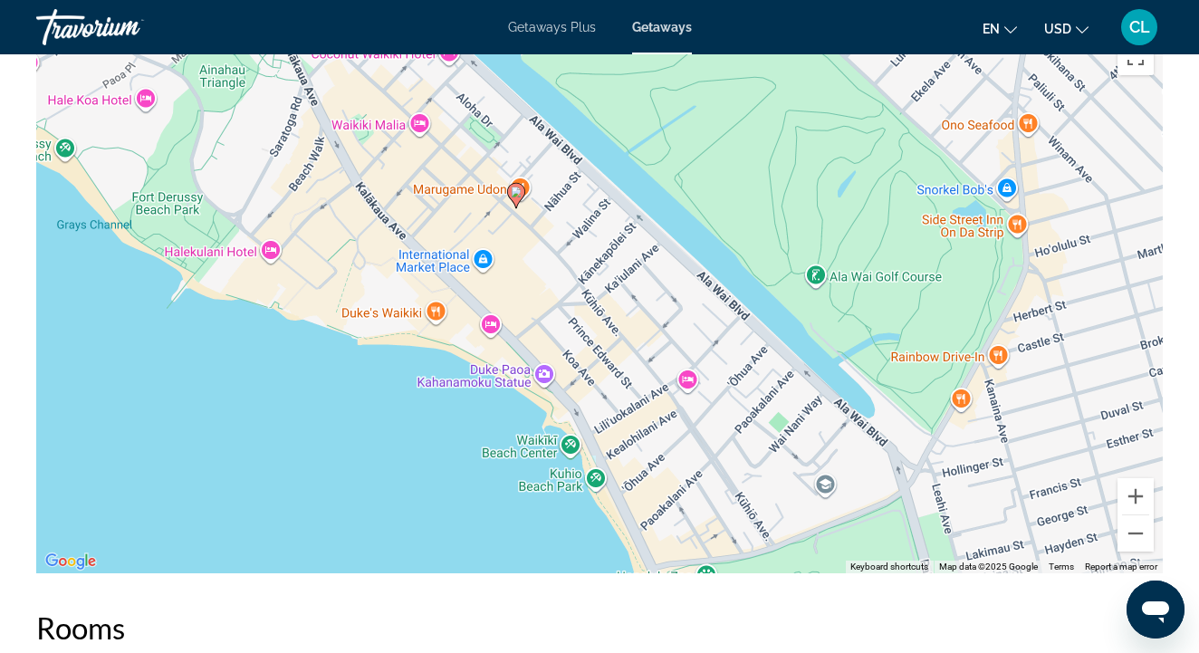
drag, startPoint x: 890, startPoint y: 443, endPoint x: 803, endPoint y: 346, distance: 130.2
click at [803, 346] on div "To activate drag with keyboard, press Alt + Enter. Once in keyboard drag state,…" at bounding box center [599, 301] width 1126 height 543
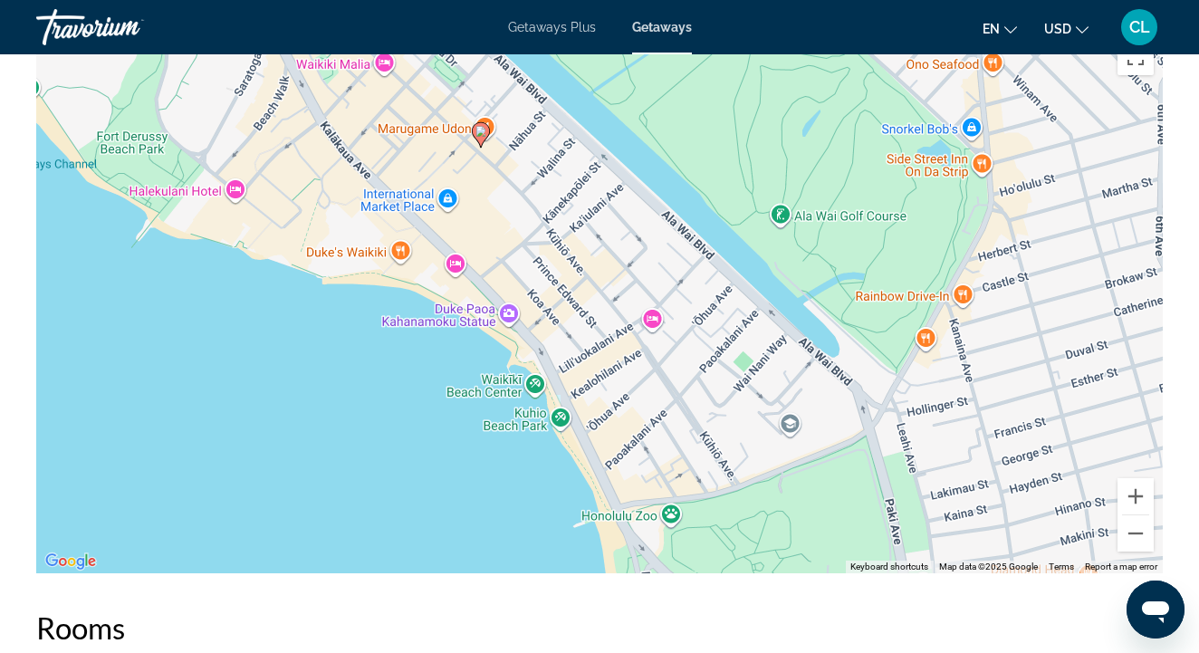
drag, startPoint x: 781, startPoint y: 417, endPoint x: 738, endPoint y: 331, distance: 95.6
click at [738, 331] on div "To activate drag with keyboard, press Alt + Enter. Once in keyboard drag state,…" at bounding box center [599, 301] width 1126 height 543
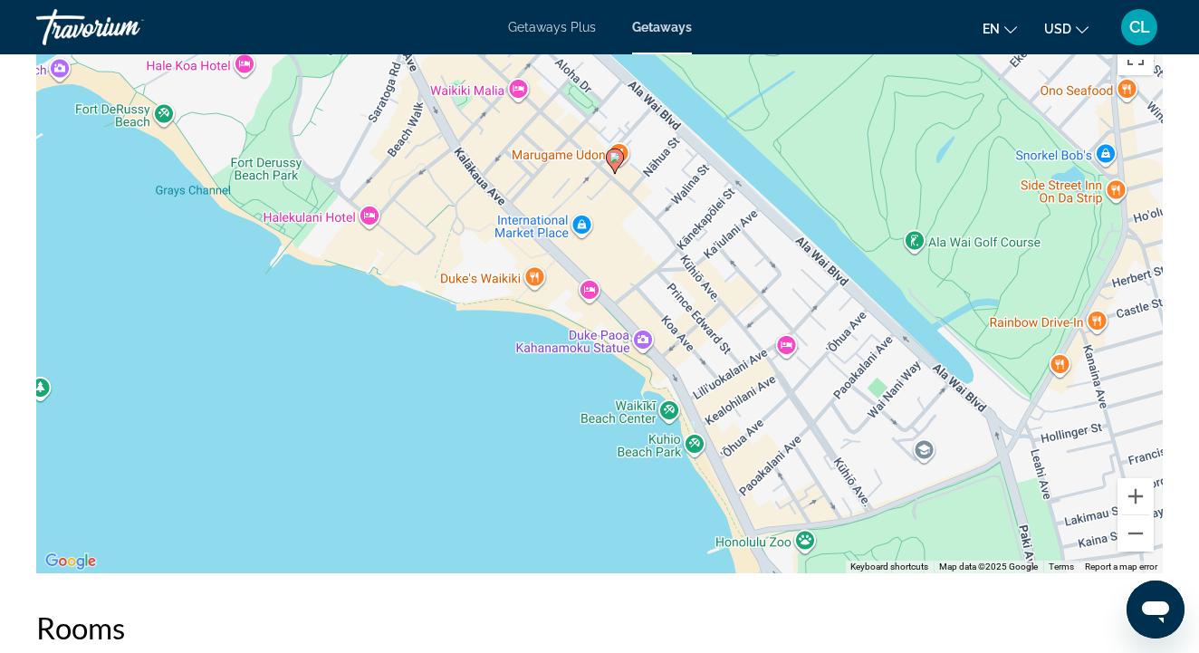
drag, startPoint x: 762, startPoint y: 369, endPoint x: 926, endPoint y: 428, distance: 174.1
click at [926, 428] on div "To activate drag with keyboard, press Alt + Enter. Once in keyboard drag state,…" at bounding box center [599, 301] width 1126 height 543
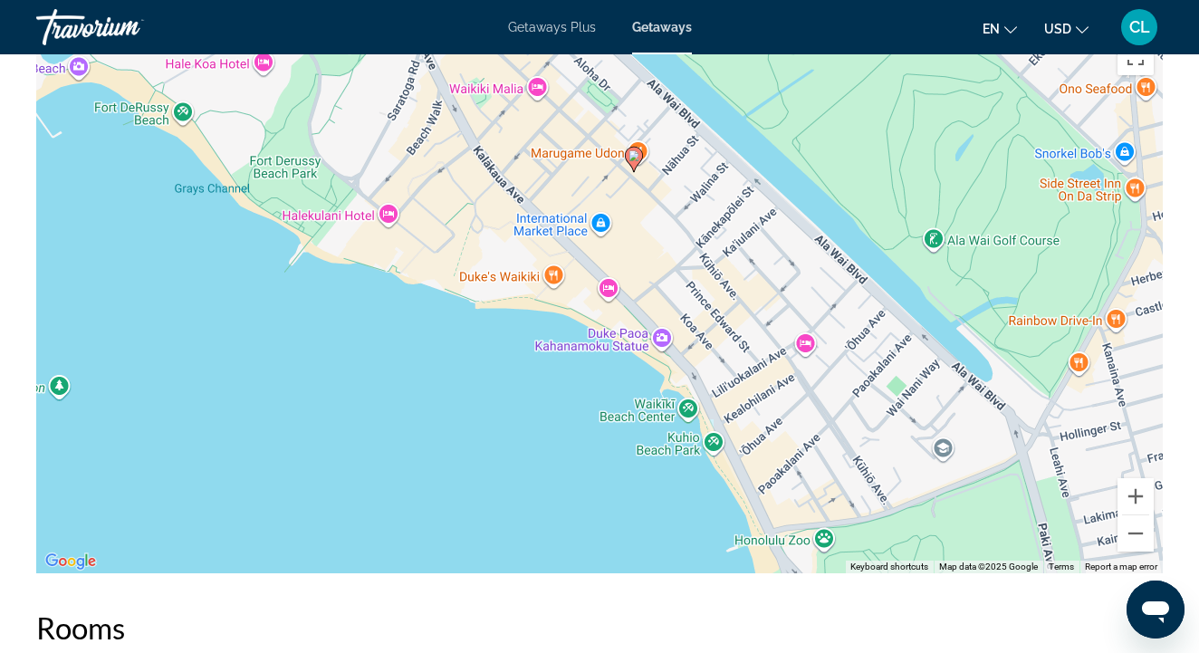
click at [861, 381] on div "To activate drag with keyboard, press Alt + Enter. Once in keyboard drag state,…" at bounding box center [599, 301] width 1126 height 543
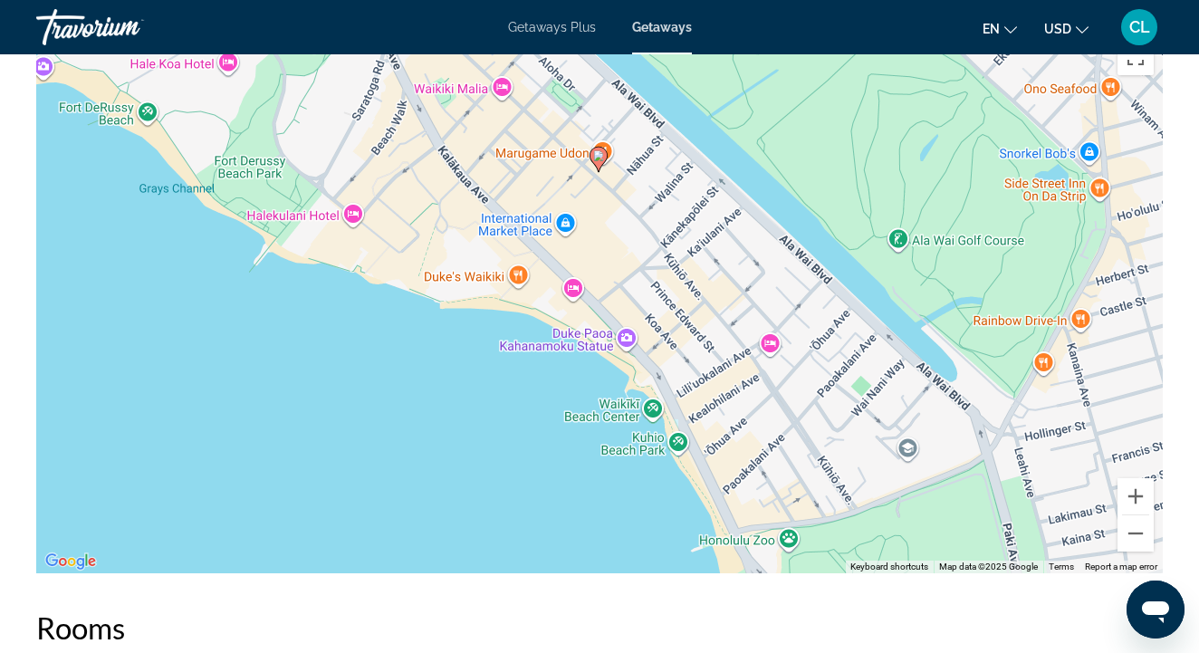
drag, startPoint x: 861, startPoint y: 381, endPoint x: 731, endPoint y: 394, distance: 131.0
click at [731, 394] on div "To activate drag with keyboard, press Alt + Enter. Once in keyboard drag state,…" at bounding box center [599, 301] width 1126 height 543
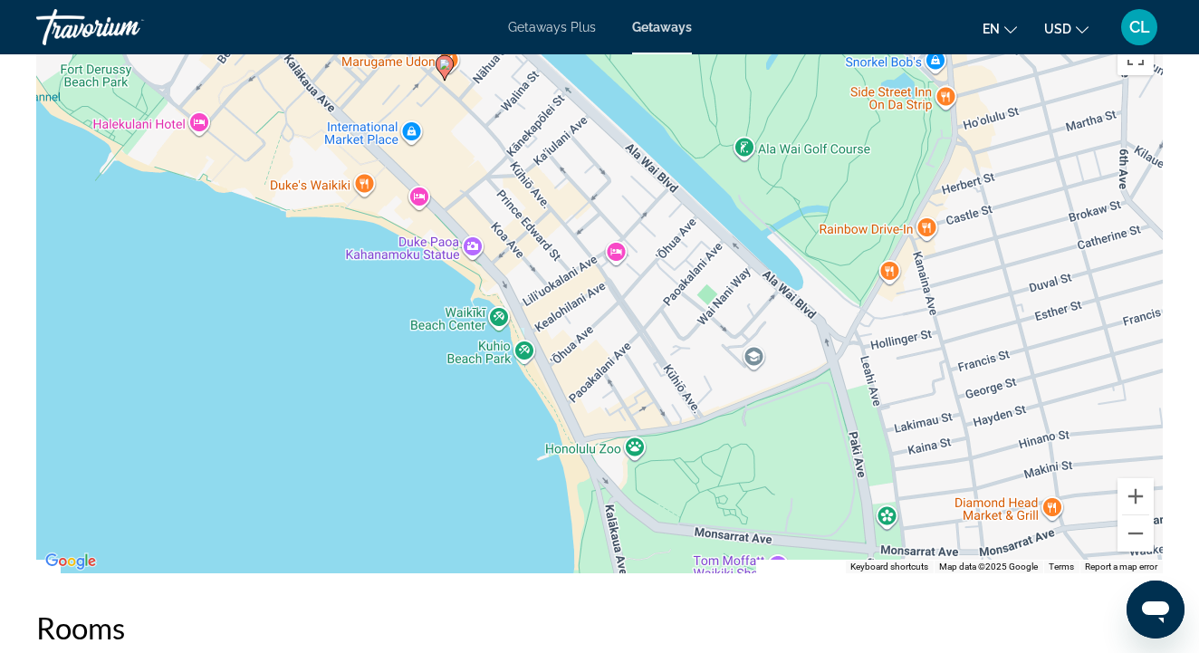
drag, startPoint x: 800, startPoint y: 415, endPoint x: 746, endPoint y: 302, distance: 124.3
click at [746, 302] on div "To activate drag with keyboard, press Alt + Enter. Once in keyboard drag state,…" at bounding box center [599, 301] width 1126 height 543
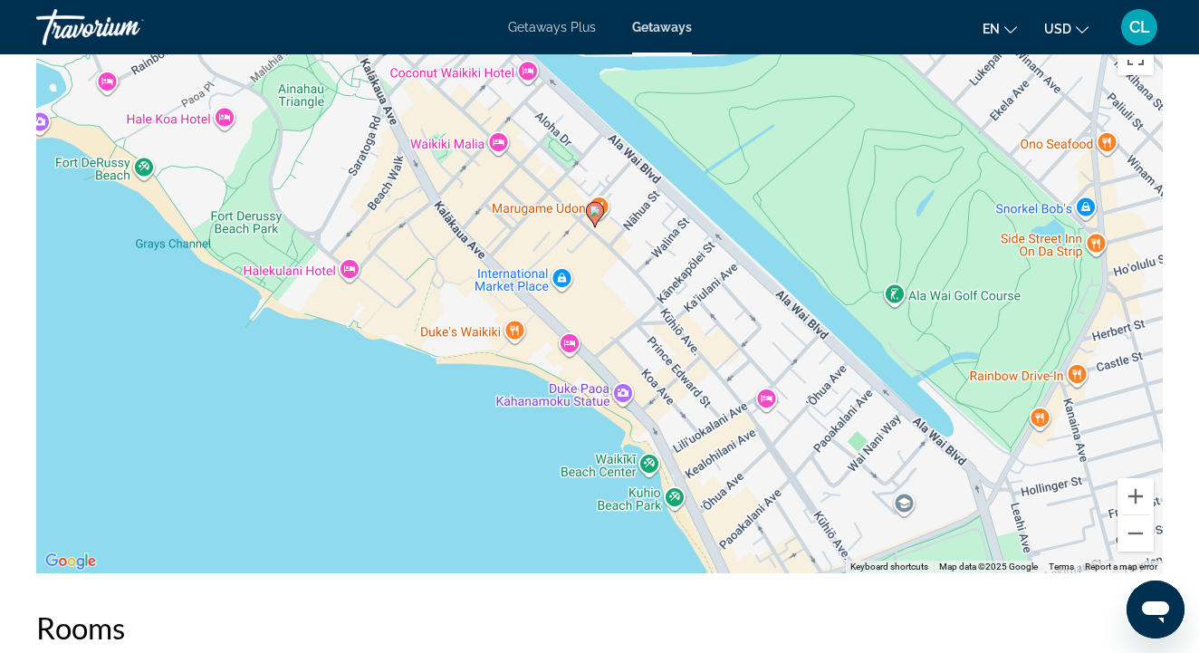
drag, startPoint x: 703, startPoint y: 234, endPoint x: 867, endPoint y: 424, distance: 251.0
click at [867, 421] on div "To activate drag with keyboard, press Alt + Enter. Once in keyboard drag state,…" at bounding box center [599, 301] width 1126 height 543
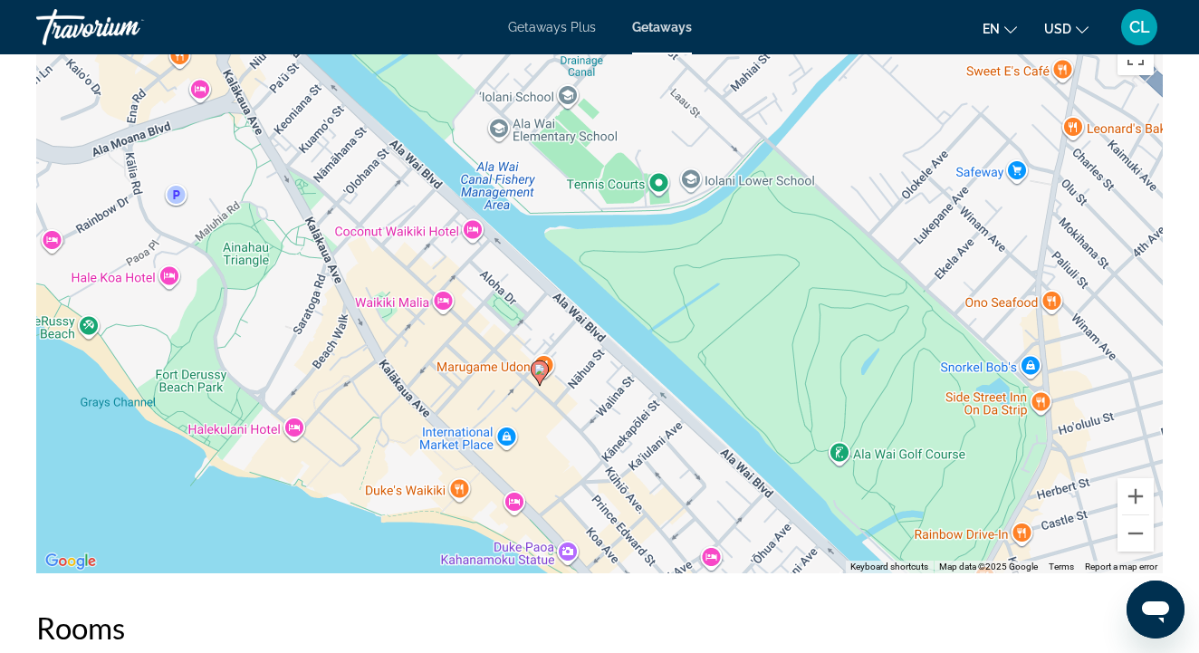
drag, startPoint x: 880, startPoint y: 350, endPoint x: 804, endPoint y: 450, distance: 126.0
click at [804, 450] on div "To activate drag with keyboard, press Alt + Enter. Once in keyboard drag state,…" at bounding box center [599, 301] width 1126 height 543
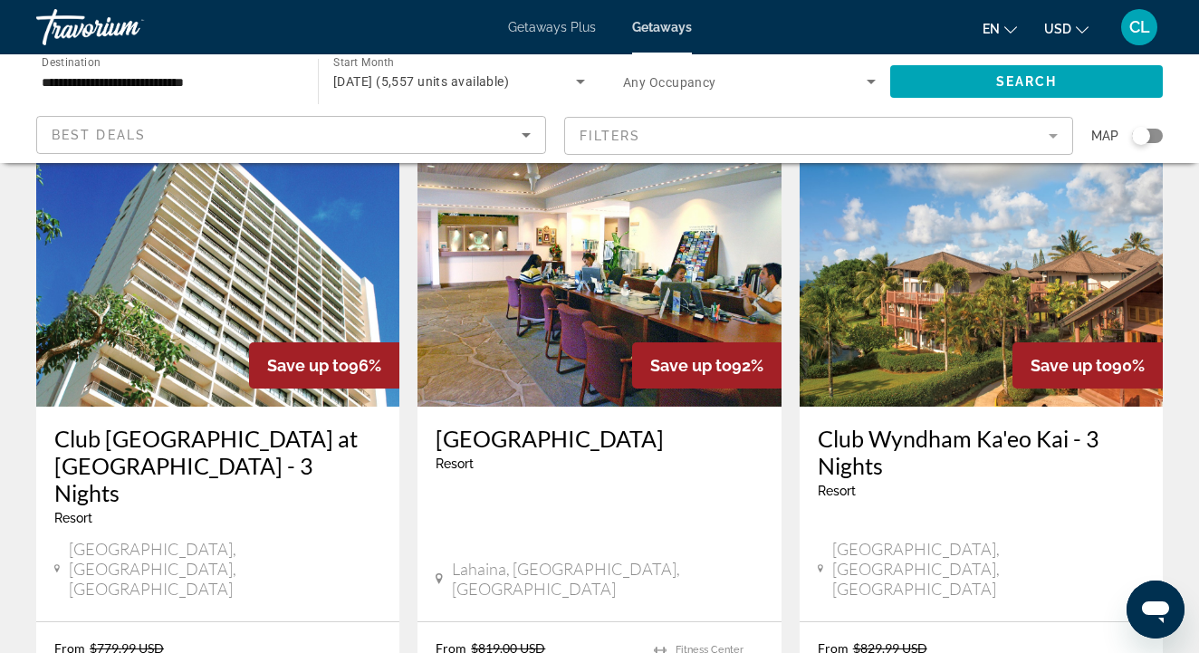
scroll to position [110, 0]
click at [182, 420] on div "Club [GEOGRAPHIC_DATA] at [GEOGRAPHIC_DATA] - This is an adults only resort [GE…" at bounding box center [217, 513] width 363 height 215
click at [163, 460] on h3 "Club [GEOGRAPHIC_DATA] at [GEOGRAPHIC_DATA] - 3 Nights" at bounding box center [217, 464] width 327 height 81
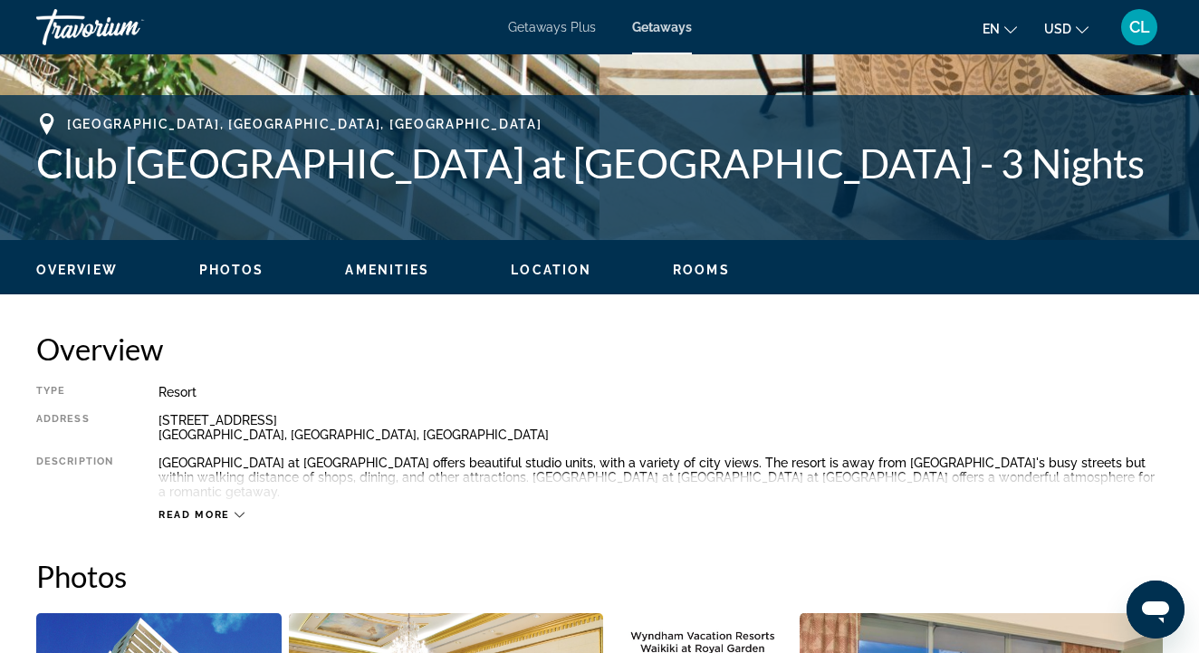
scroll to position [675, 0]
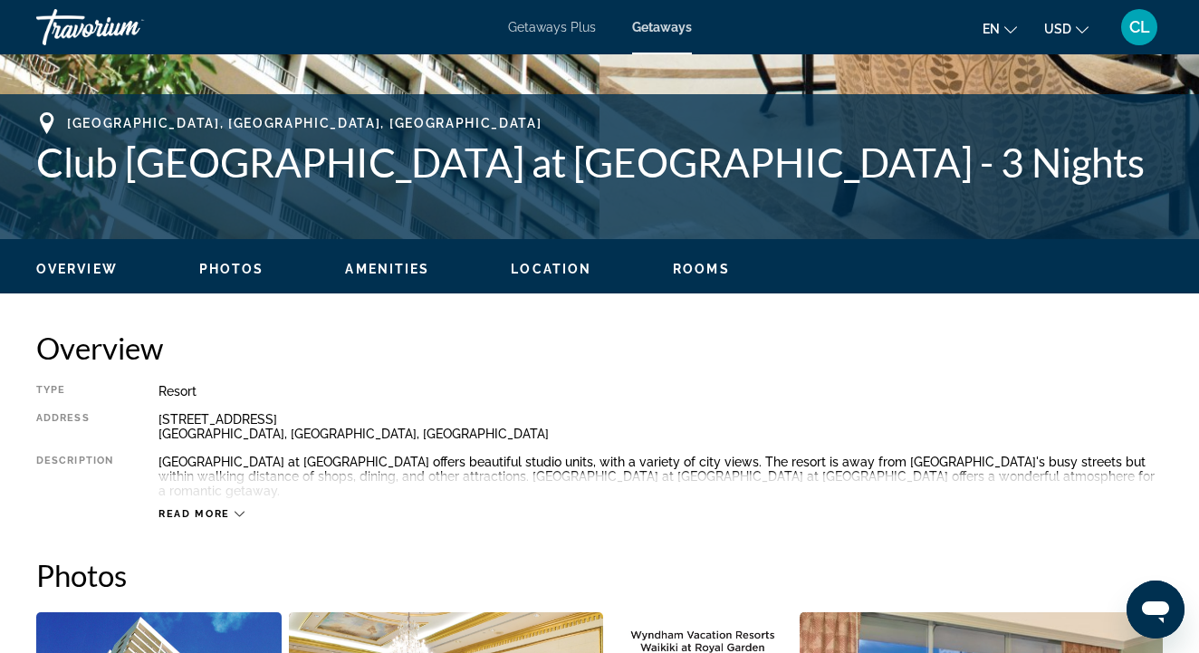
click at [179, 508] on span "Read more" at bounding box center [194, 514] width 72 height 12
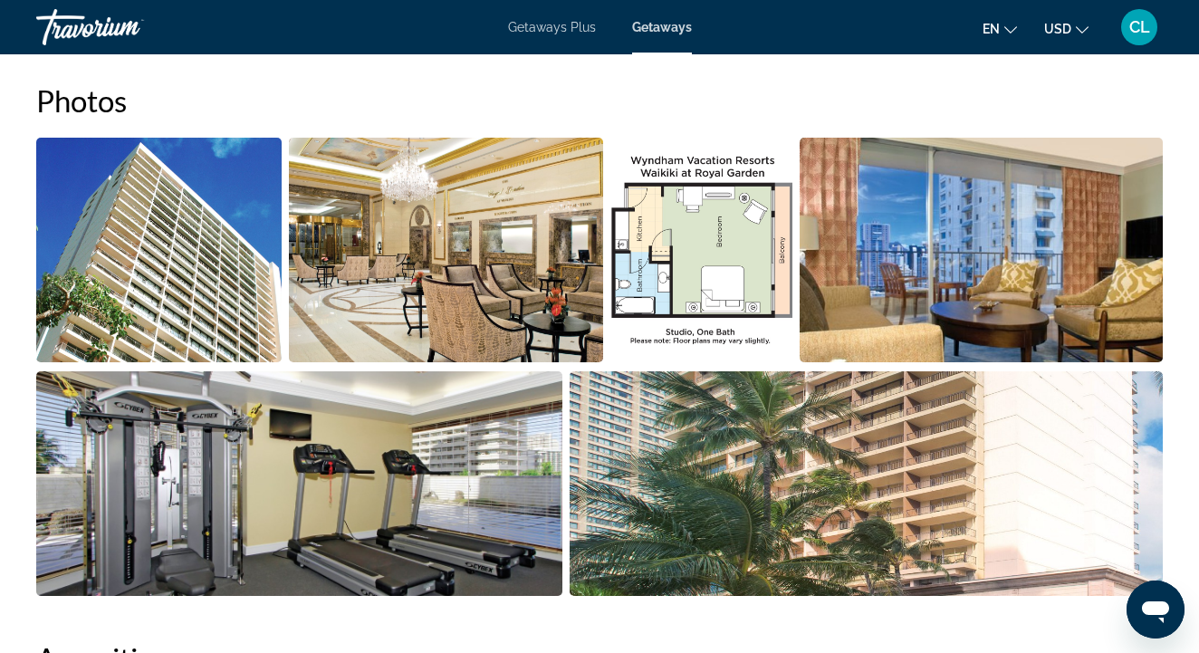
scroll to position [1150, 0]
click at [470, 271] on img "Open full-screen image slider" at bounding box center [445, 250] width 313 height 225
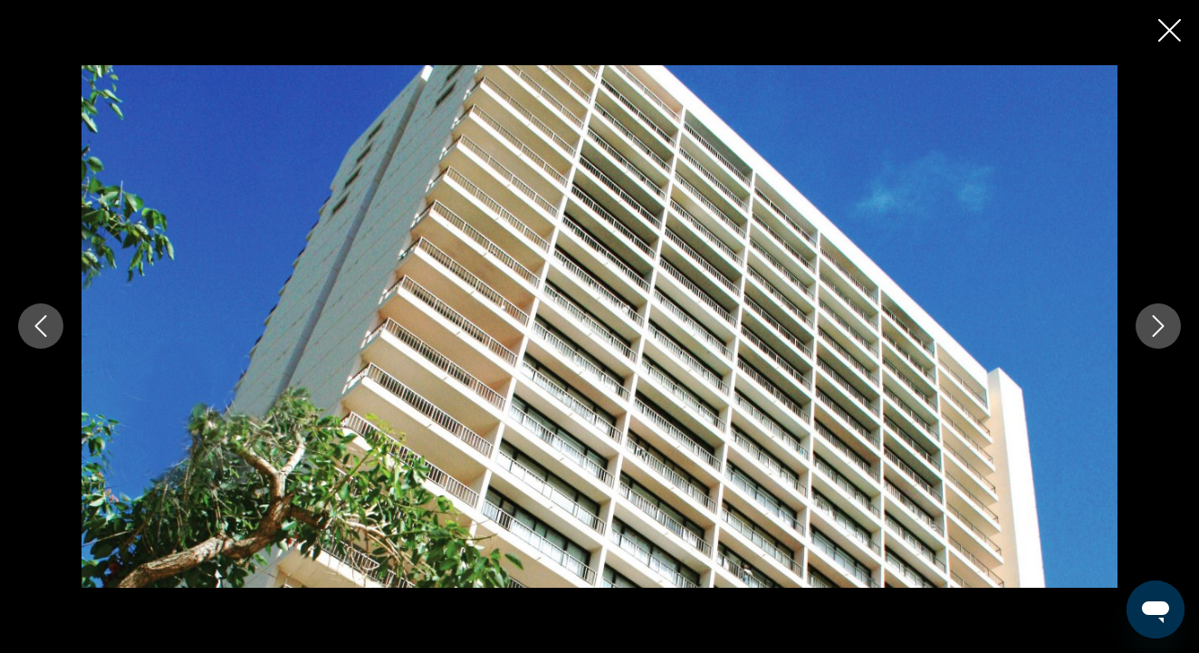
click at [1151, 320] on icon "Next image" at bounding box center [1158, 326] width 22 height 22
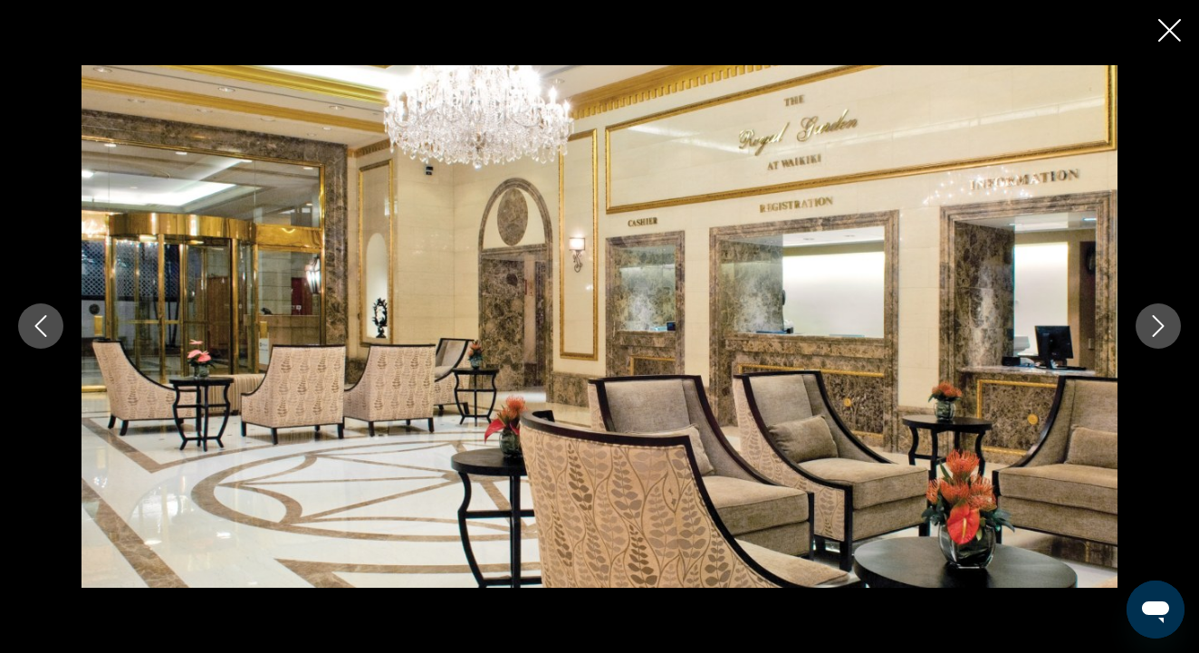
click at [1151, 320] on icon "Next image" at bounding box center [1158, 326] width 22 height 22
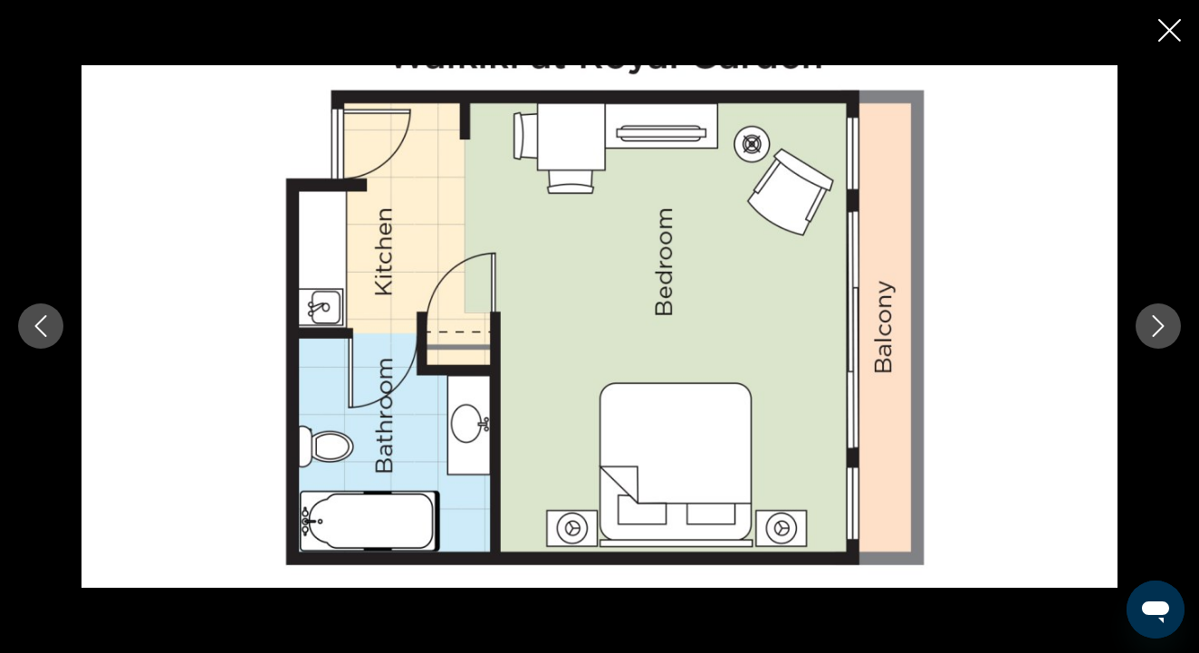
click at [1152, 320] on icon "Next image" at bounding box center [1158, 326] width 22 height 22
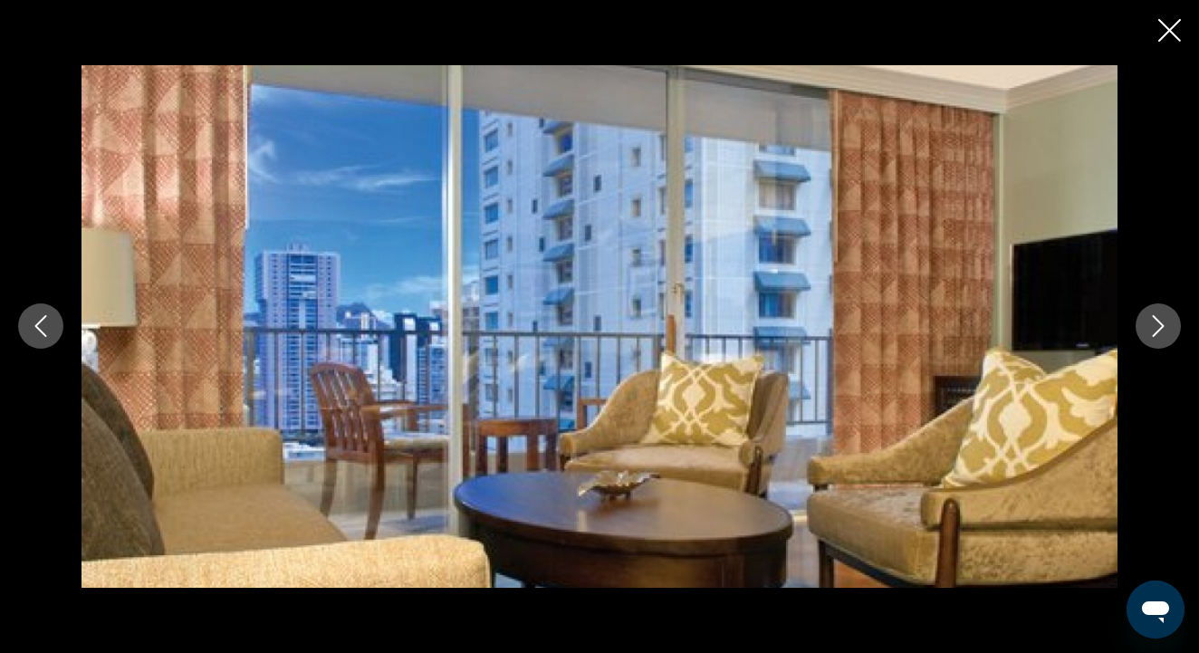
click at [1156, 321] on icon "Next image" at bounding box center [1158, 326] width 22 height 22
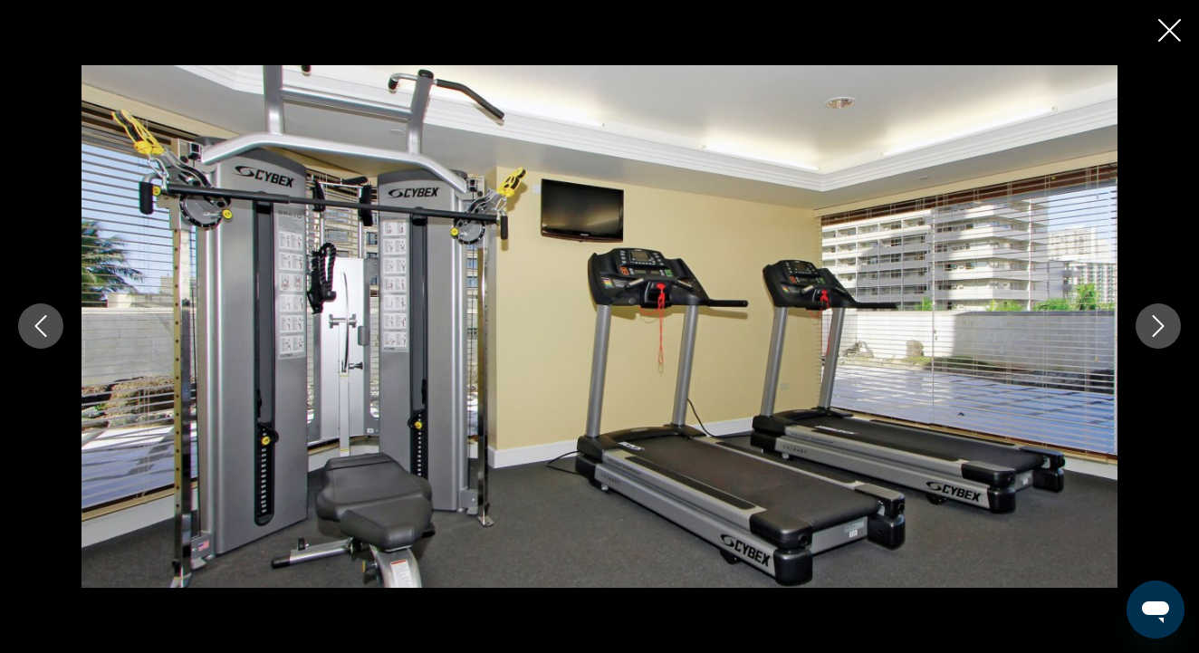
click at [1156, 321] on icon "Next image" at bounding box center [1158, 326] width 22 height 22
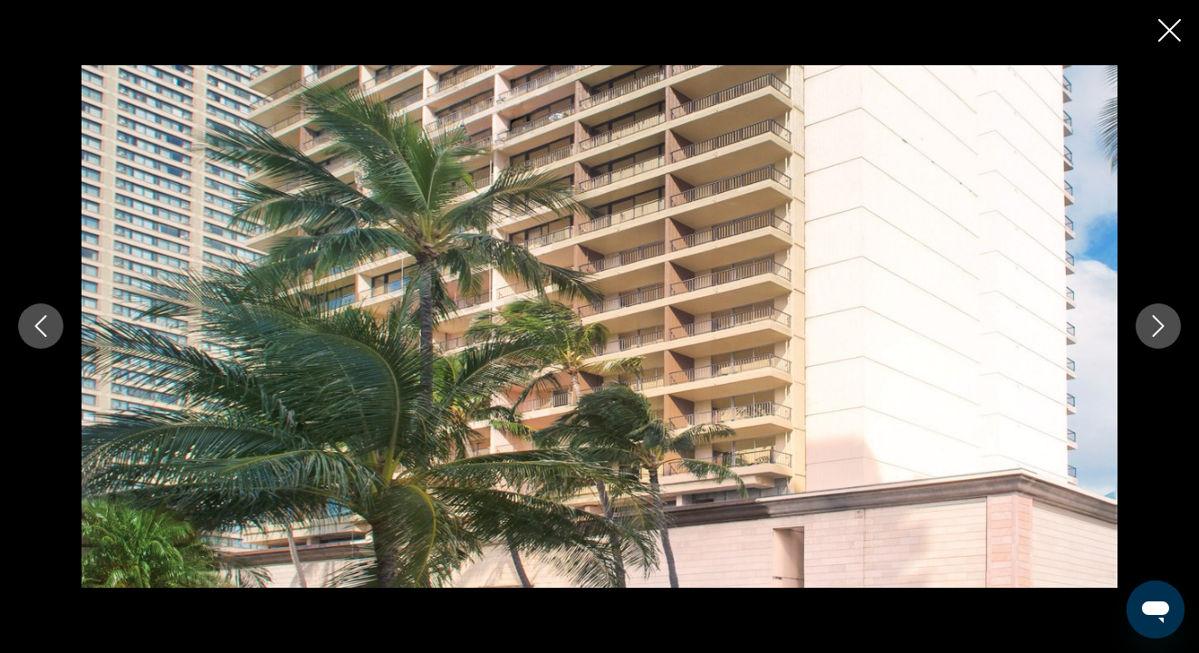
click at [1156, 321] on icon "Next image" at bounding box center [1158, 326] width 22 height 22
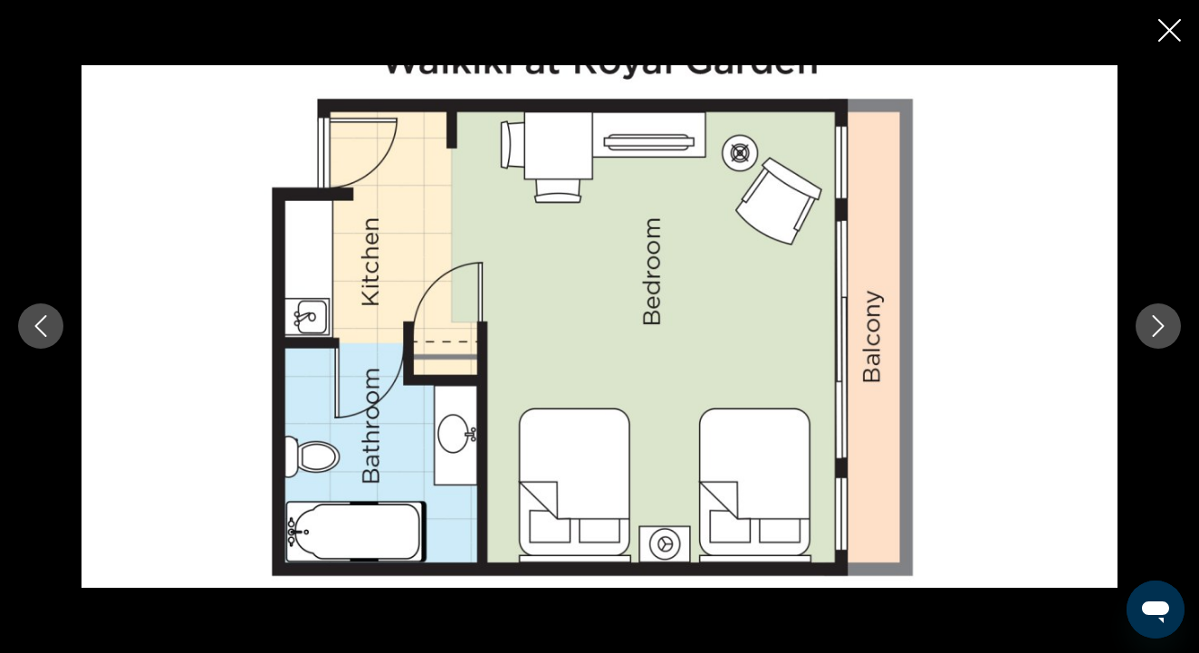
click at [1156, 321] on icon "Next image" at bounding box center [1158, 326] width 22 height 22
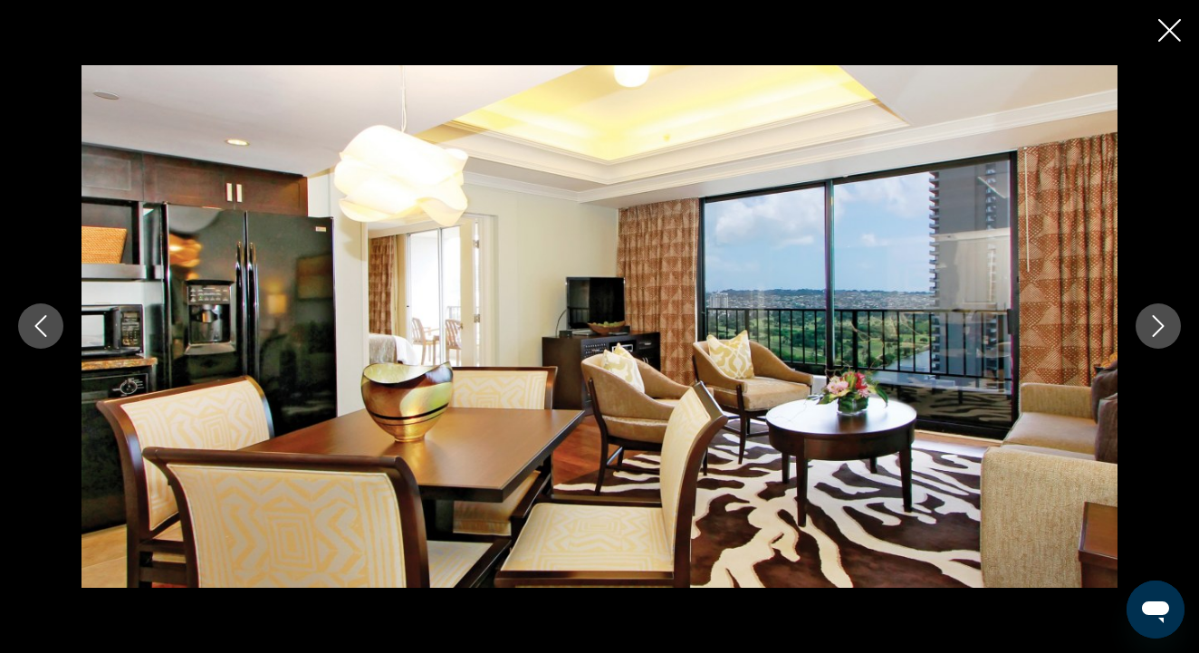
click at [1154, 321] on icon "Next image" at bounding box center [1158, 326] width 22 height 22
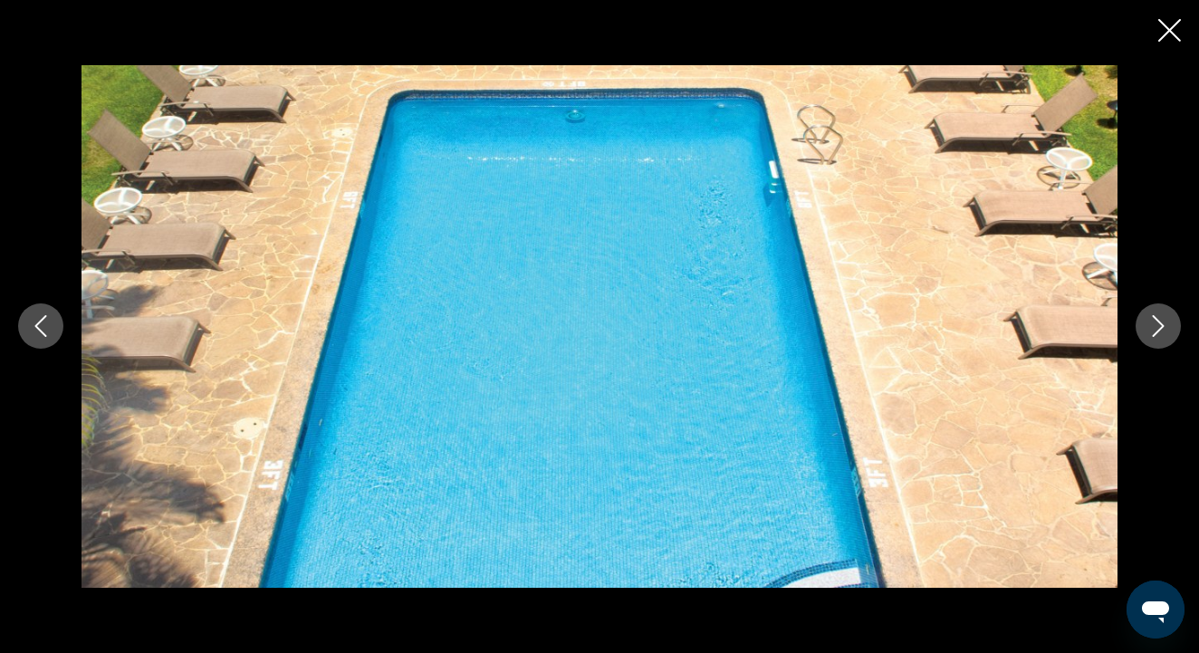
click at [1164, 321] on icon "Next image" at bounding box center [1158, 326] width 22 height 22
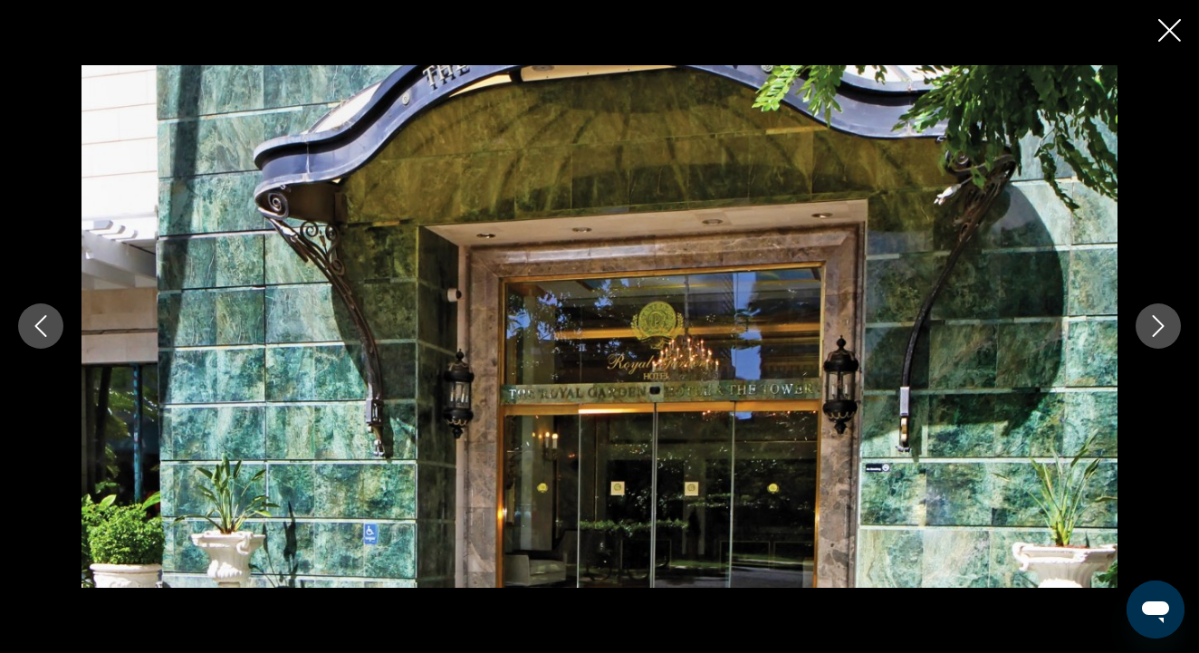
click at [1166, 321] on icon "Next image" at bounding box center [1158, 326] width 22 height 22
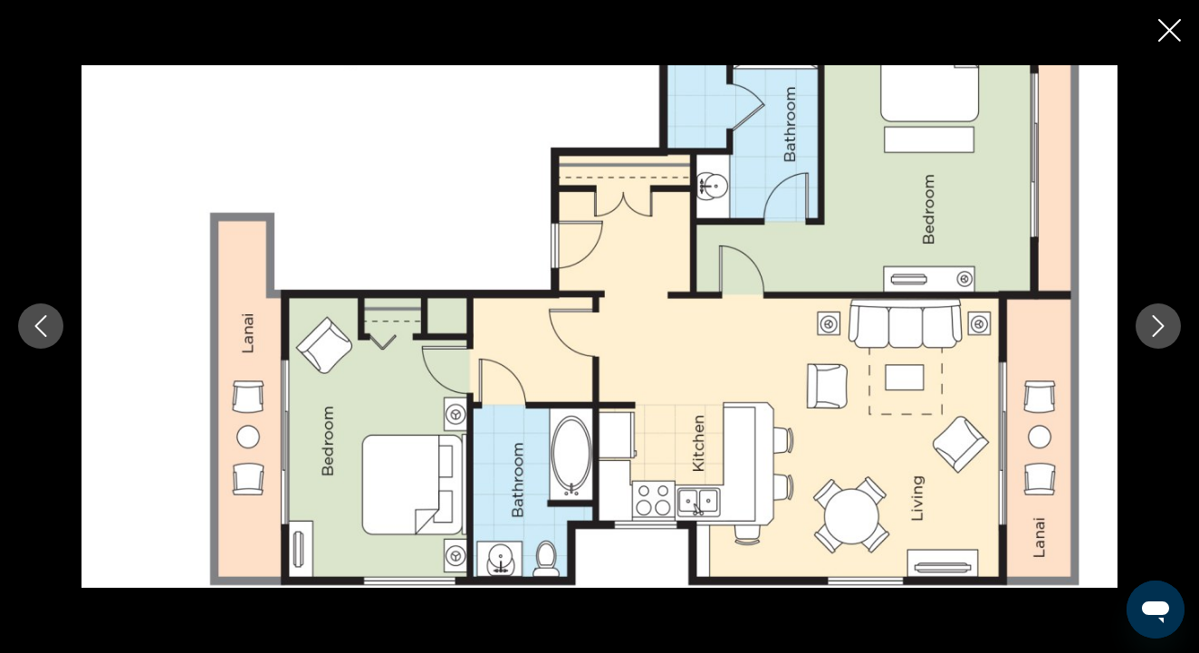
click at [1166, 321] on icon "Next image" at bounding box center [1158, 326] width 22 height 22
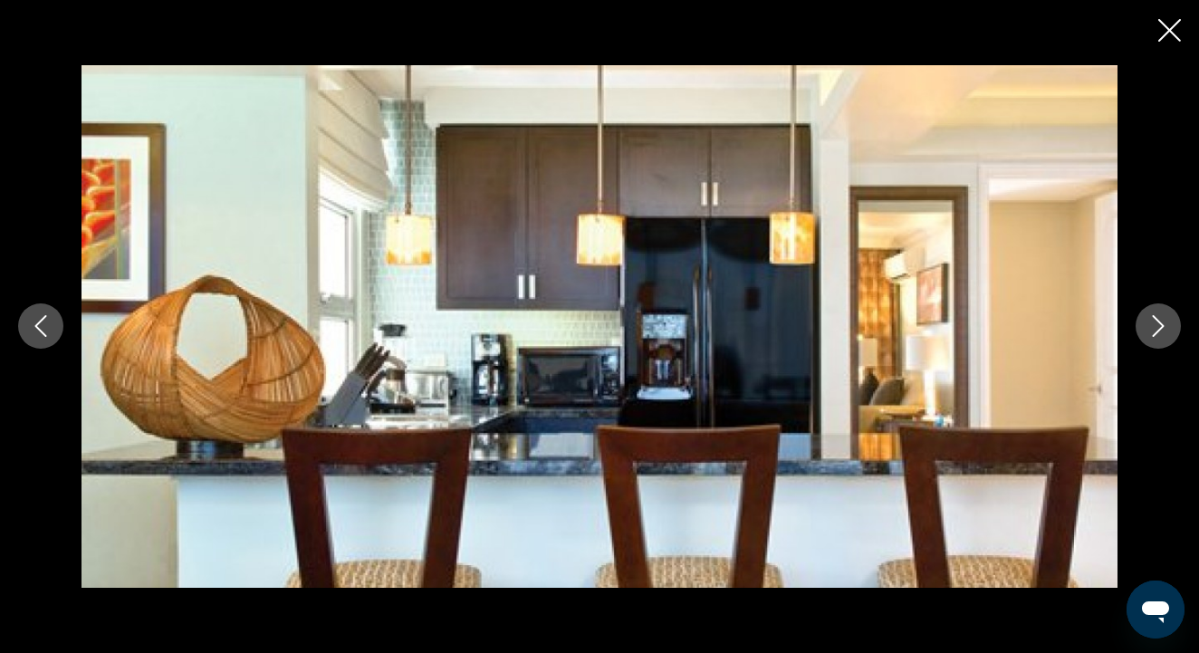
click at [1168, 321] on icon "Next image" at bounding box center [1158, 326] width 22 height 22
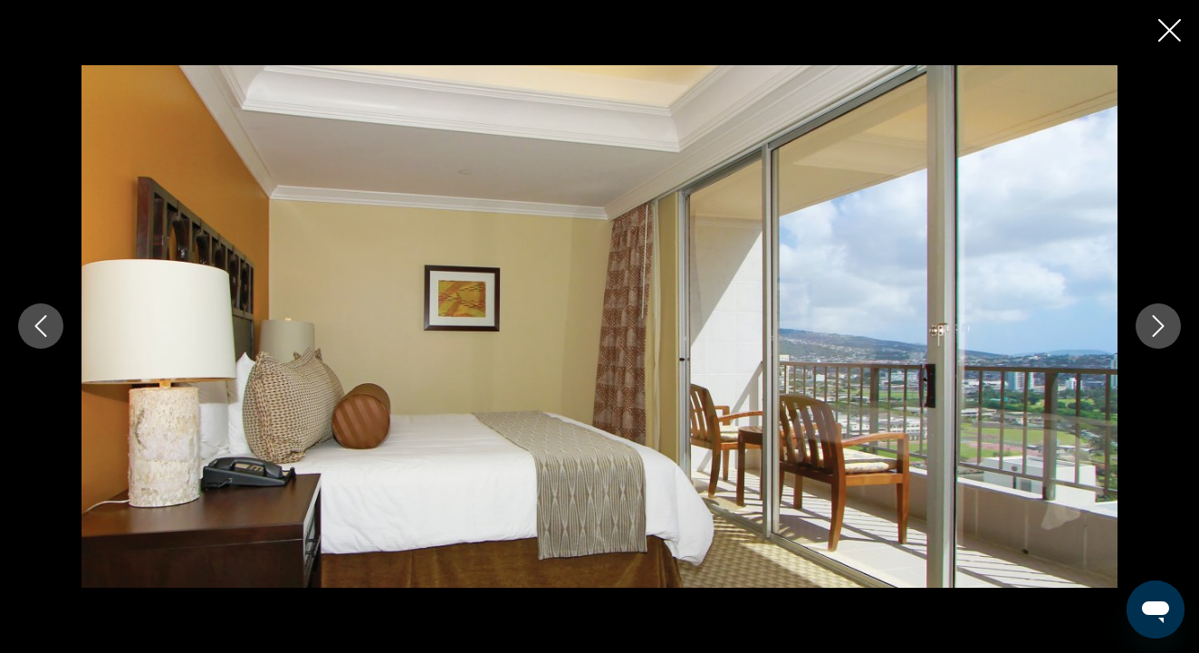
click at [1169, 321] on button "Next image" at bounding box center [1157, 325] width 45 height 45
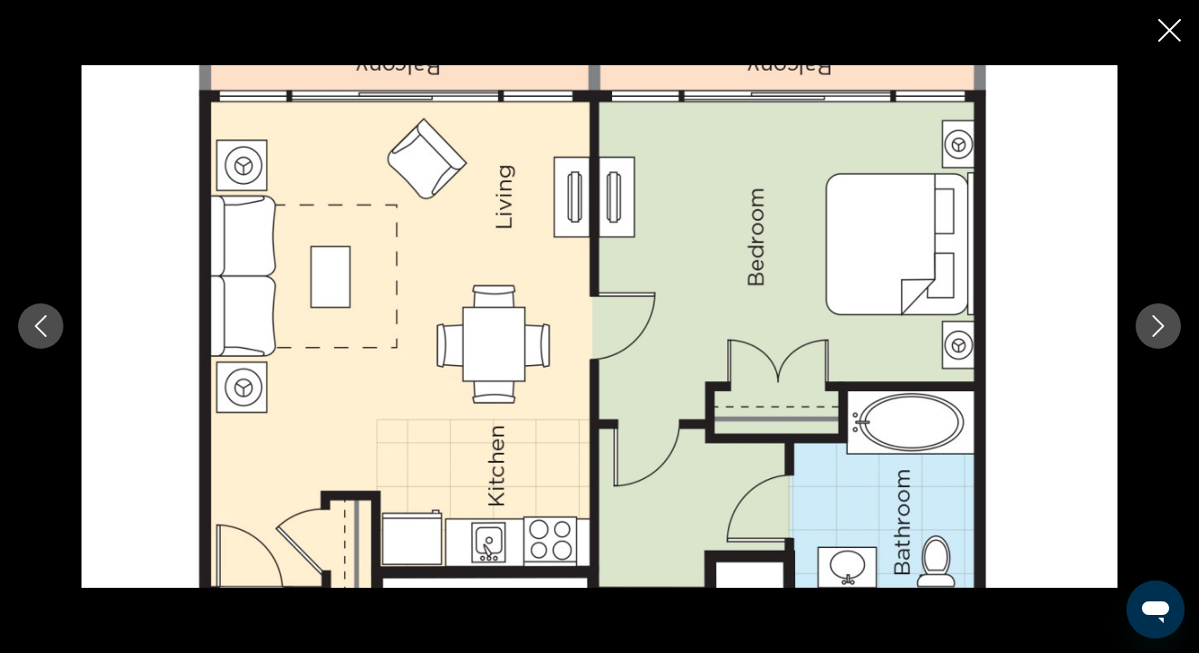
click at [1173, 321] on button "Next image" at bounding box center [1157, 325] width 45 height 45
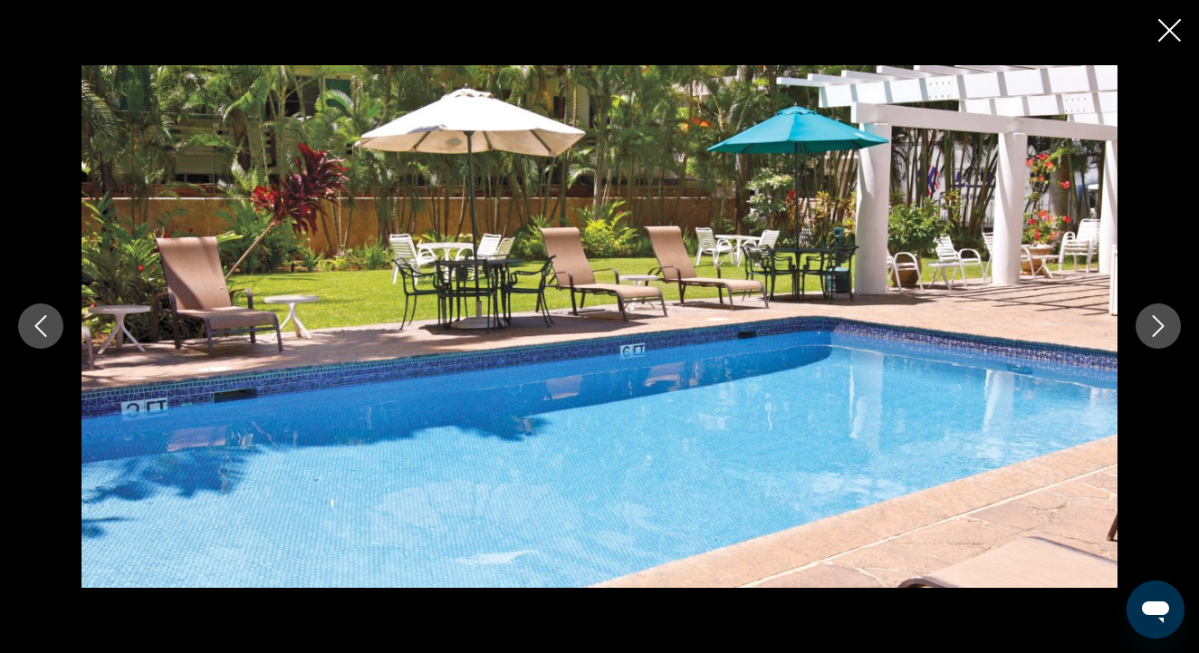
click at [1174, 322] on button "Next image" at bounding box center [1157, 325] width 45 height 45
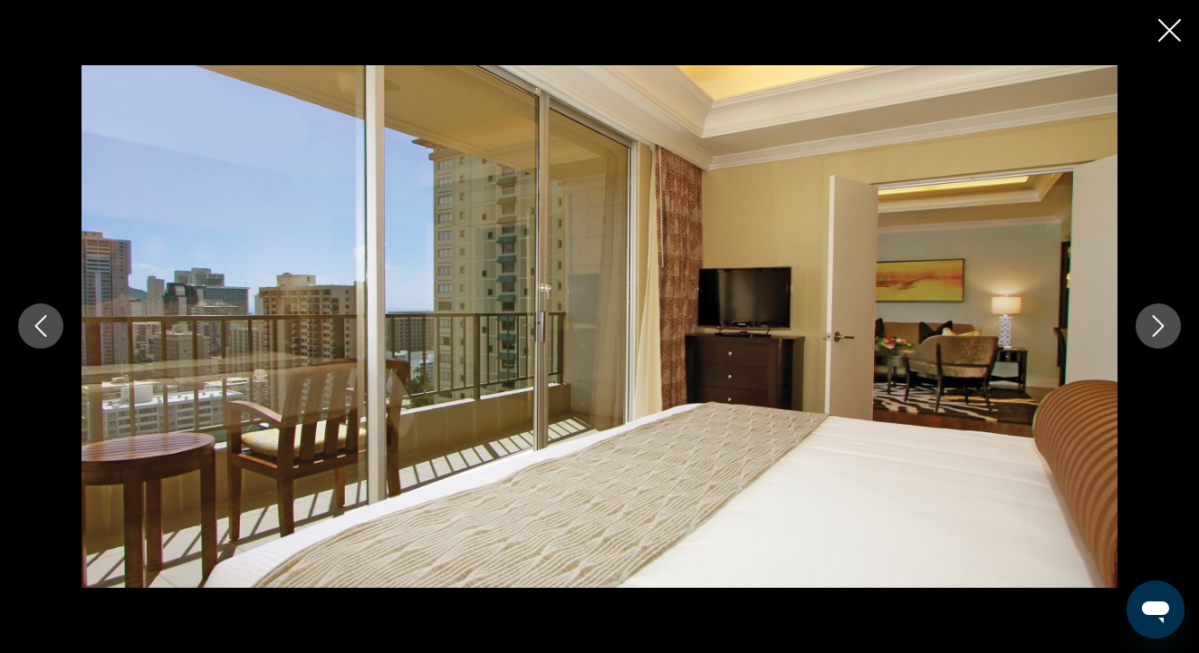
click at [1174, 322] on button "Next image" at bounding box center [1157, 325] width 45 height 45
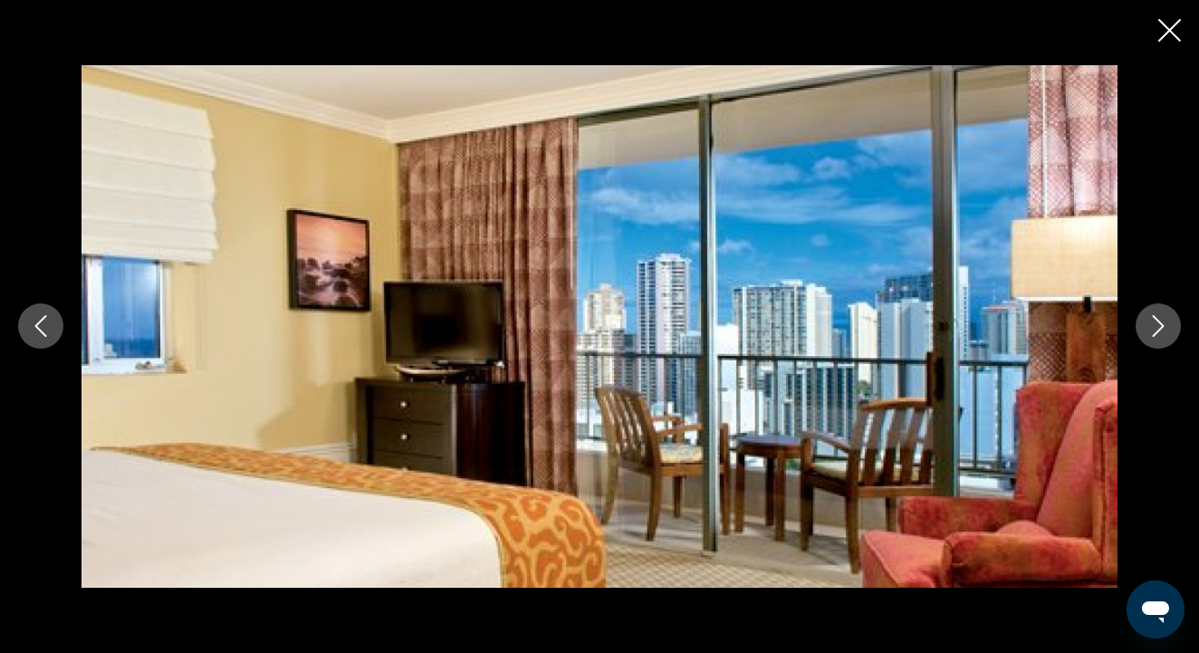
click at [1174, 323] on button "Next image" at bounding box center [1157, 325] width 45 height 45
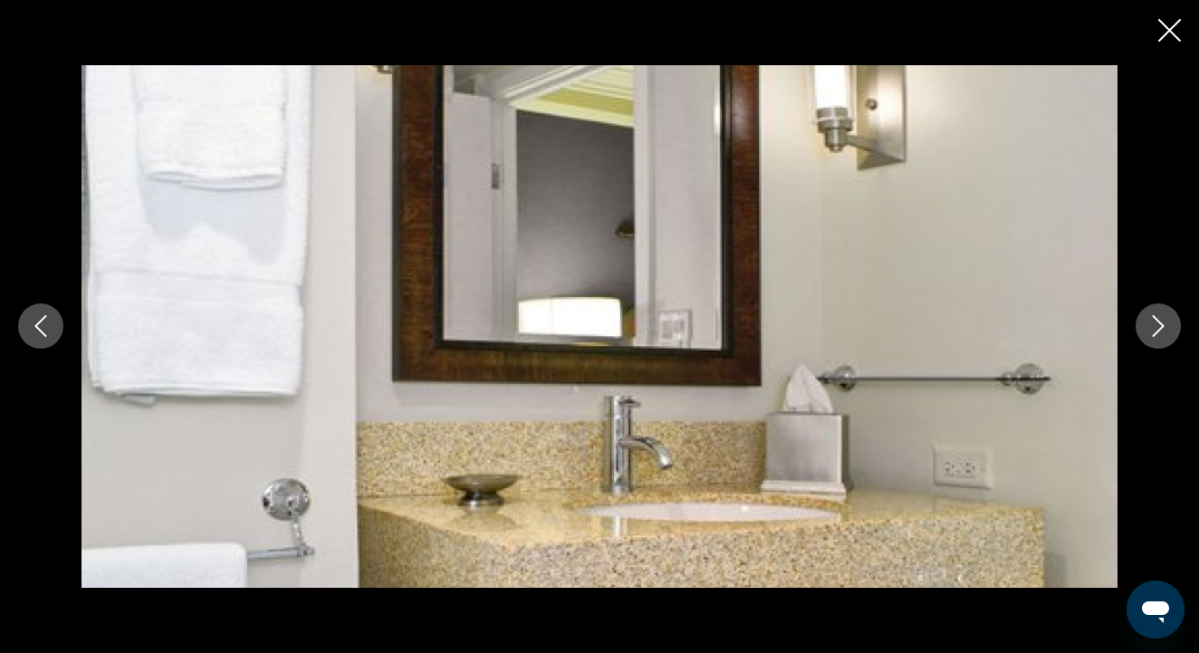
click at [1174, 323] on button "Next image" at bounding box center [1157, 325] width 45 height 45
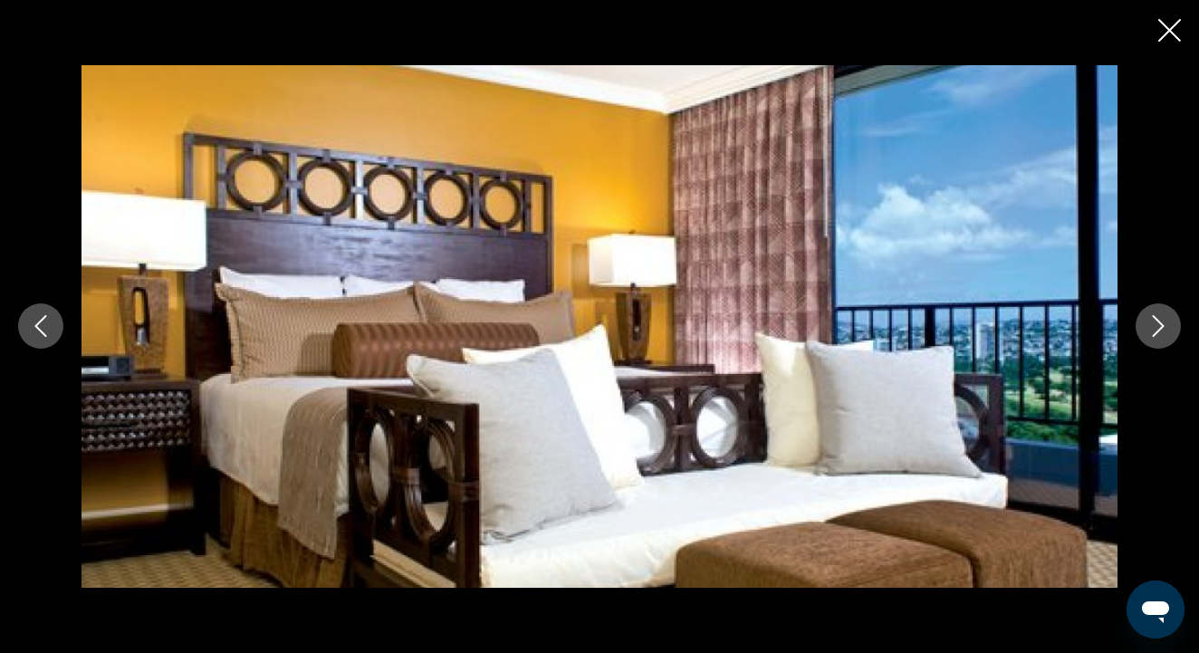
click at [1174, 323] on button "Next image" at bounding box center [1157, 325] width 45 height 45
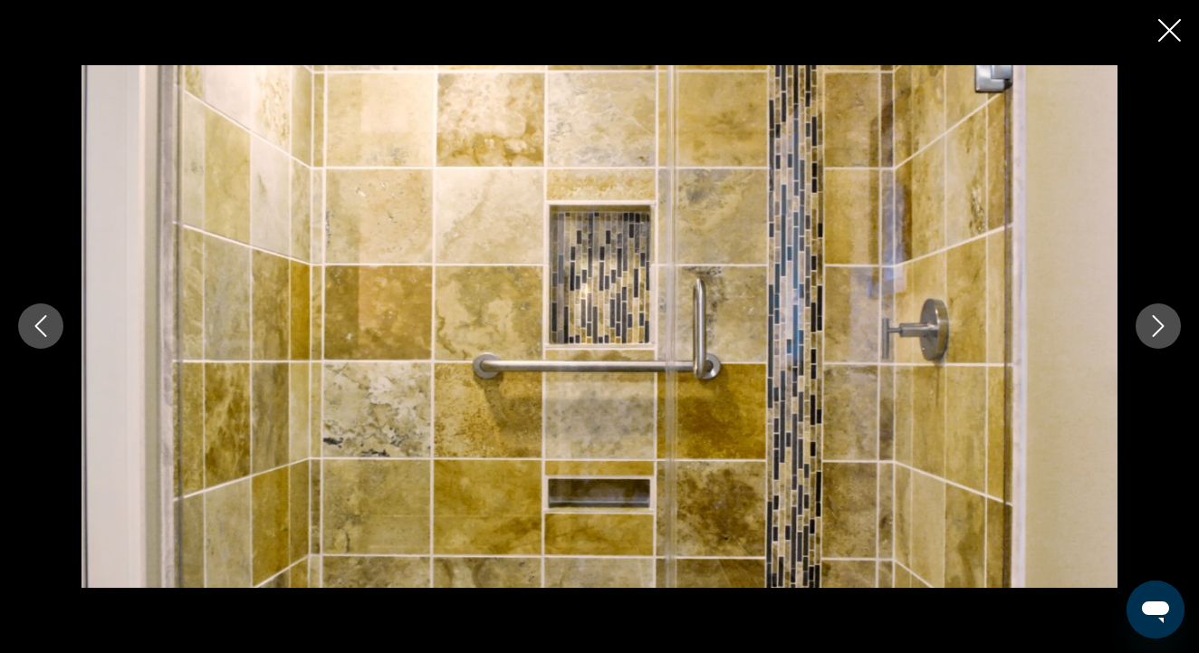
click at [1174, 325] on button "Next image" at bounding box center [1157, 325] width 45 height 45
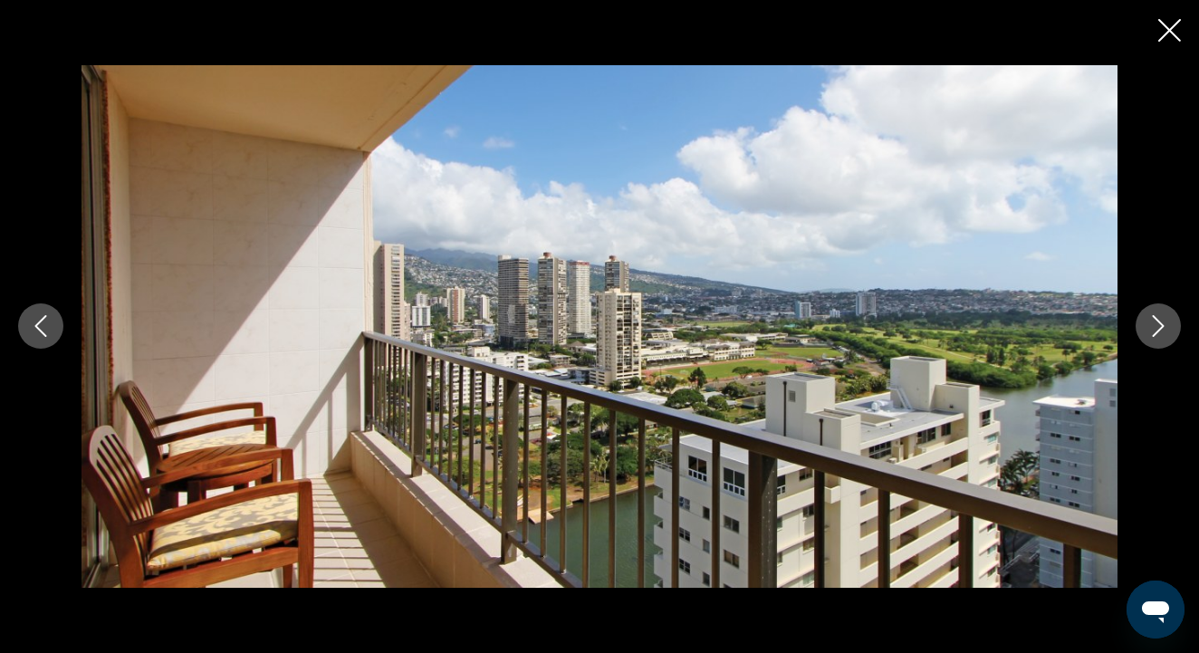
click at [1174, 324] on button "Next image" at bounding box center [1157, 325] width 45 height 45
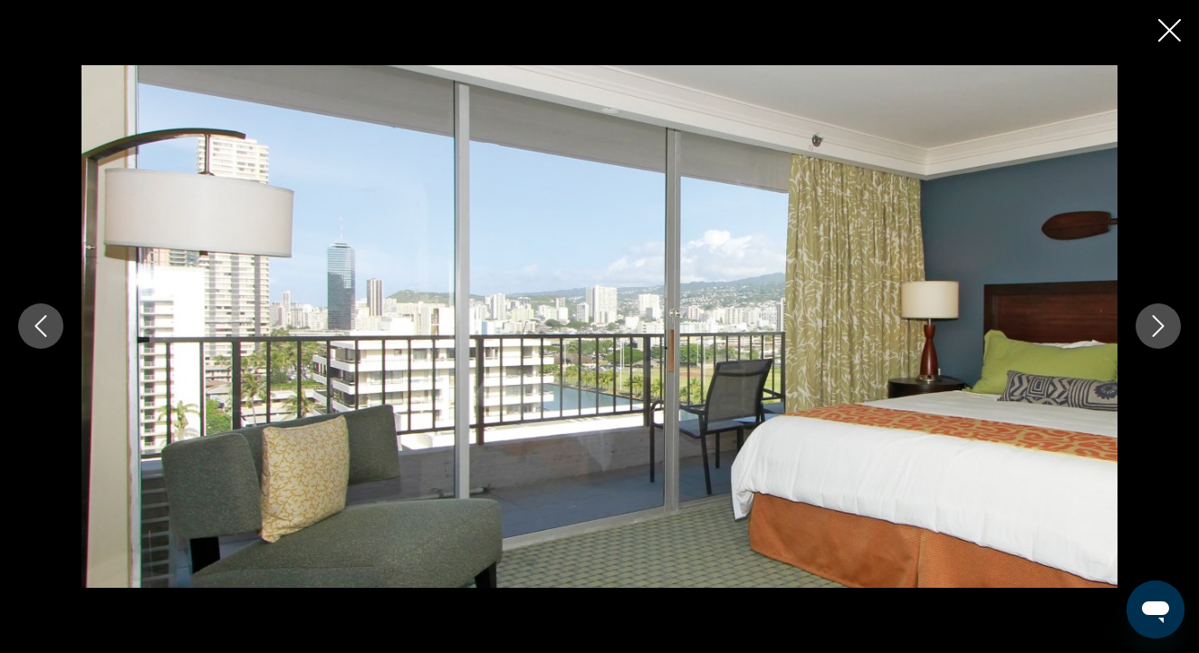
click at [1174, 324] on button "Next image" at bounding box center [1157, 325] width 45 height 45
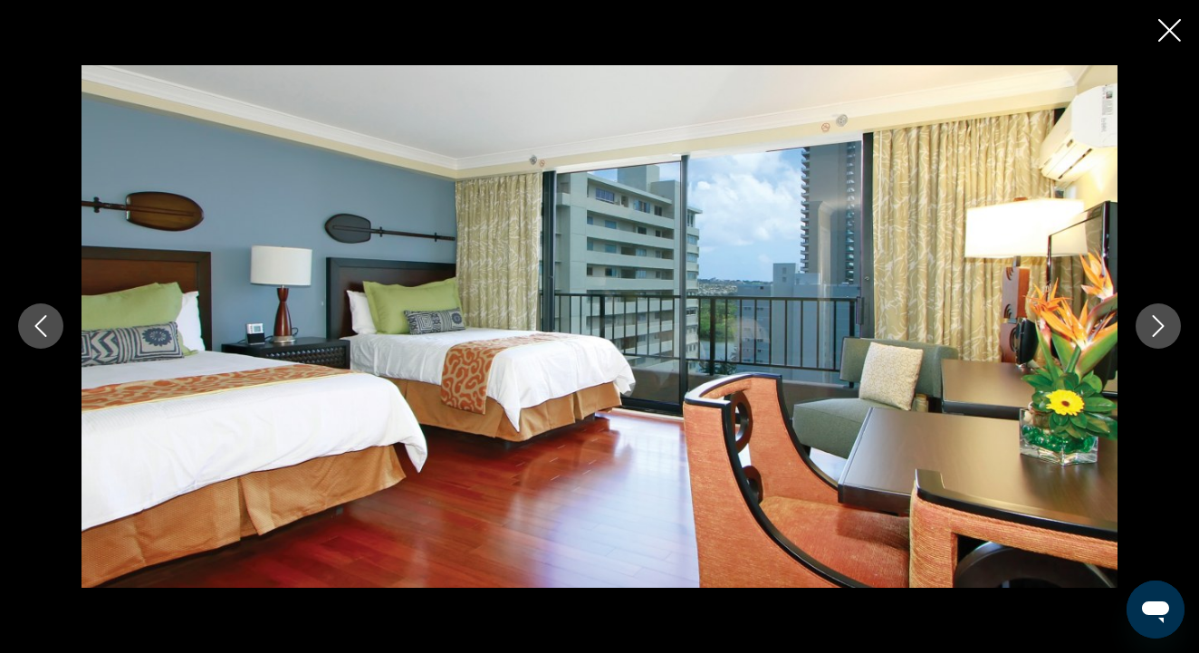
click at [1174, 324] on button "Next image" at bounding box center [1157, 325] width 45 height 45
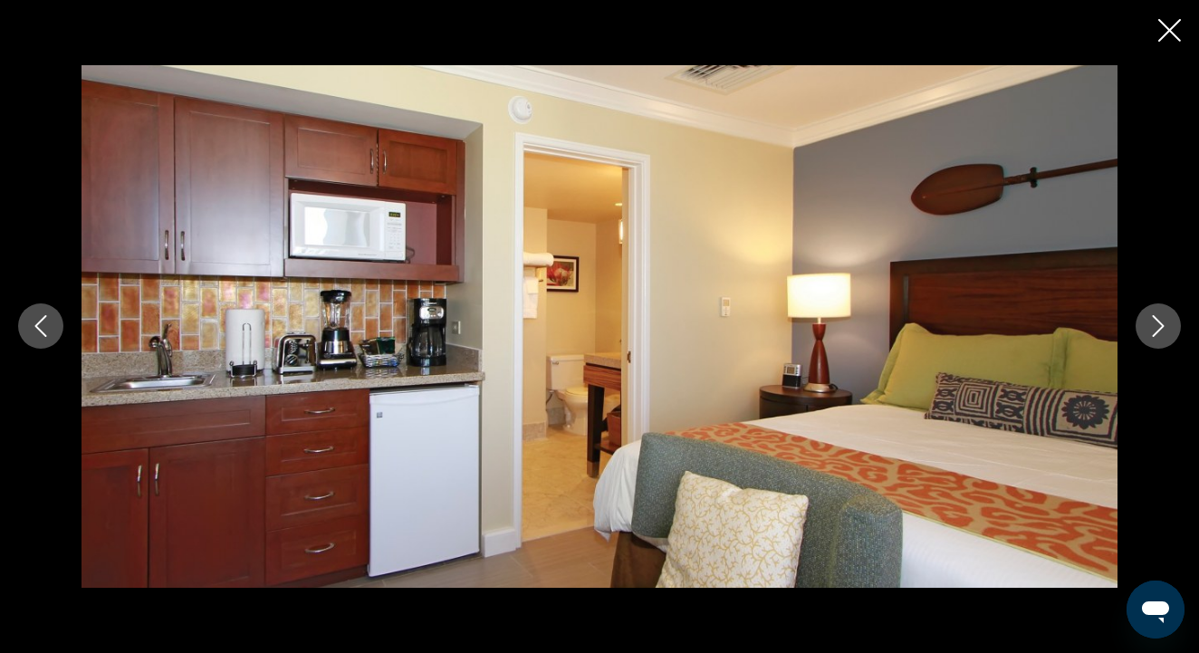
click at [1174, 324] on button "Next image" at bounding box center [1157, 325] width 45 height 45
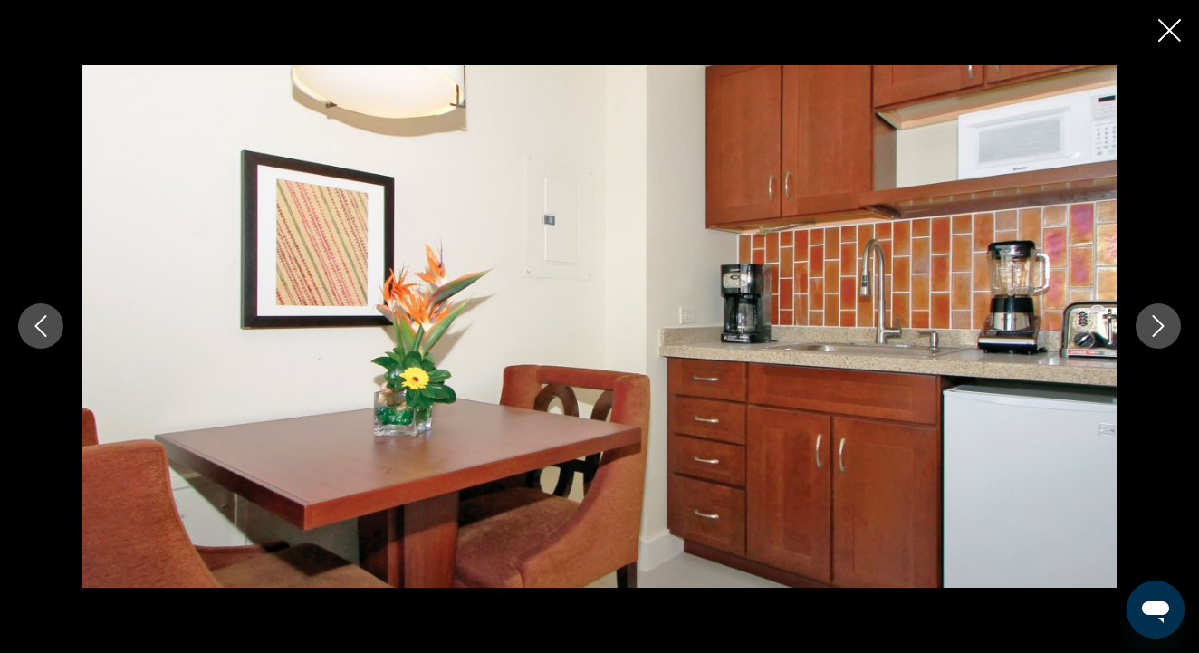
click at [1174, 324] on button "Next image" at bounding box center [1157, 325] width 45 height 45
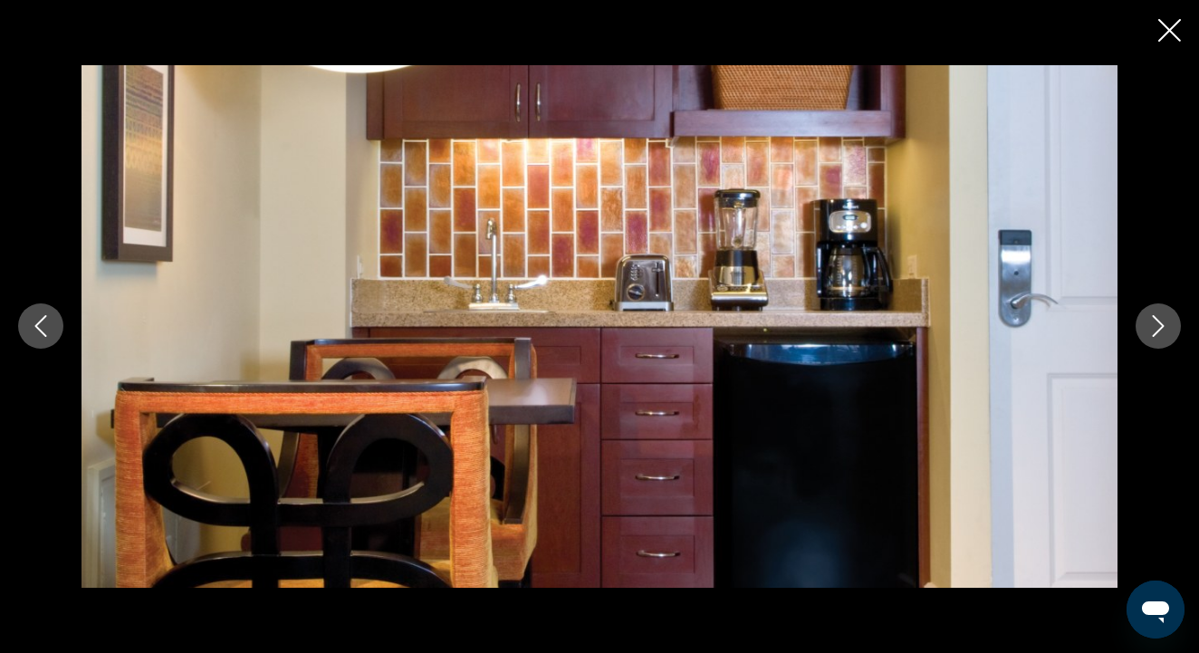
click at [1174, 324] on button "Next image" at bounding box center [1157, 325] width 45 height 45
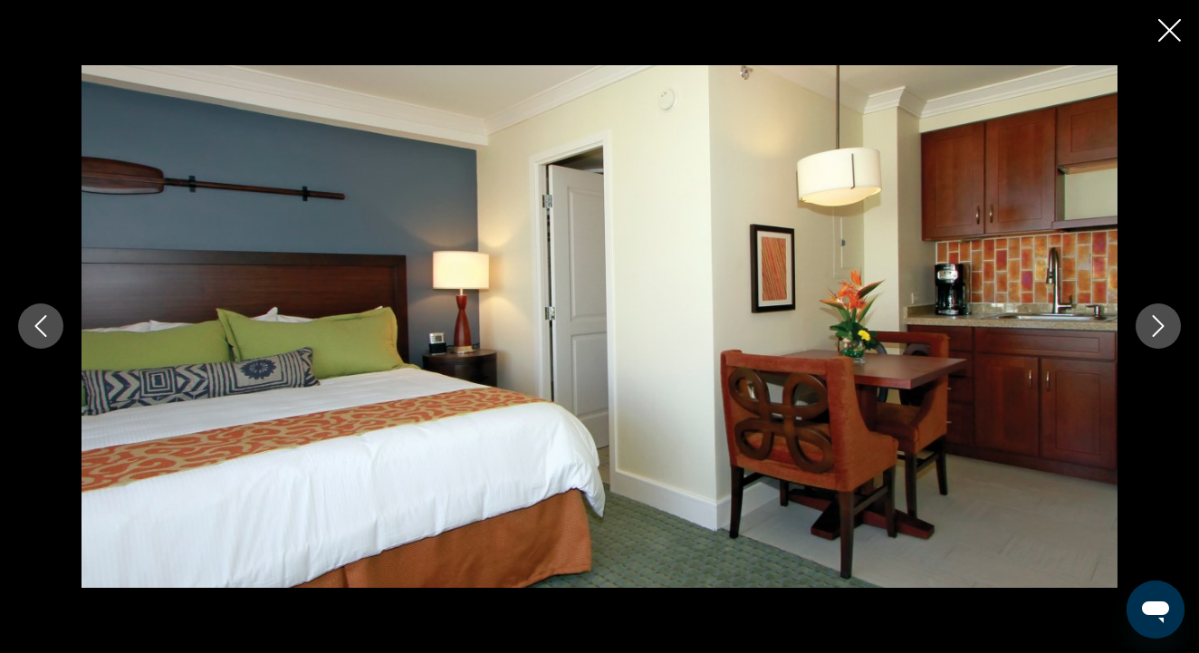
click at [1174, 324] on button "Next image" at bounding box center [1157, 325] width 45 height 45
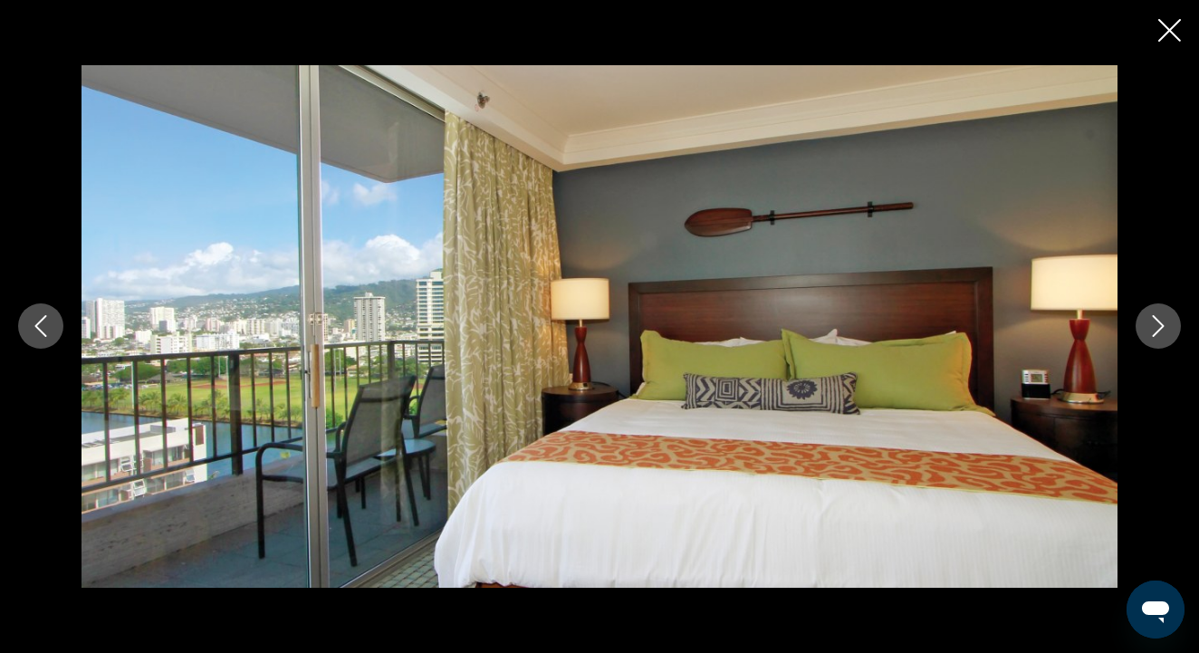
click at [1174, 325] on button "Next image" at bounding box center [1157, 325] width 45 height 45
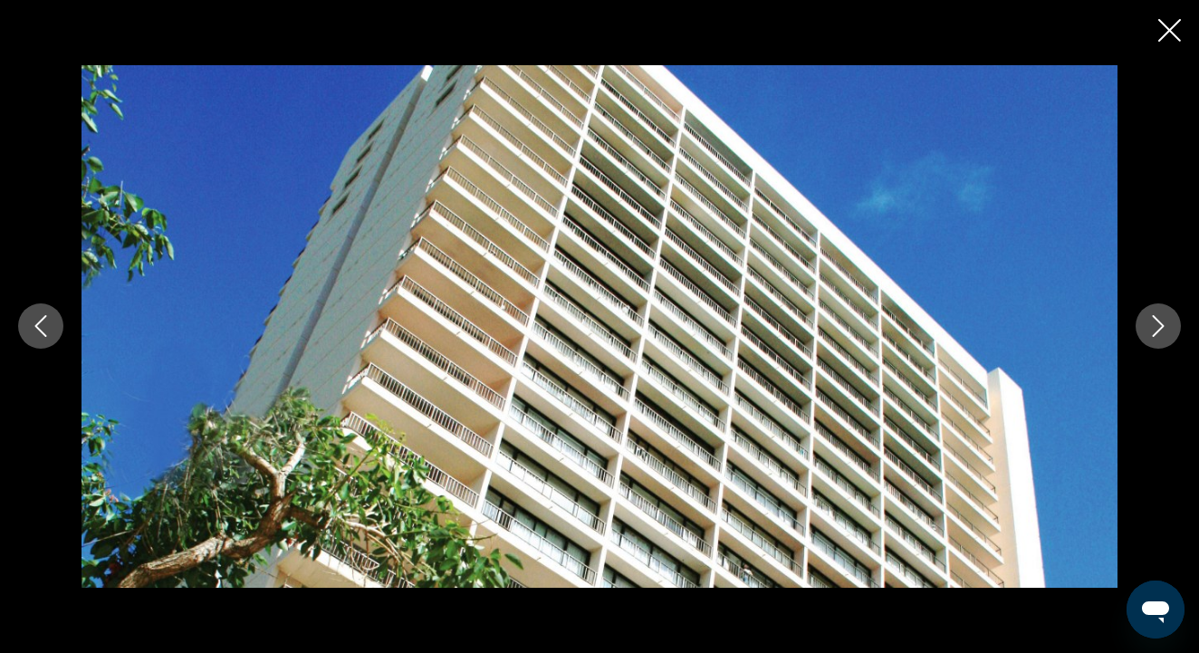
click at [1174, 325] on button "Next image" at bounding box center [1157, 325] width 45 height 45
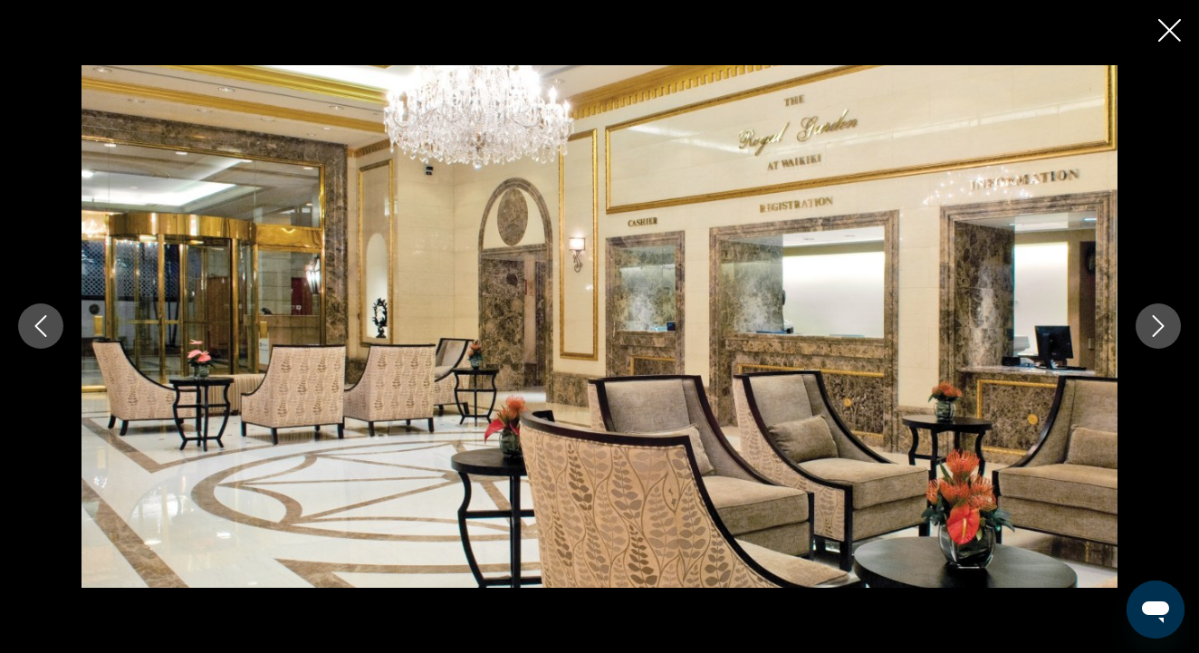
click at [1173, 31] on icon "Close slideshow" at bounding box center [1169, 30] width 23 height 23
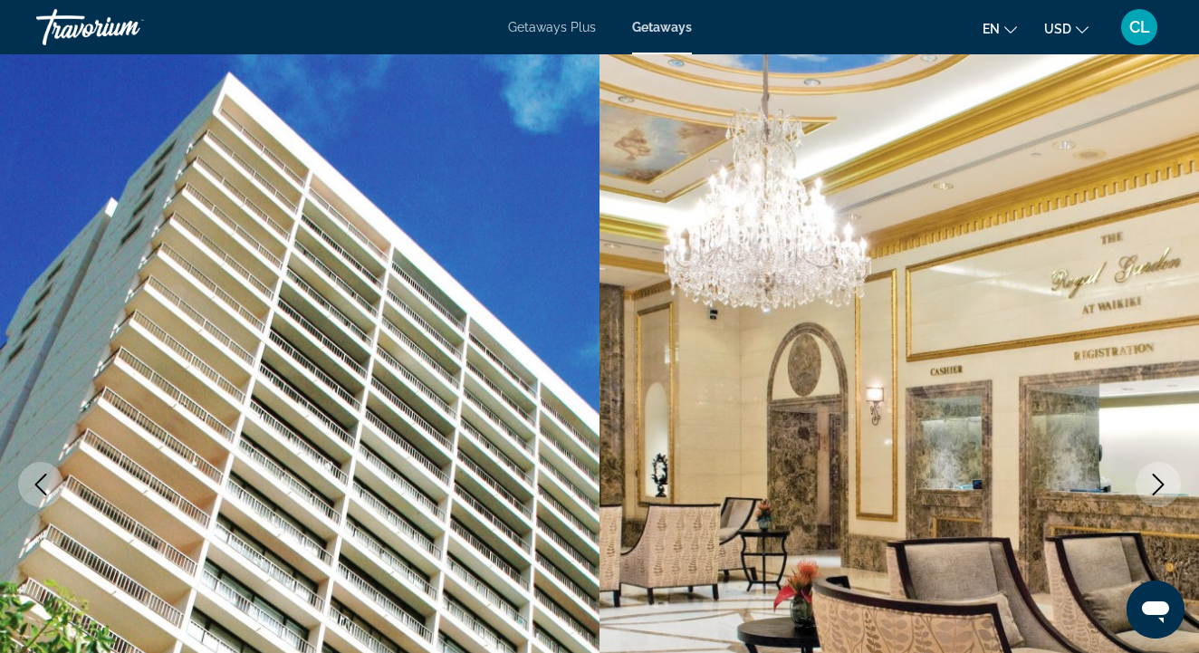
scroll to position [0, 0]
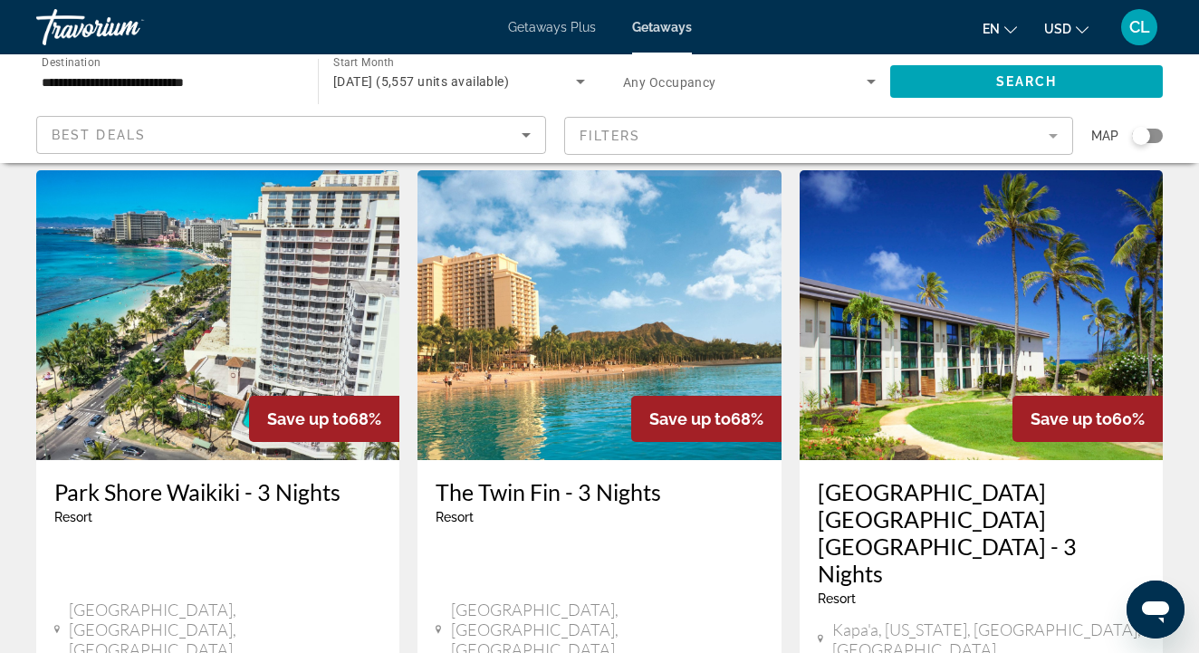
scroll to position [1506, 0]
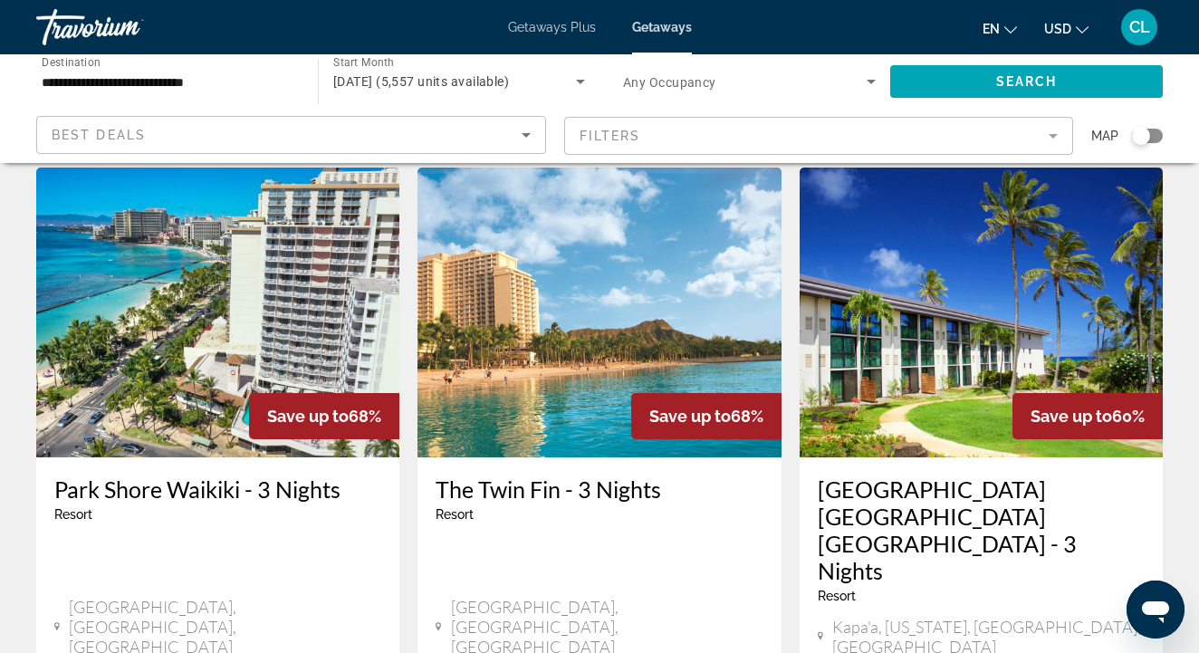
click at [198, 475] on div "[GEOGRAPHIC_DATA] - 3 Nights Resort - This is an adults only resort" at bounding box center [217, 505] width 327 height 60
click at [160, 475] on h3 "Park Shore Waikiki - 3 Nights" at bounding box center [217, 488] width 327 height 27
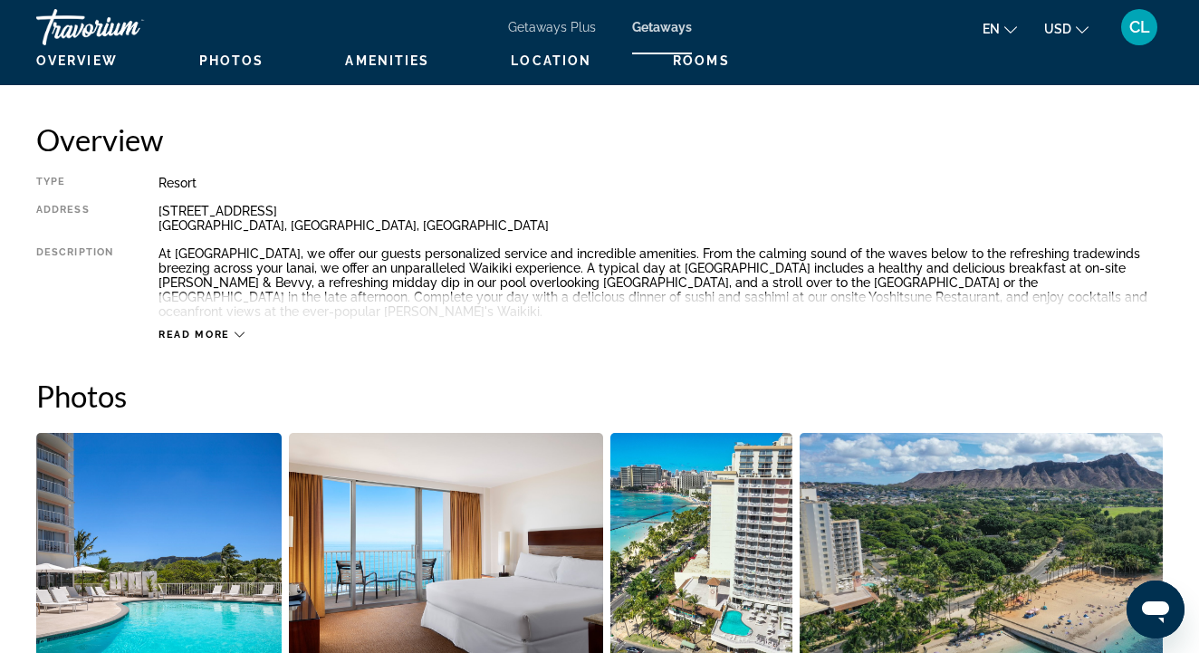
scroll to position [876, 0]
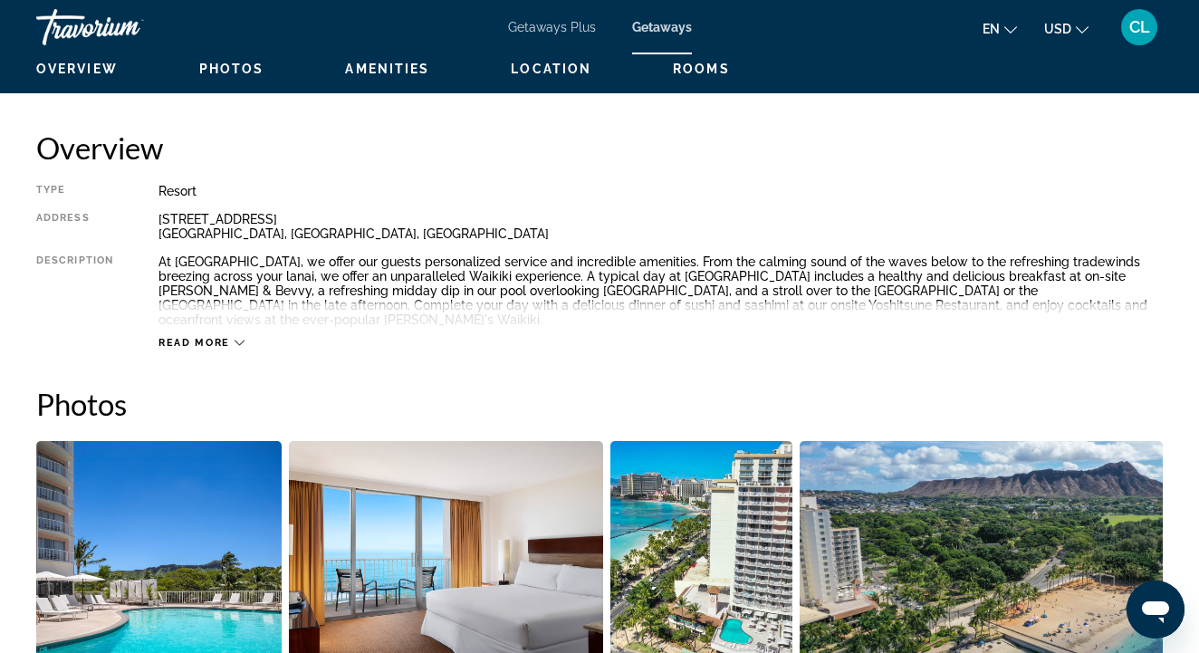
click at [200, 336] on button "Read more" at bounding box center [201, 343] width 86 height 14
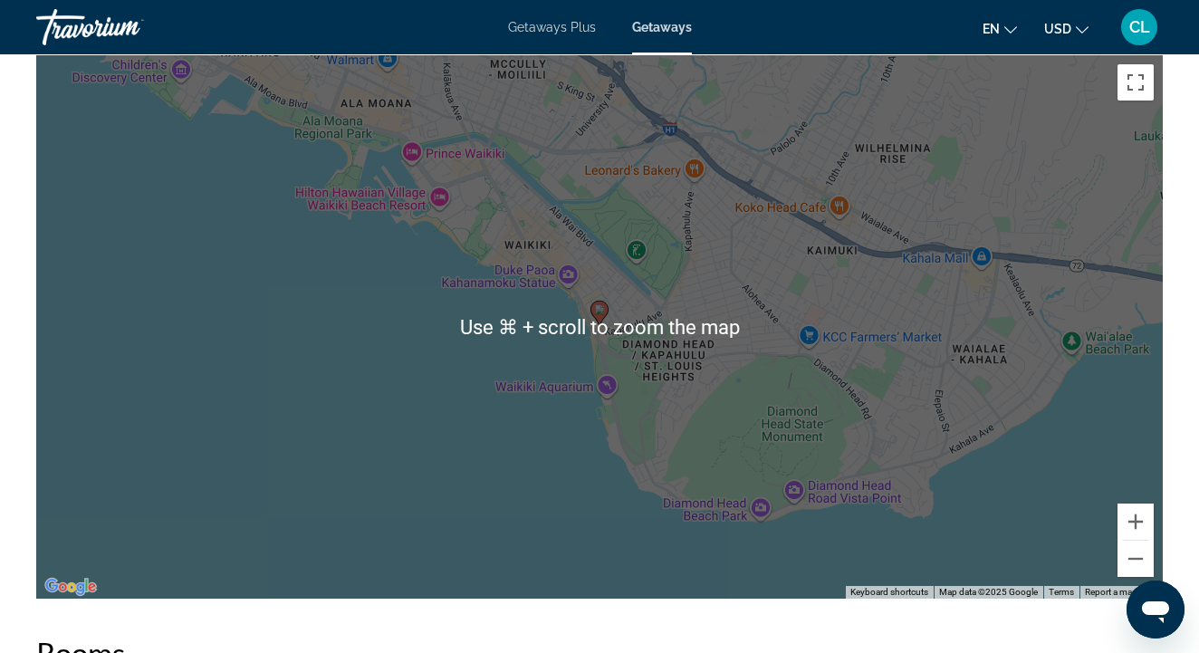
scroll to position [2499, 0]
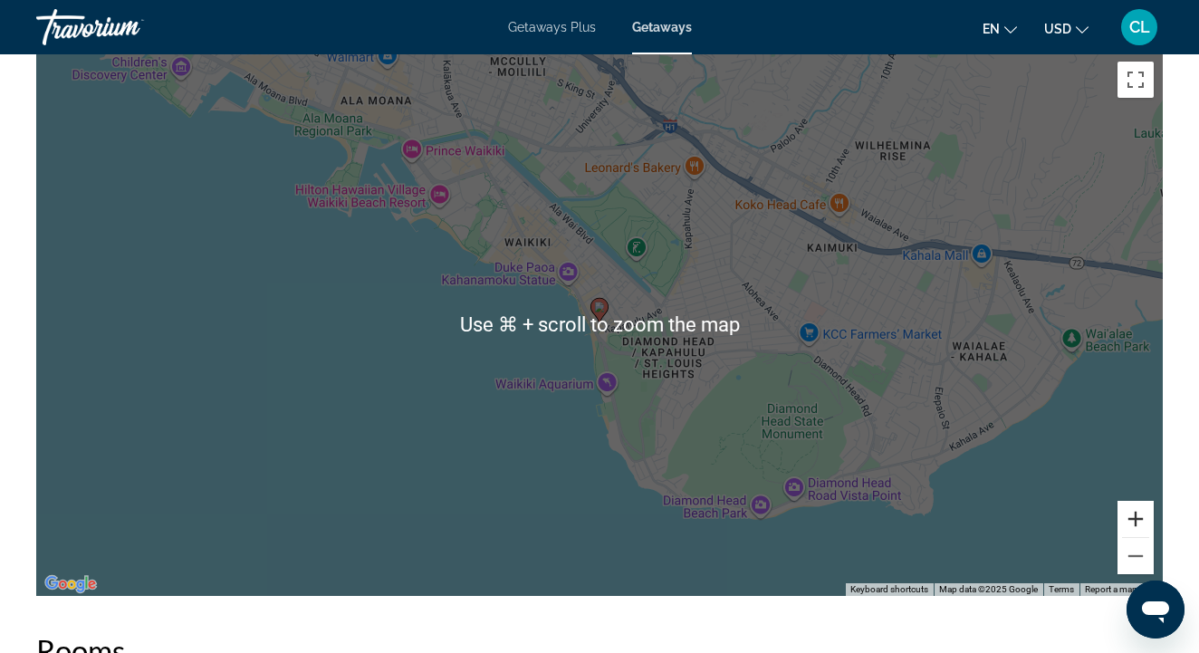
click at [1143, 501] on button "Zoom in" at bounding box center [1135, 519] width 36 height 36
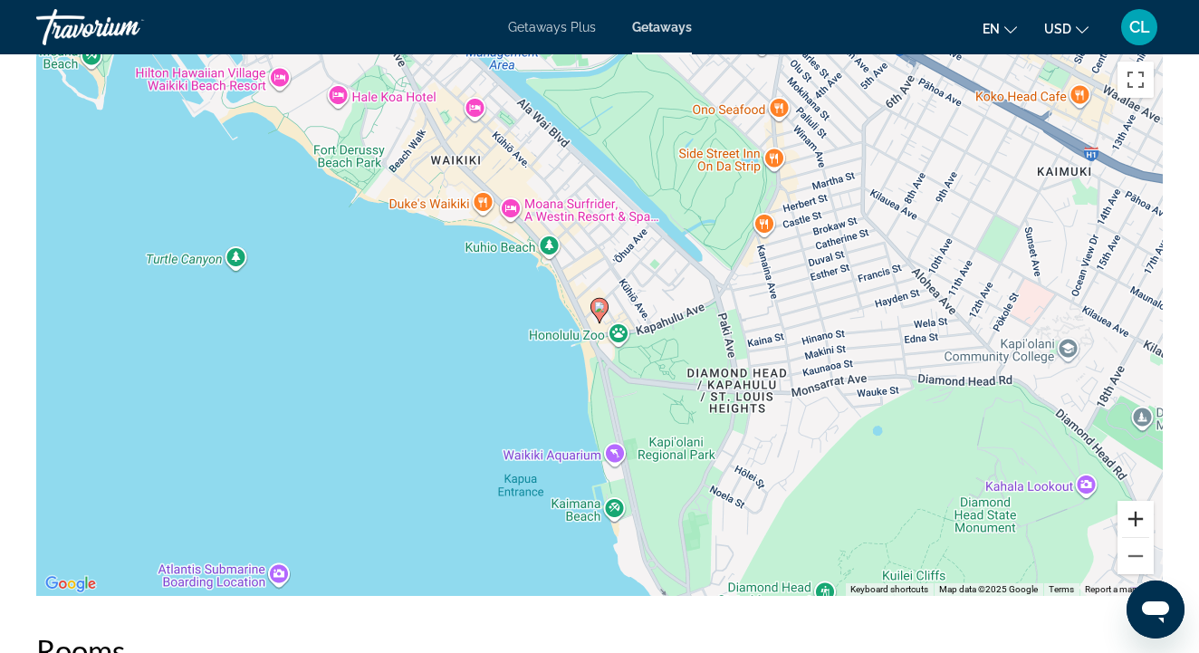
click at [1143, 501] on button "Zoom in" at bounding box center [1135, 519] width 36 height 36
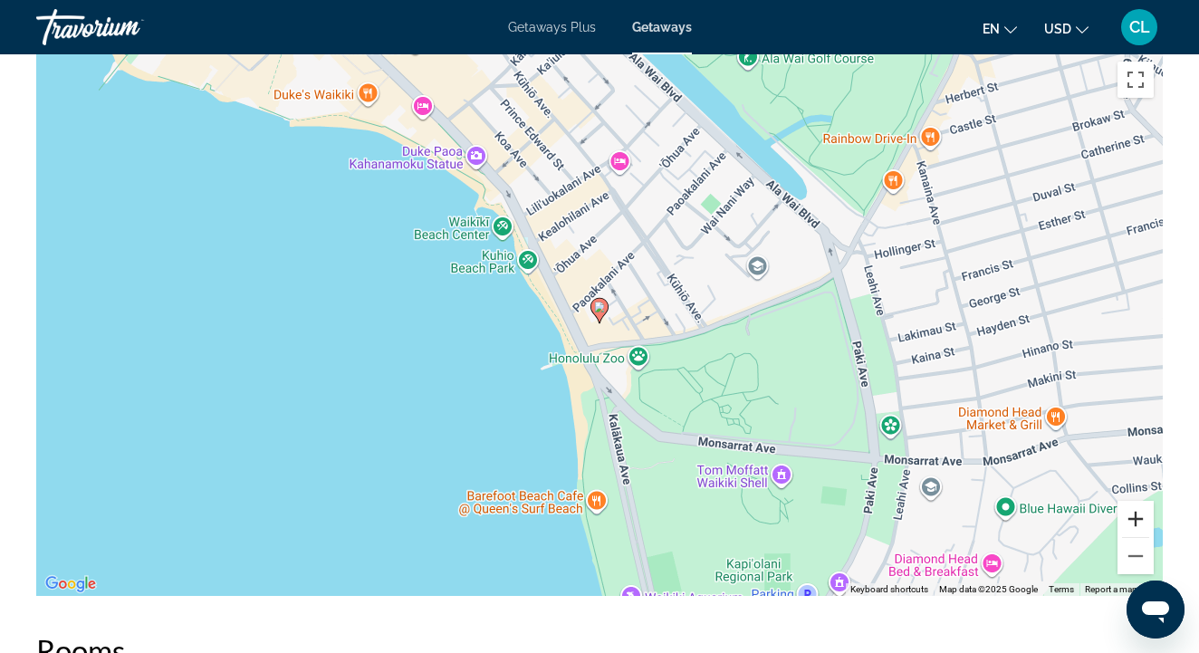
click at [1143, 501] on button "Zoom in" at bounding box center [1135, 519] width 36 height 36
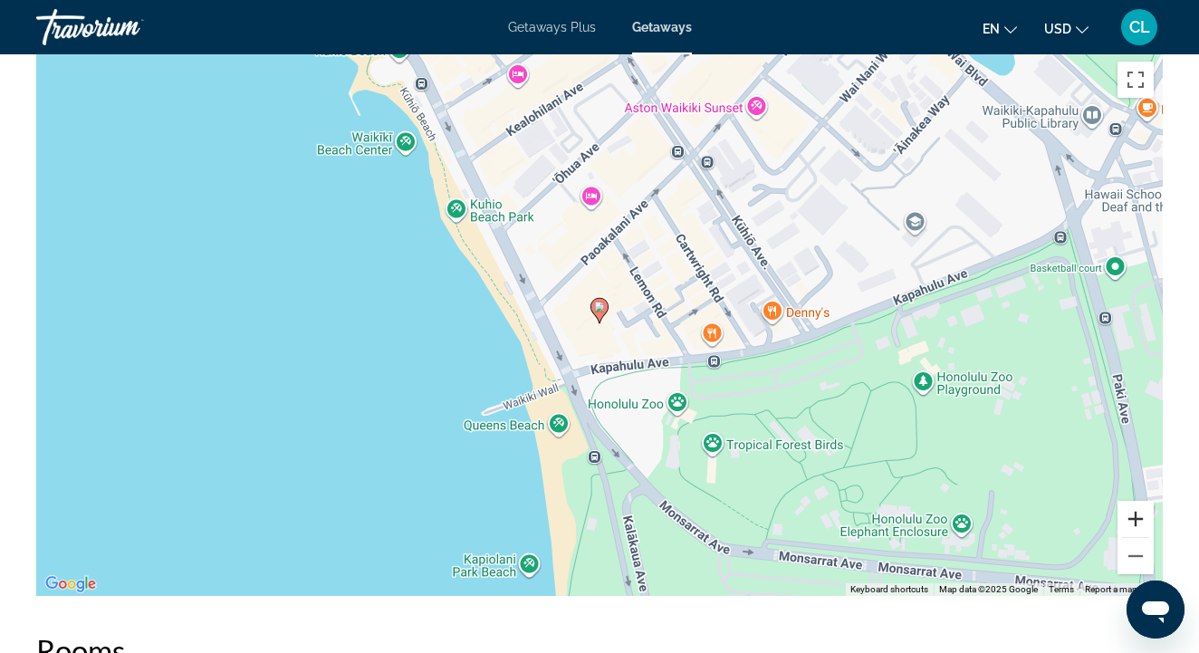
click at [1143, 501] on button "Zoom in" at bounding box center [1135, 519] width 36 height 36
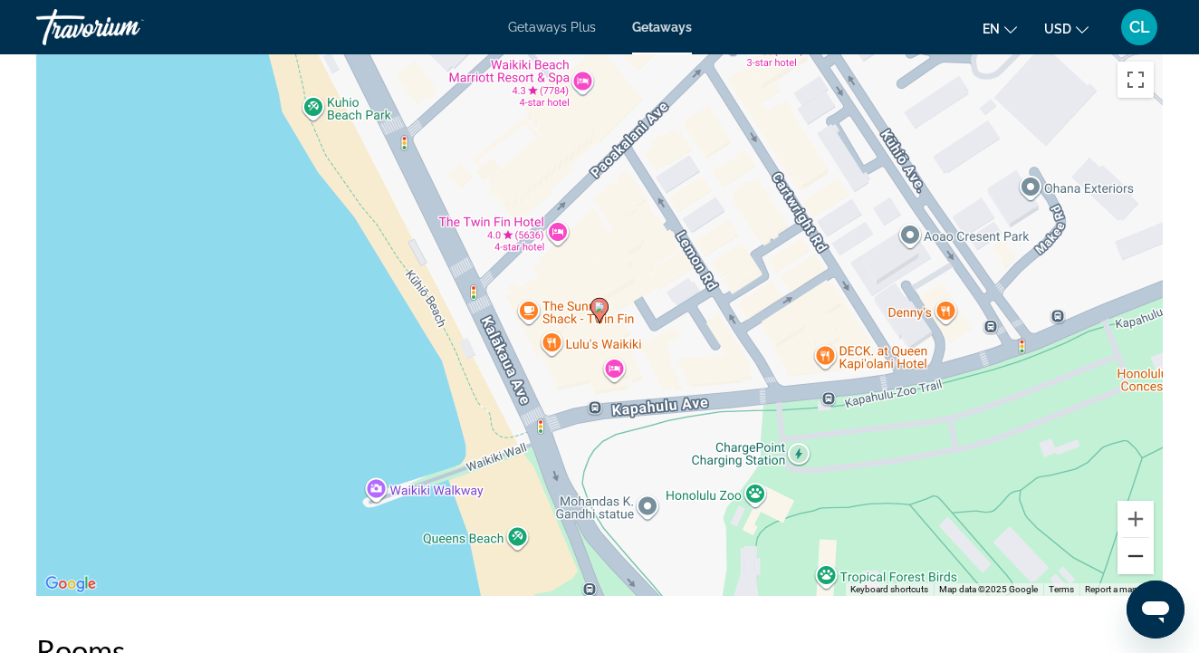
click at [1145, 548] on button "Zoom out" at bounding box center [1135, 556] width 36 height 36
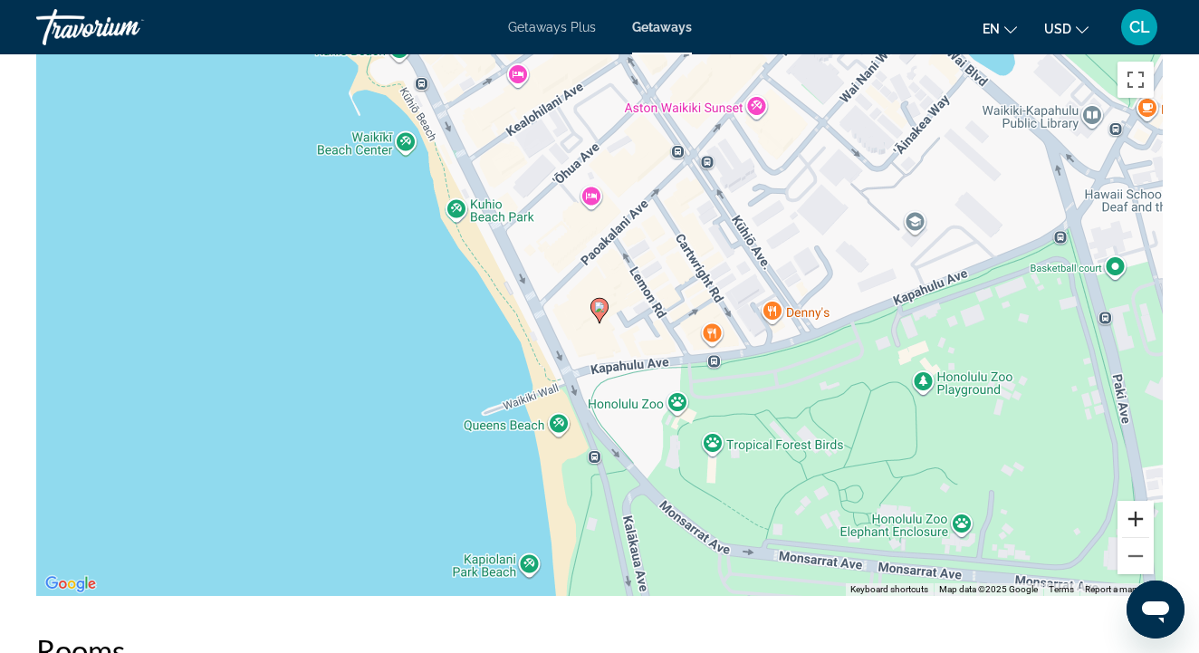
click at [1141, 501] on button "Zoom in" at bounding box center [1135, 519] width 36 height 36
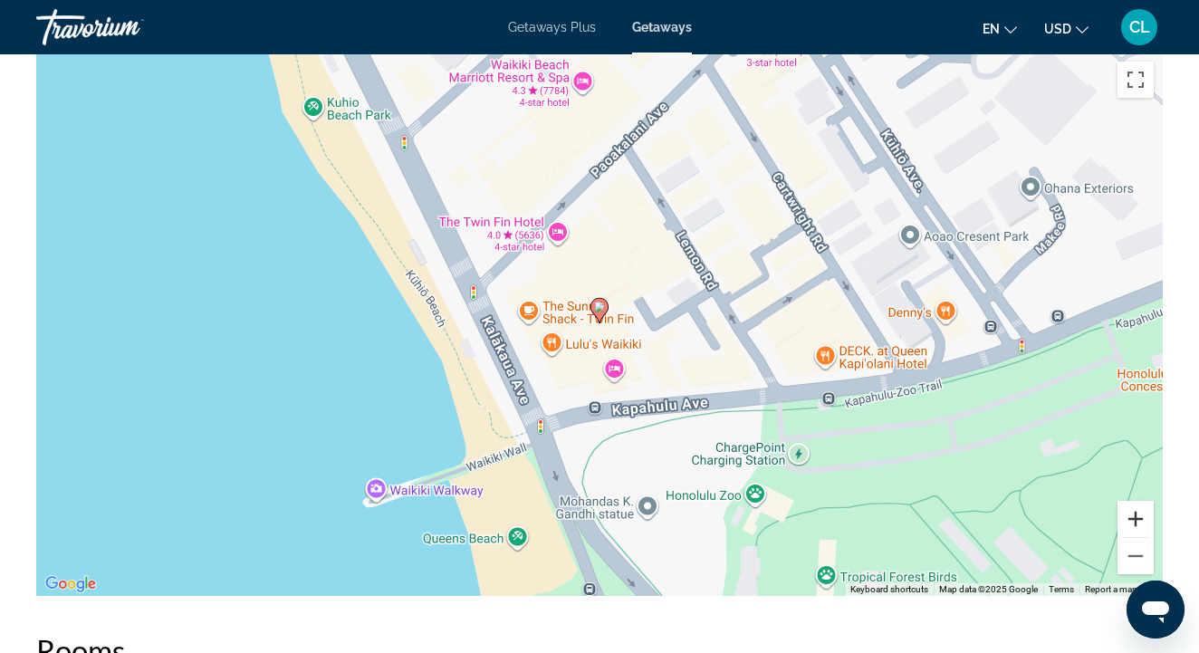
click at [1141, 501] on button "Zoom in" at bounding box center [1135, 519] width 36 height 36
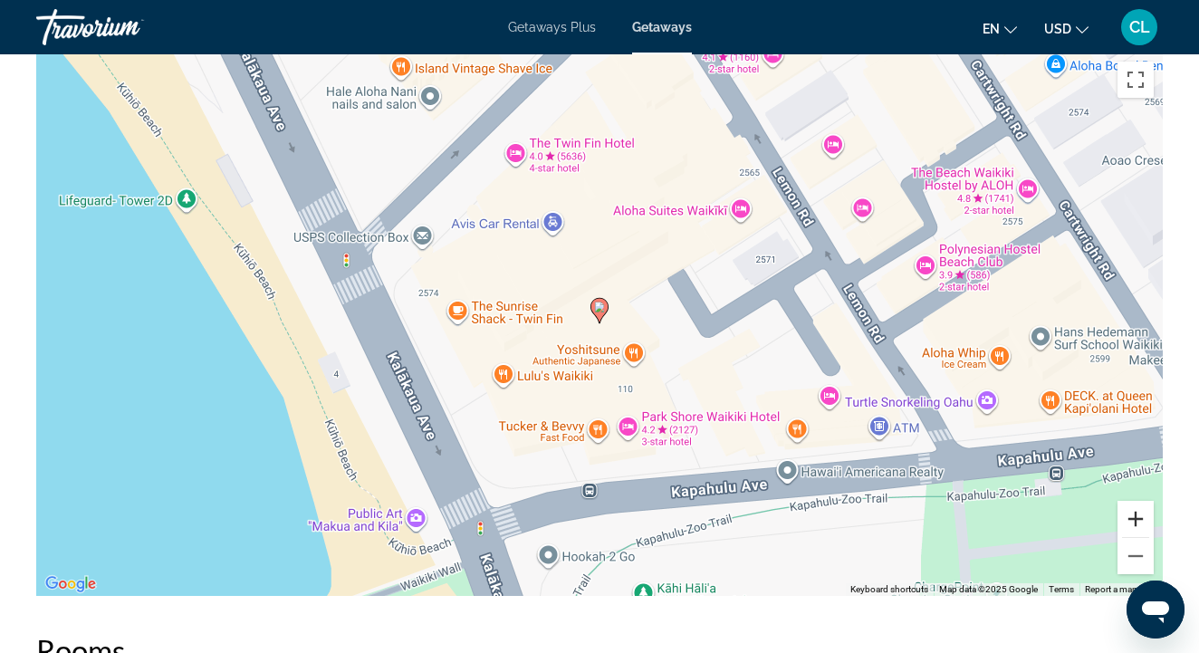
click at [1141, 501] on button "Zoom in" at bounding box center [1135, 519] width 36 height 36
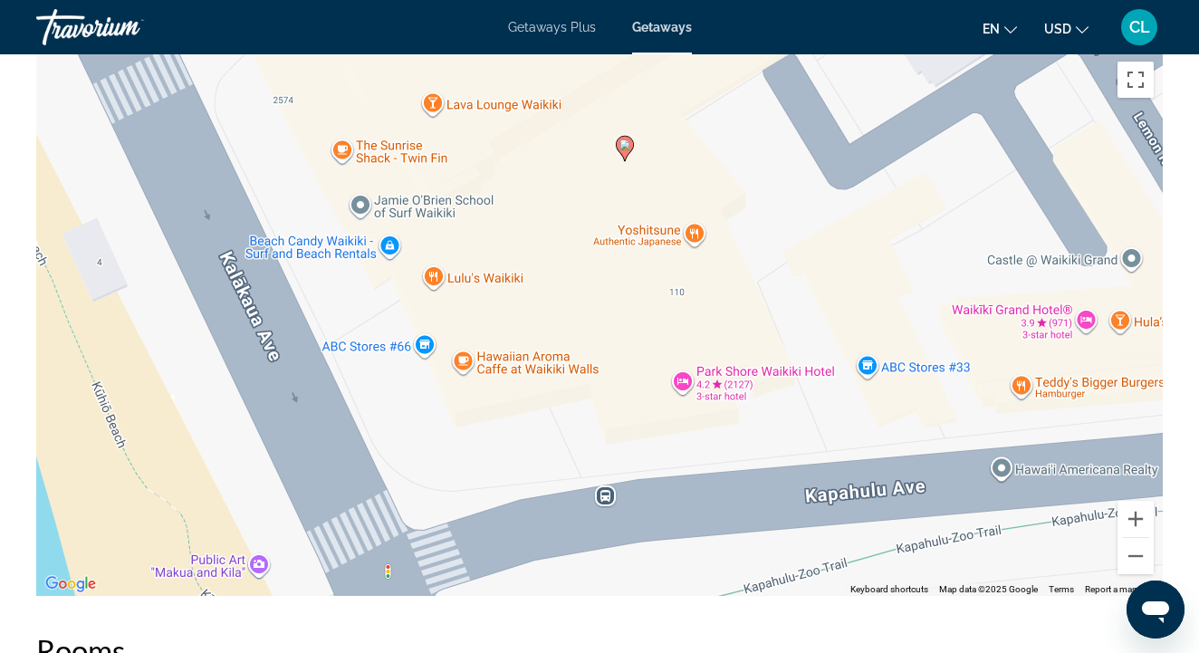
drag, startPoint x: 764, startPoint y: 489, endPoint x: 784, endPoint y: 323, distance: 166.9
click at [784, 323] on div "To activate drag with keyboard, press Alt + Enter. Once in keyboard drag state,…" at bounding box center [599, 324] width 1126 height 543
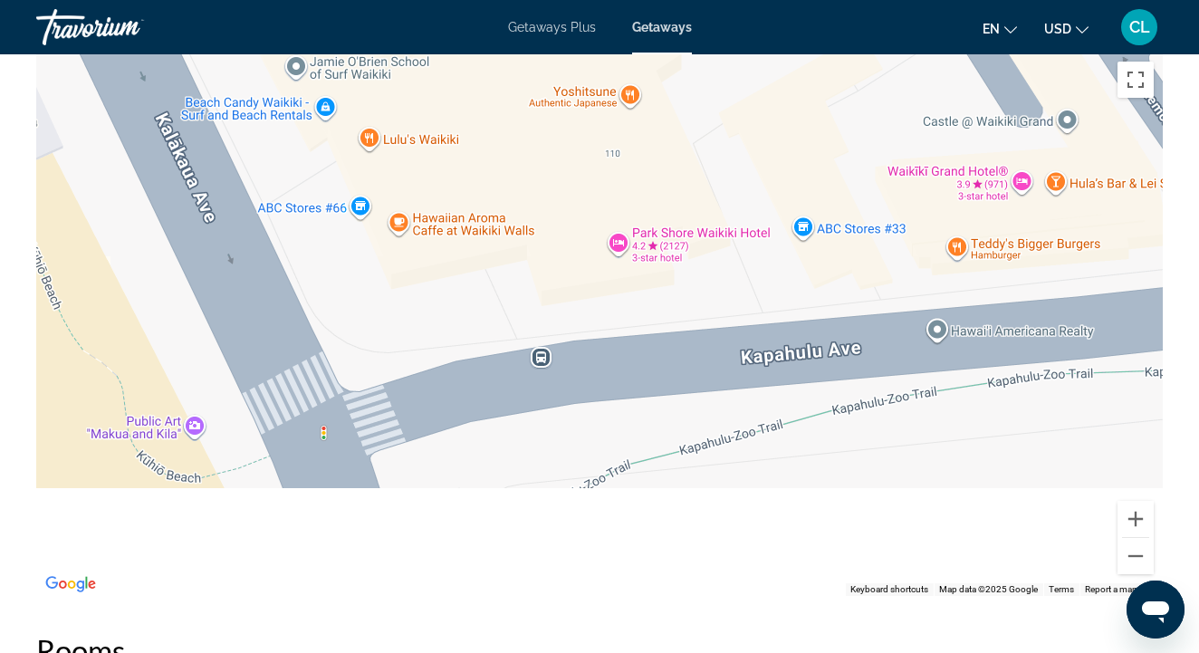
drag, startPoint x: 713, startPoint y: 359, endPoint x: 657, endPoint y: 214, distance: 155.1
click at [657, 214] on div "To activate drag with keyboard, press Alt + Enter. Once in keyboard drag state,…" at bounding box center [599, 324] width 1126 height 543
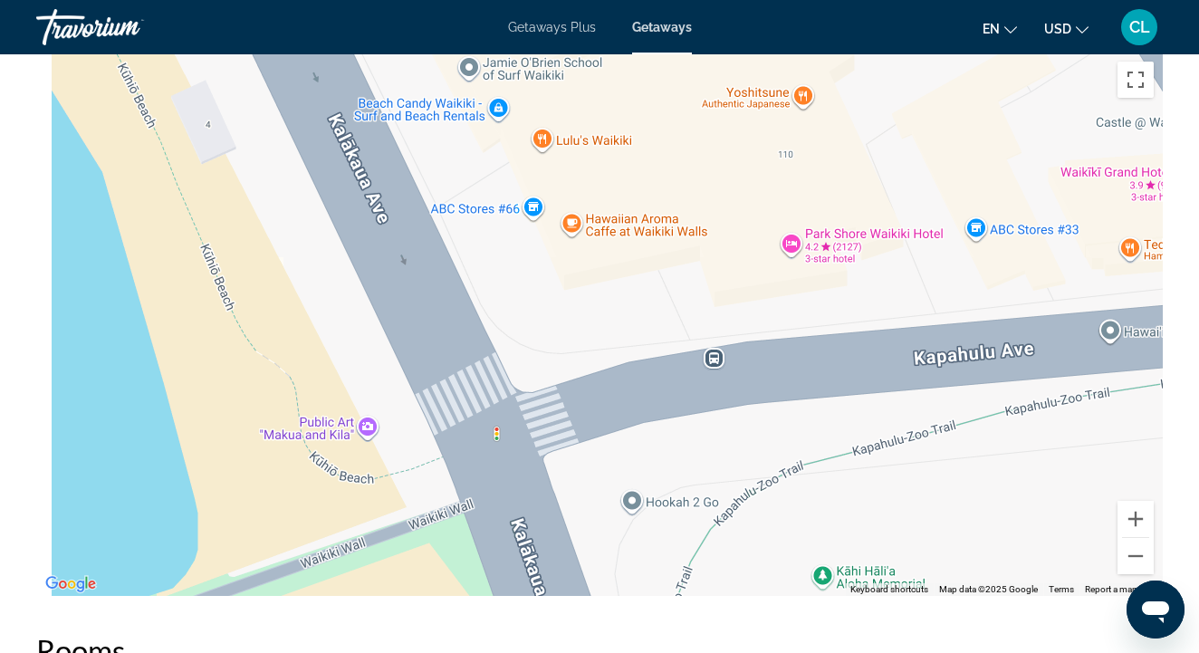
drag, startPoint x: 294, startPoint y: 361, endPoint x: 558, endPoint y: 421, distance: 270.2
click at [557, 421] on div "To activate drag with keyboard, press Alt + Enter. Once in keyboard drag state,…" at bounding box center [599, 324] width 1126 height 543
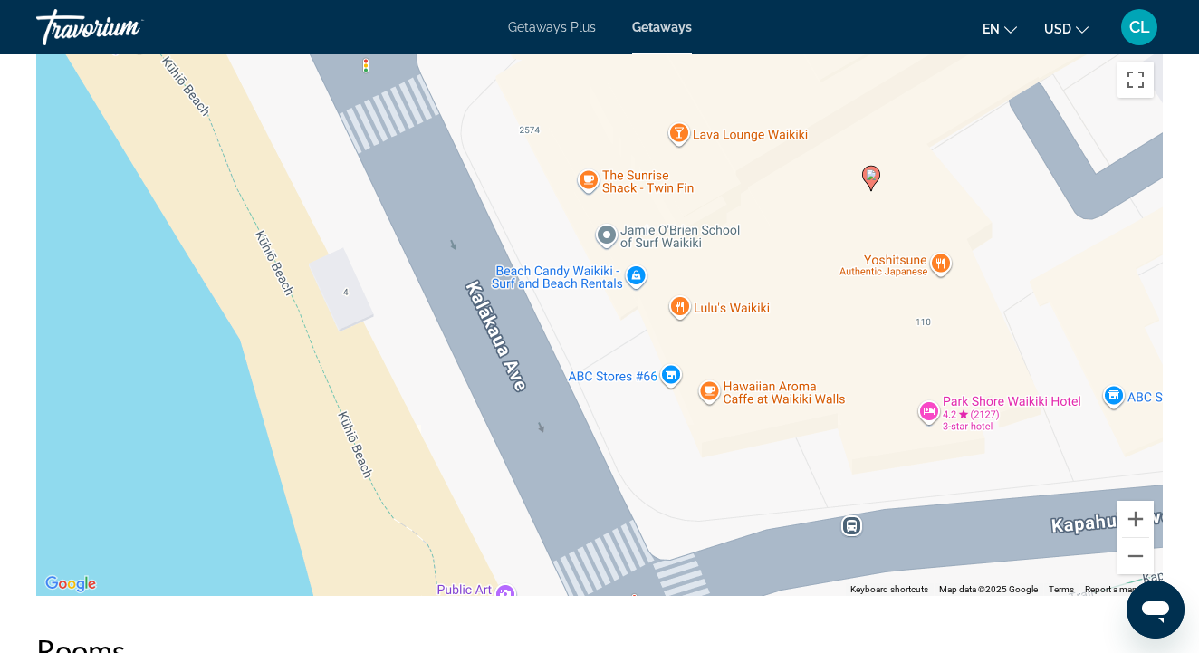
drag, startPoint x: 461, startPoint y: 203, endPoint x: 501, endPoint y: 463, distance: 262.9
click at [501, 463] on div "To activate drag with keyboard, press Alt + Enter. Once in keyboard drag state,…" at bounding box center [599, 324] width 1126 height 543
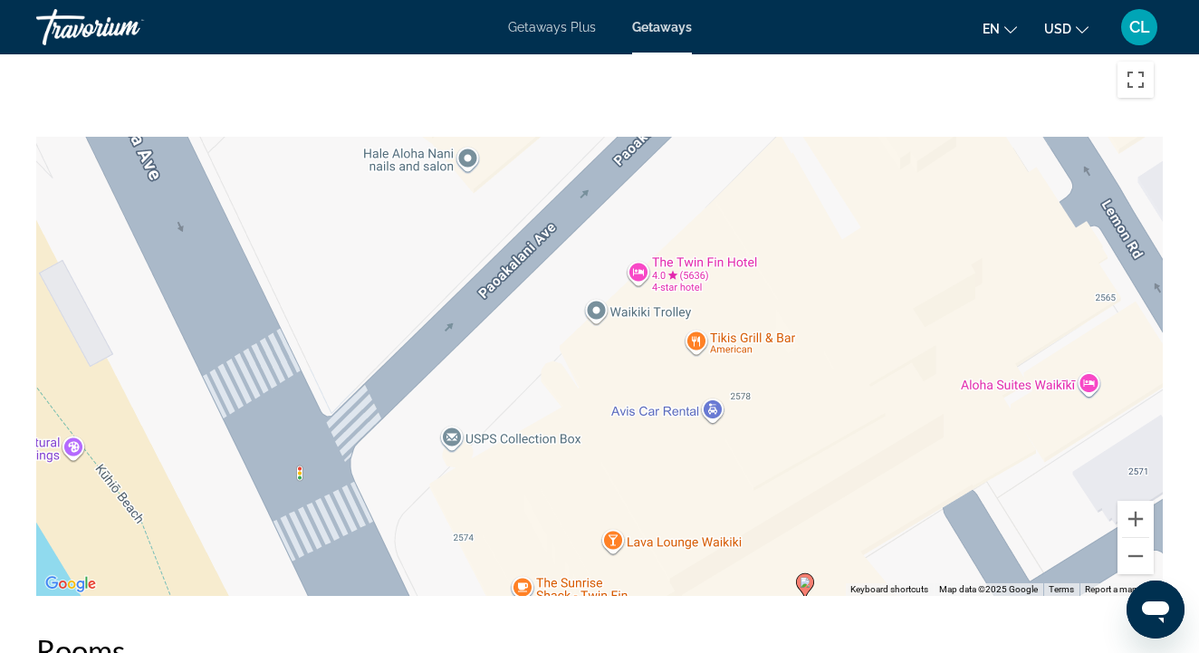
drag, startPoint x: 518, startPoint y: 175, endPoint x: 406, endPoint y: 425, distance: 274.0
click at [406, 425] on div "To activate drag with keyboard, press Alt + Enter. Once in keyboard drag state,…" at bounding box center [599, 324] width 1126 height 543
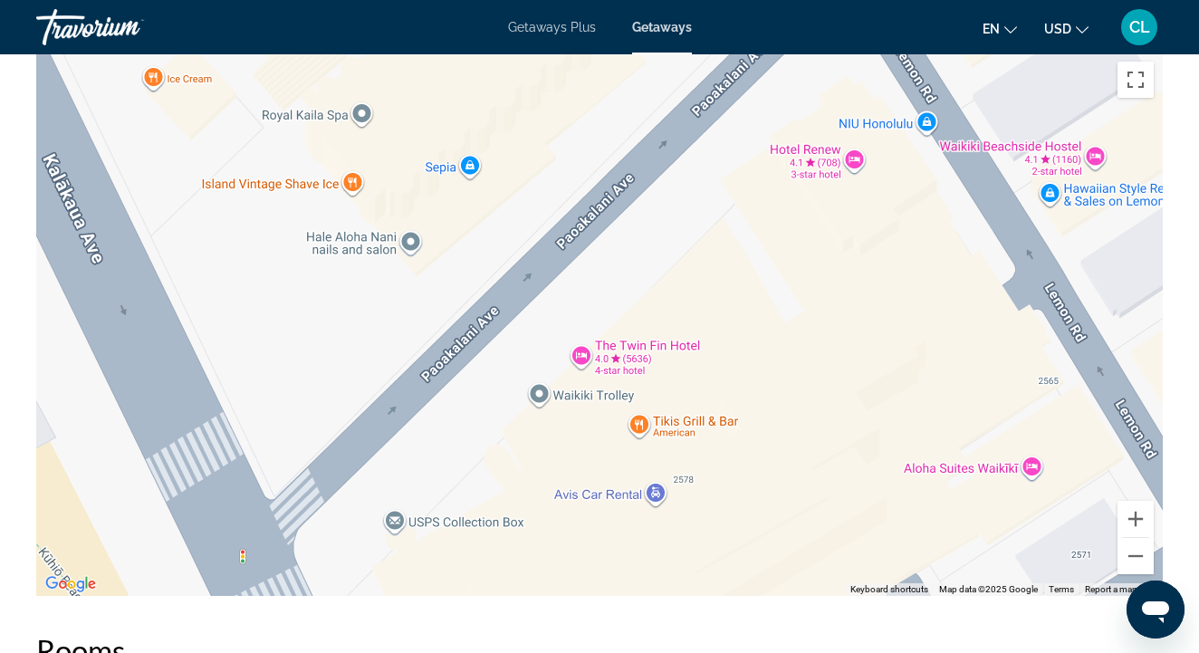
drag, startPoint x: 685, startPoint y: 159, endPoint x: 569, endPoint y: 349, distance: 221.9
click at [569, 349] on div "To activate drag with keyboard, press Alt + Enter. Once in keyboard drag state,…" at bounding box center [599, 324] width 1126 height 543
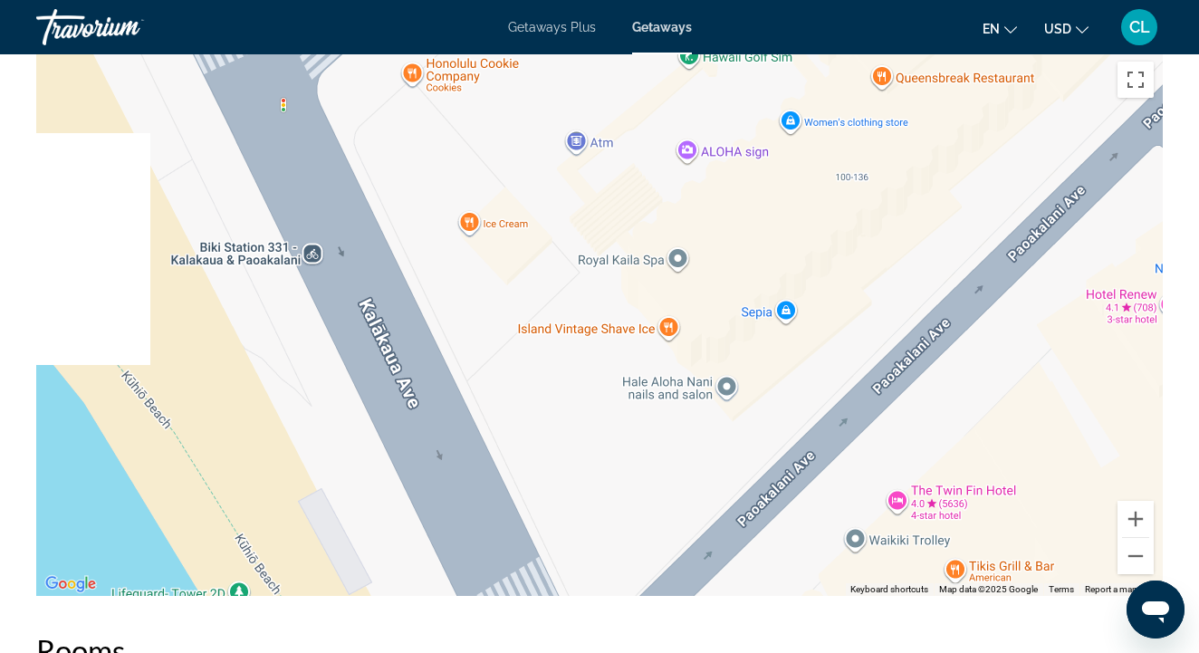
drag, startPoint x: 191, startPoint y: 321, endPoint x: 626, endPoint y: 308, distance: 434.8
click at [626, 309] on div "To activate drag with keyboard, press Alt + Enter. Once in keyboard drag state,…" at bounding box center [599, 324] width 1126 height 543
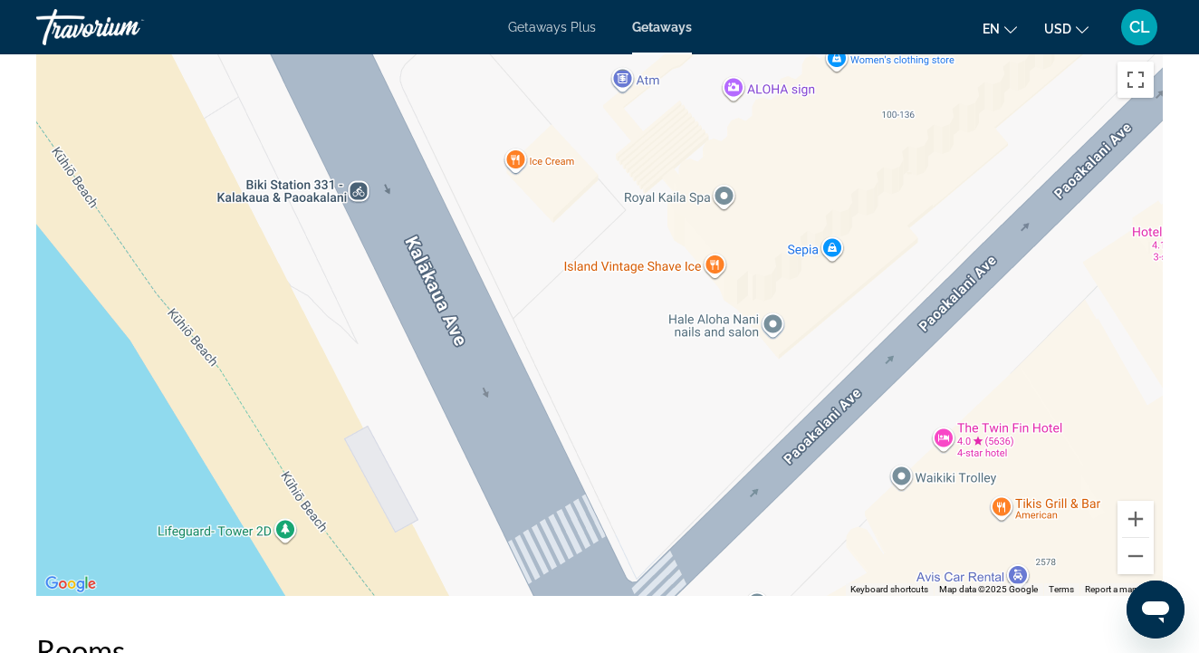
drag, startPoint x: 419, startPoint y: 369, endPoint x: 348, endPoint y: 168, distance: 212.5
click at [348, 176] on div "To activate drag with keyboard, press Alt + Enter. Once in keyboard drag state,…" at bounding box center [599, 324] width 1126 height 543
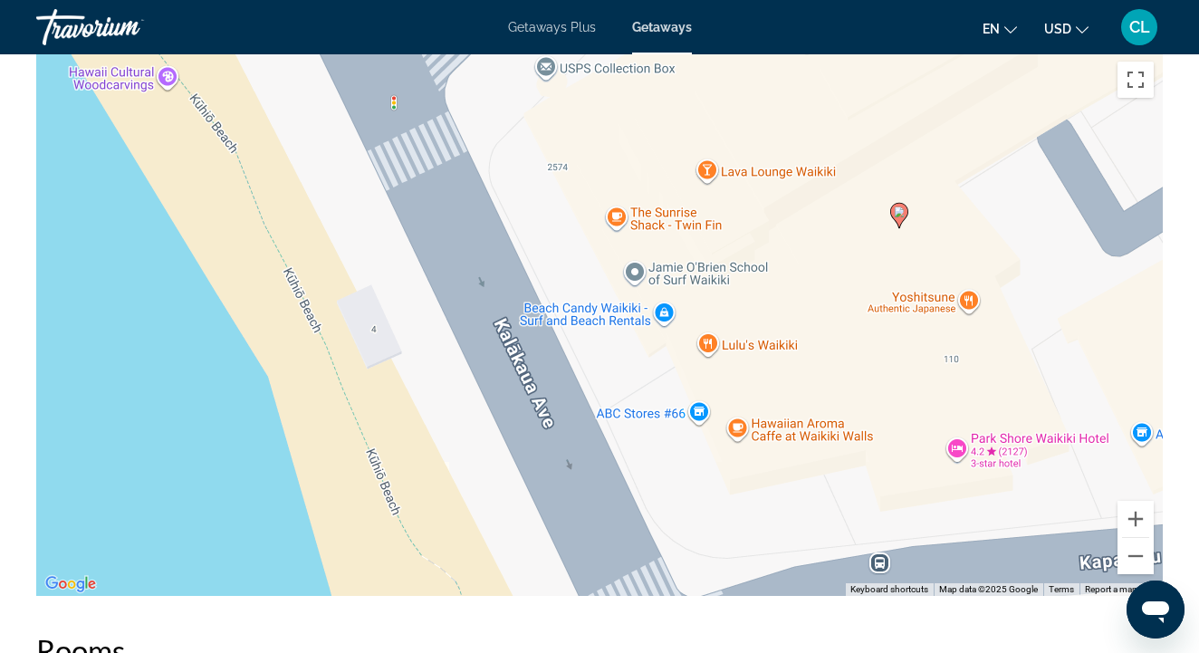
drag, startPoint x: 544, startPoint y: 387, endPoint x: 455, endPoint y: 163, distance: 240.6
click at [455, 164] on div "To activate drag with keyboard, press Alt + Enter. Once in keyboard drag state,…" at bounding box center [599, 324] width 1126 height 543
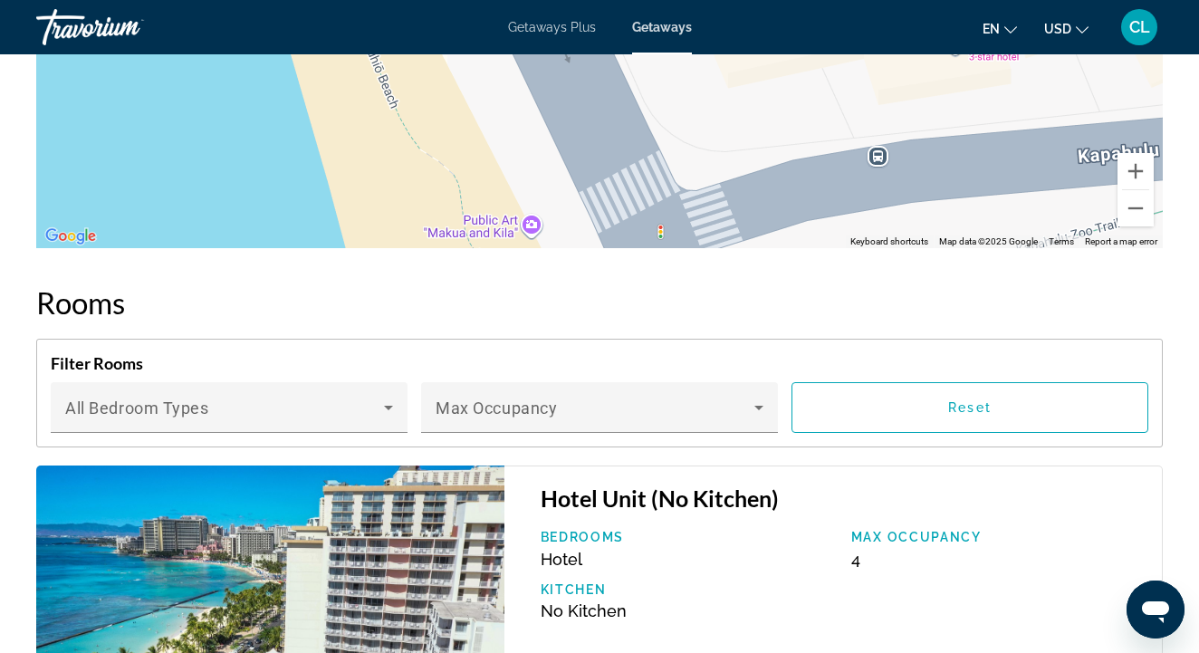
scroll to position [2831, 0]
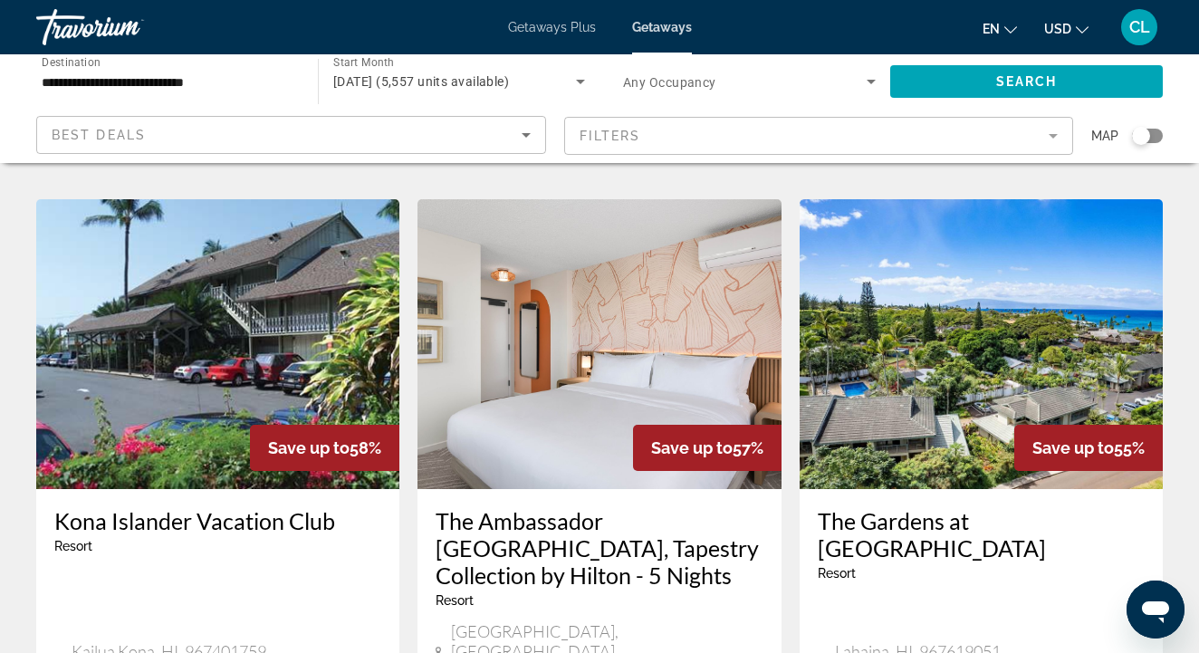
scroll to position [2190, 0]
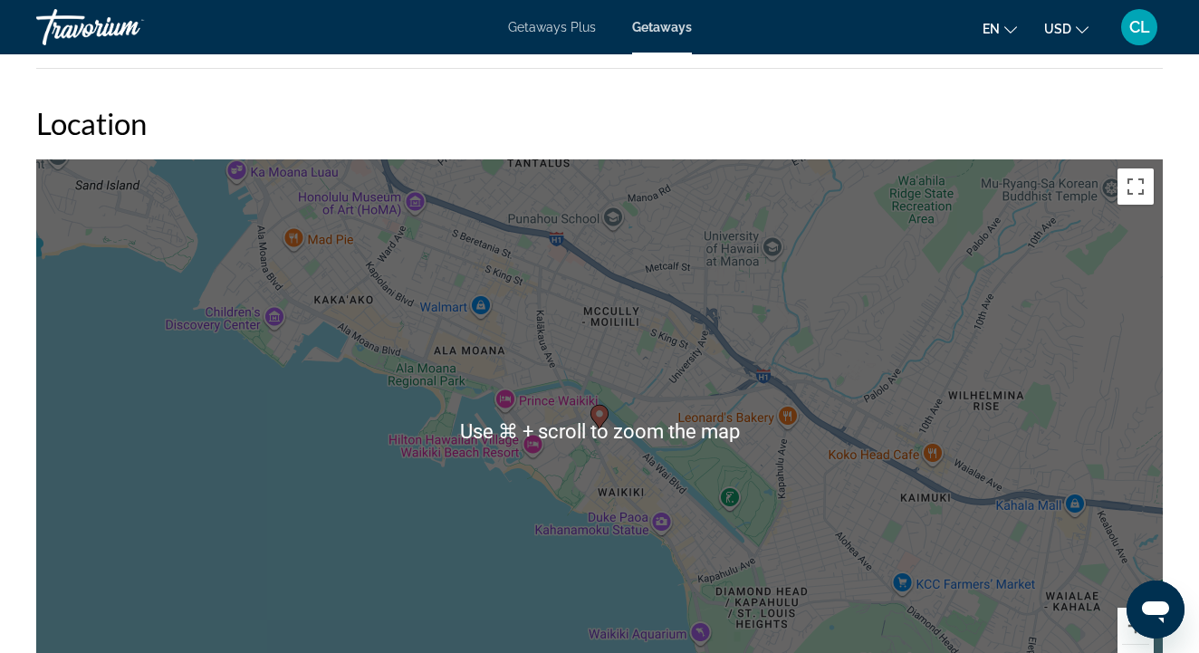
scroll to position [2334, 0]
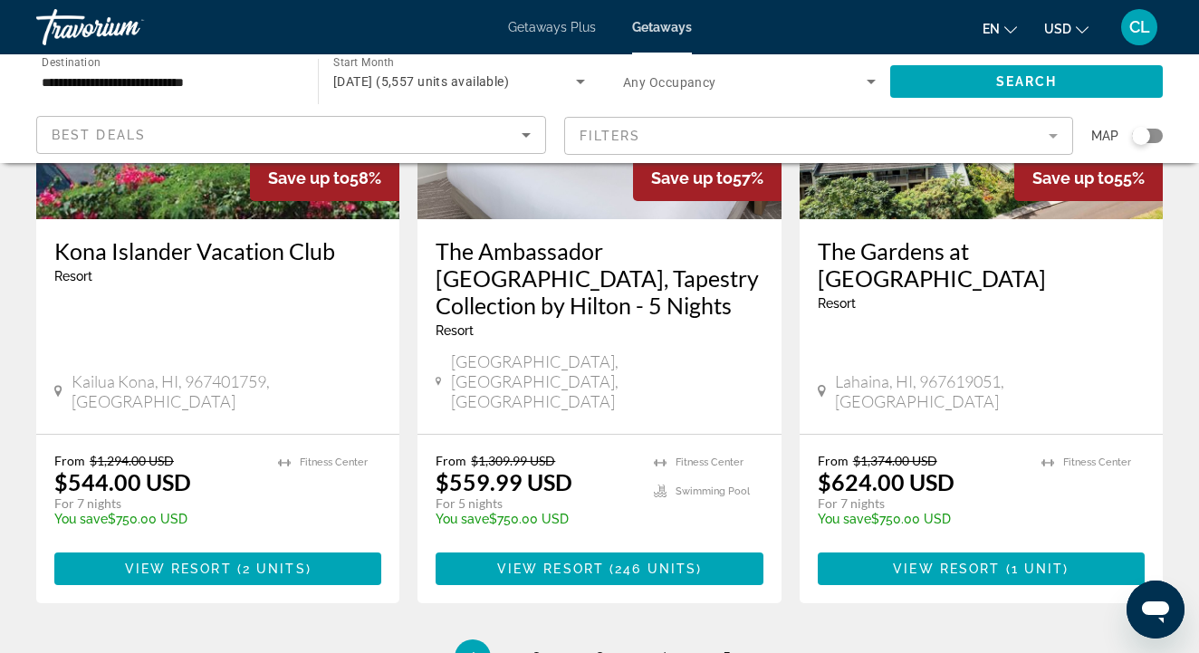
scroll to position [2474, 0]
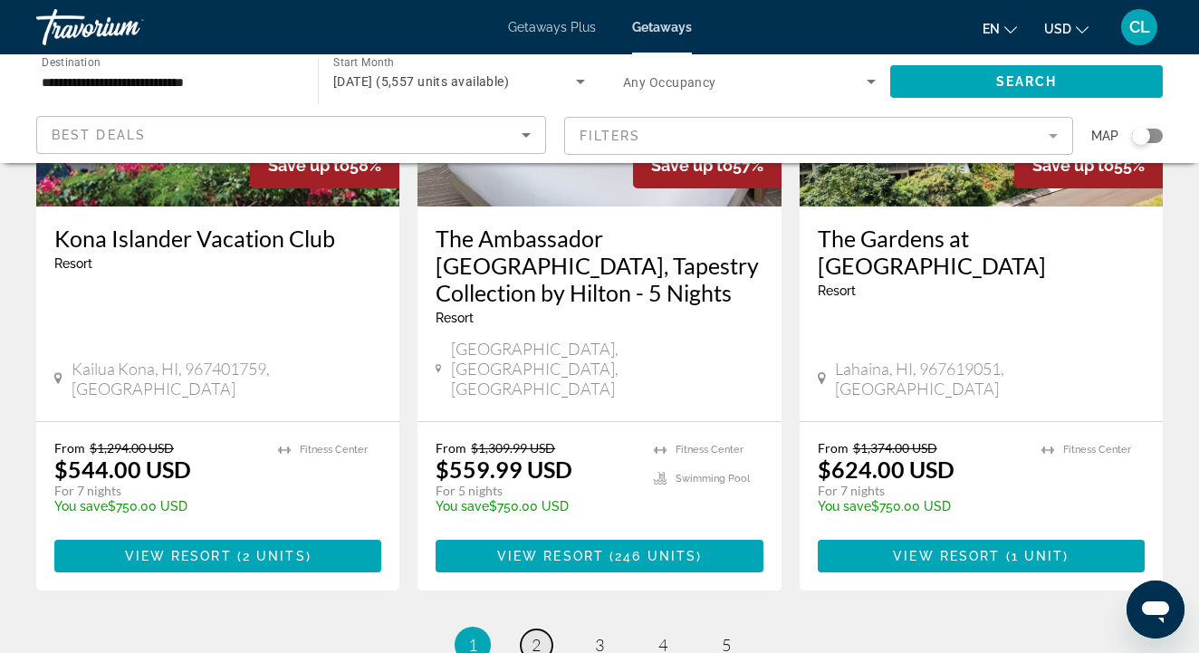
click at [528, 629] on link "page 2" at bounding box center [537, 645] width 32 height 32
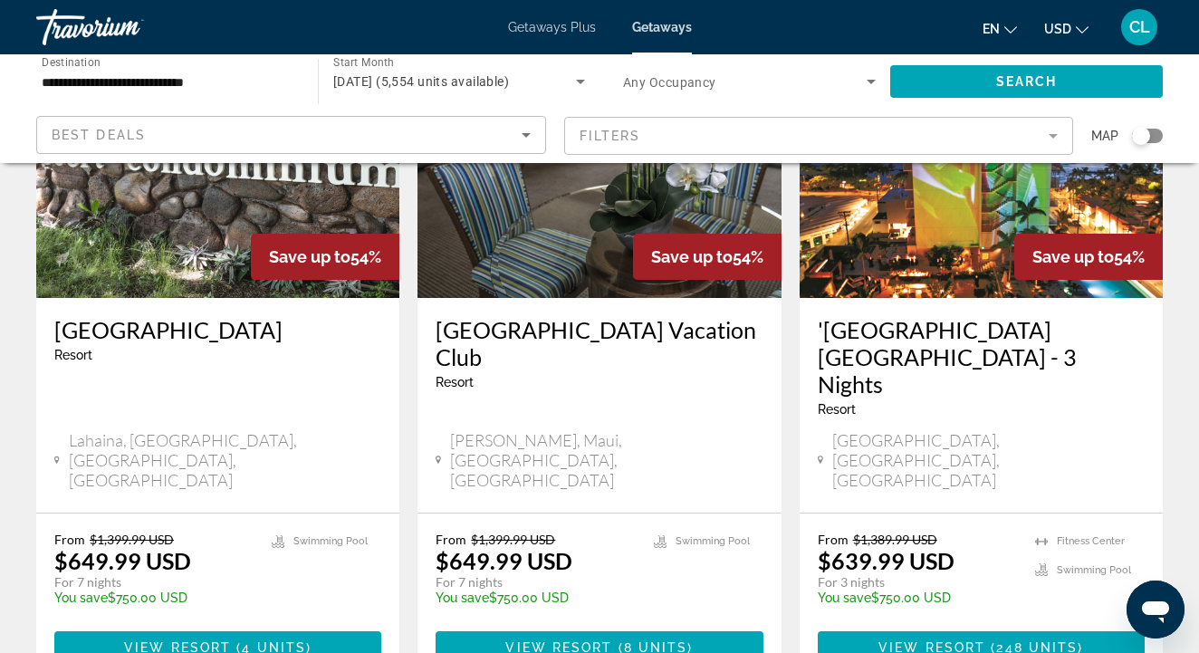
scroll to position [899, 0]
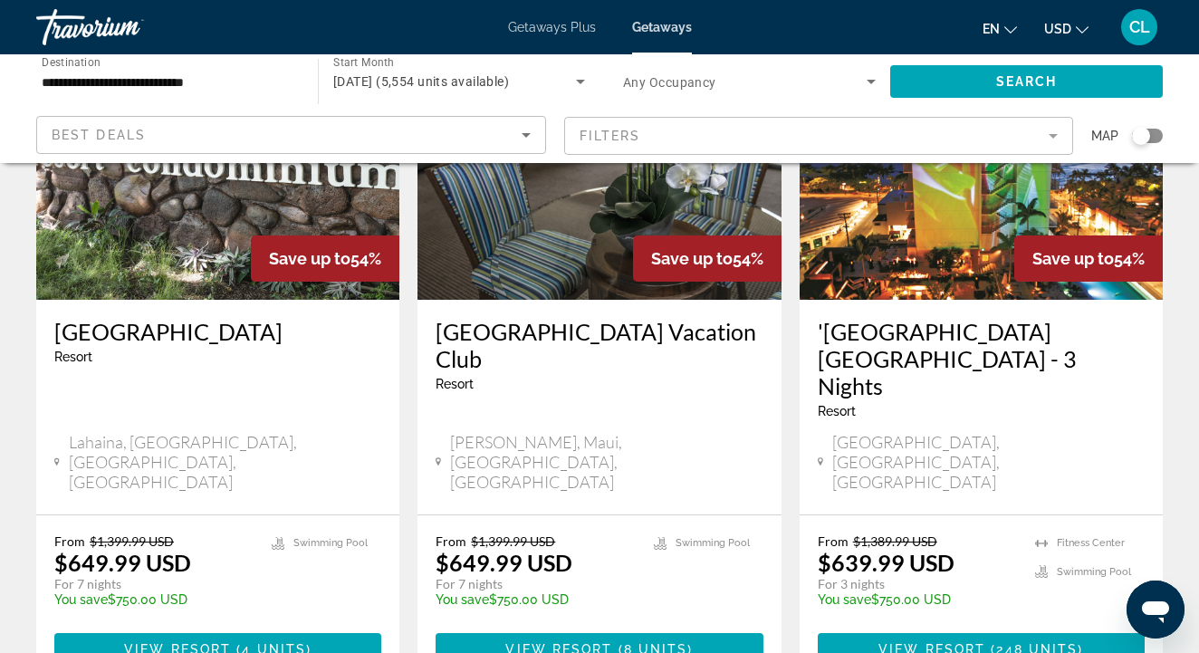
click at [875, 318] on h3 "'[GEOGRAPHIC_DATA] [GEOGRAPHIC_DATA] - 3 Nights" at bounding box center [981, 358] width 327 height 81
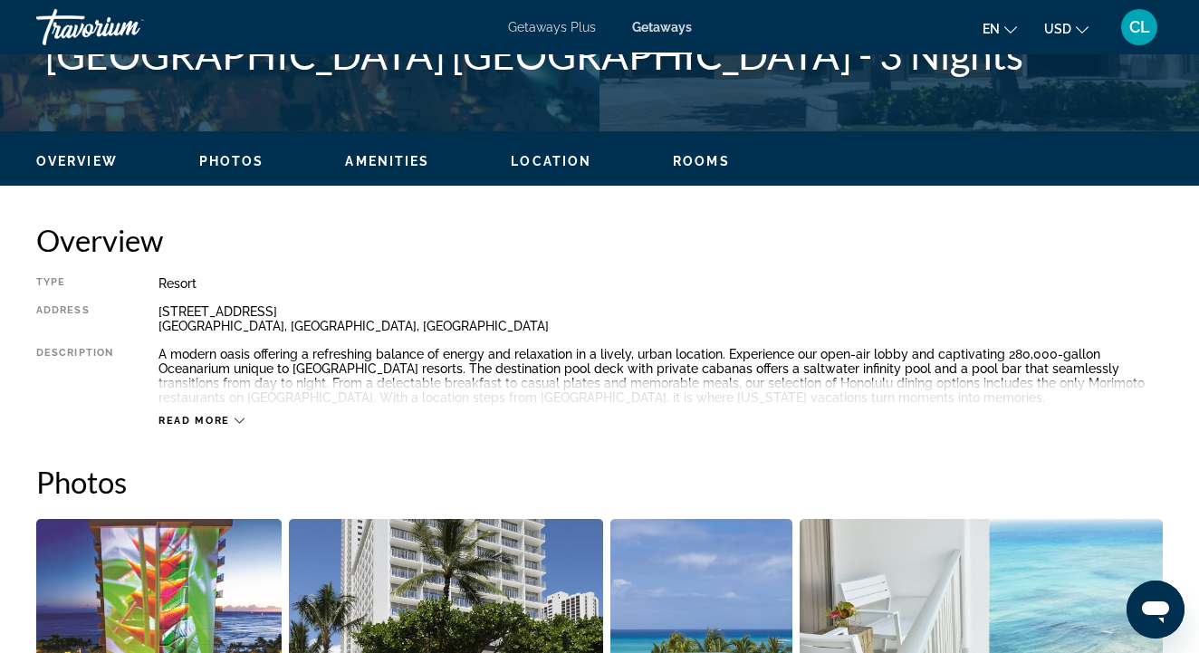
scroll to position [790, 0]
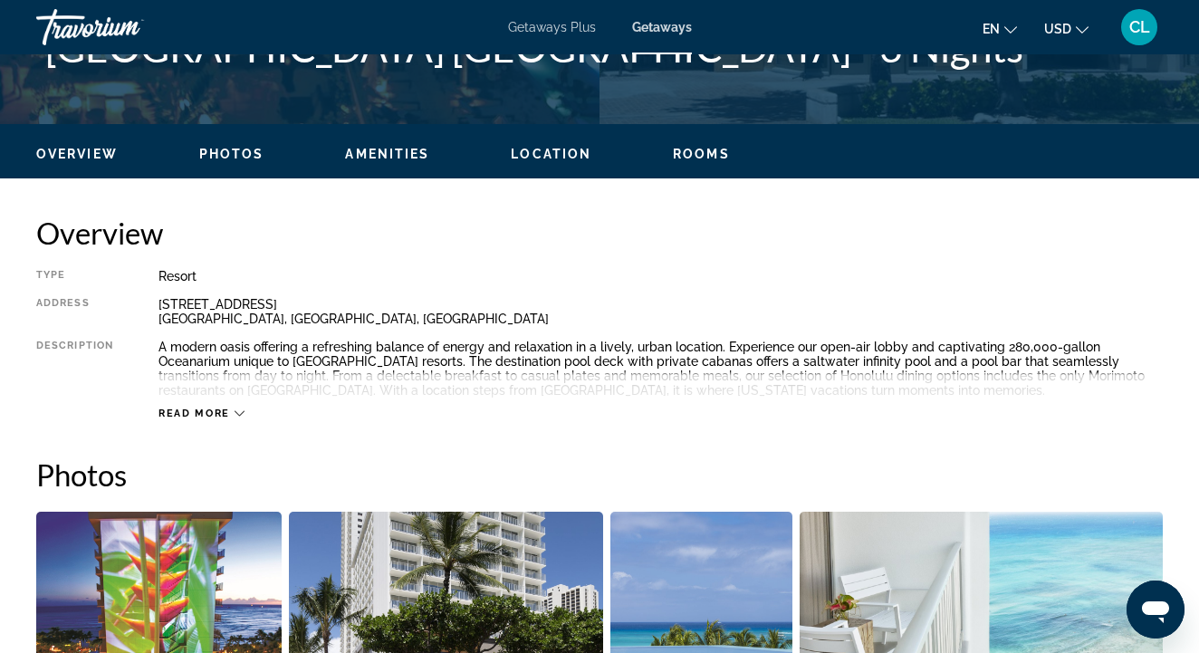
click at [176, 414] on span "Read more" at bounding box center [194, 413] width 72 height 12
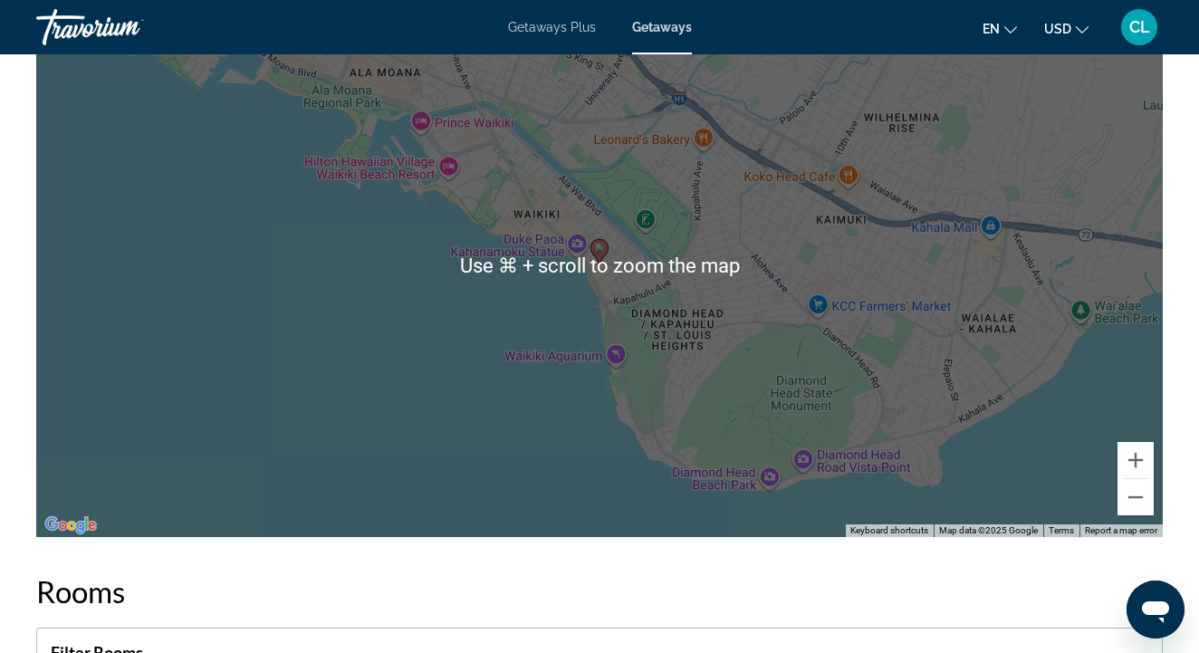
scroll to position [2562, 0]
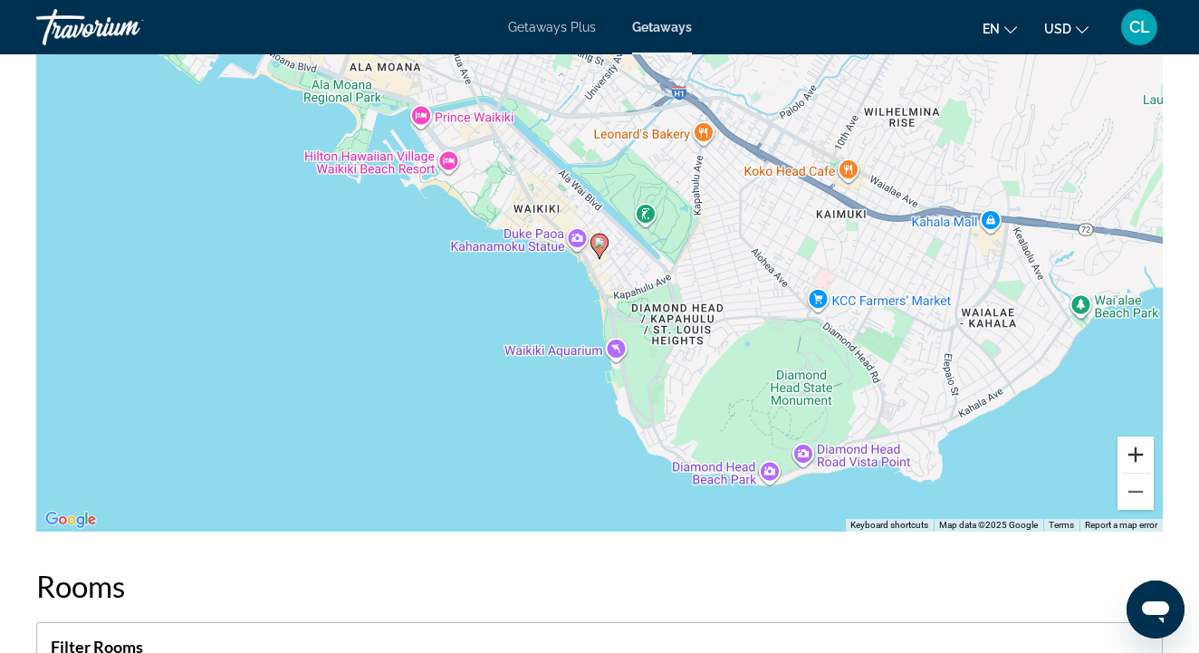
click at [1146, 453] on button "Zoom in" at bounding box center [1135, 454] width 36 height 36
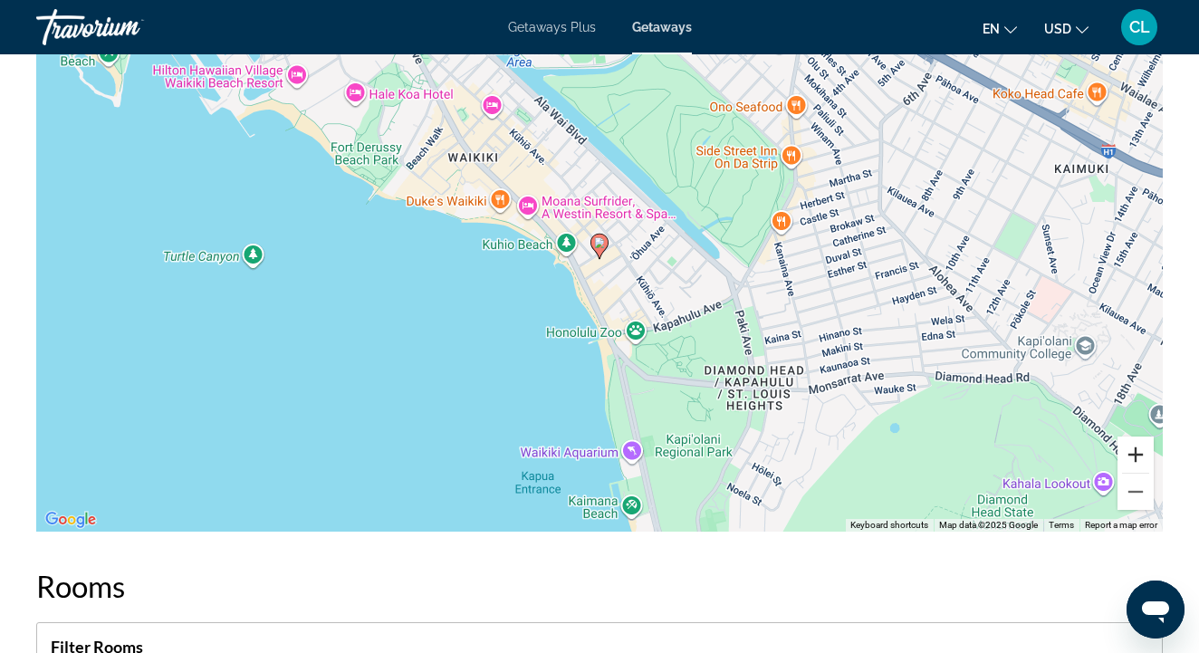
click at [1145, 454] on button "Zoom in" at bounding box center [1135, 454] width 36 height 36
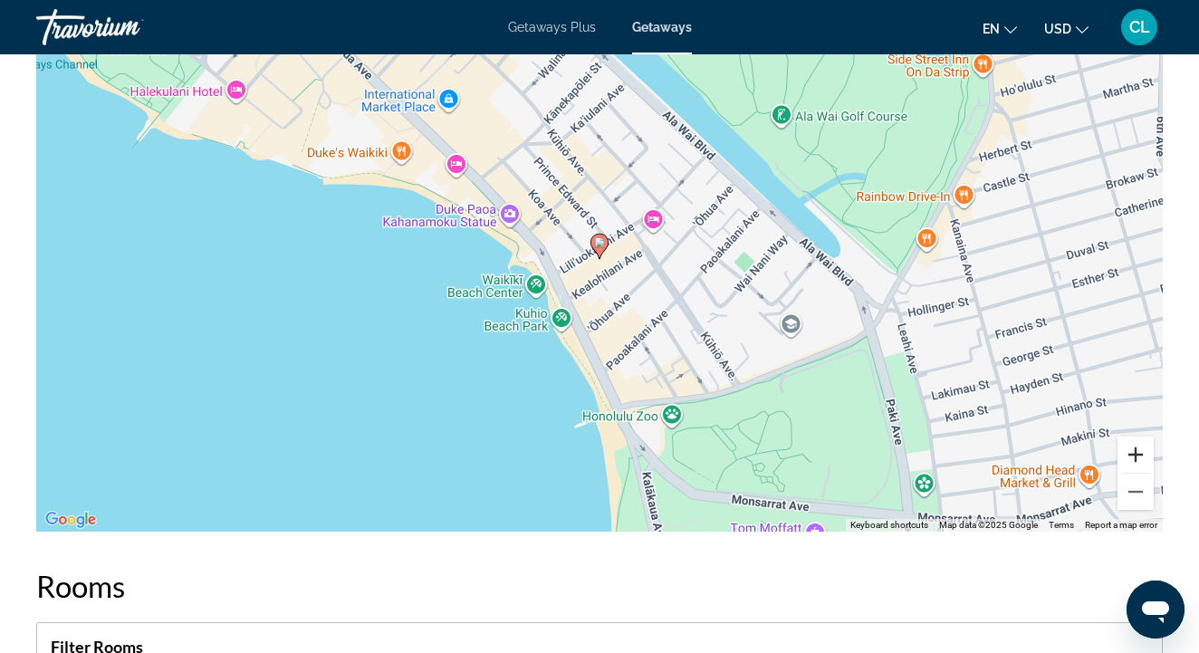
click at [1145, 454] on button "Zoom in" at bounding box center [1135, 454] width 36 height 36
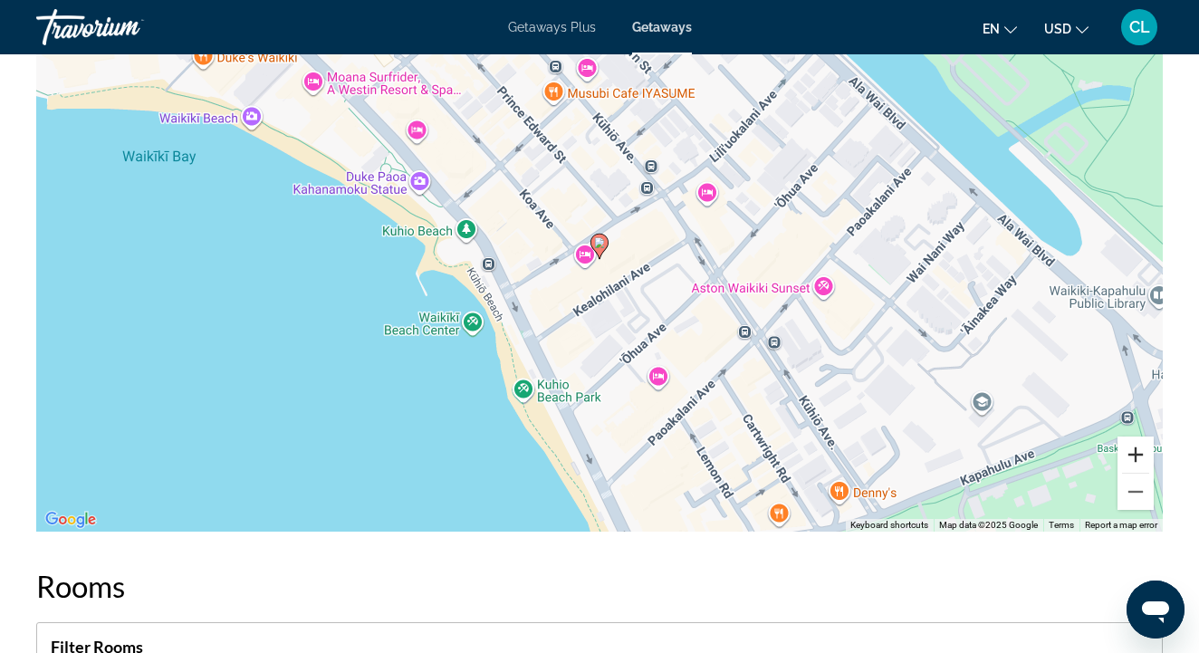
click at [1145, 454] on button "Zoom in" at bounding box center [1135, 454] width 36 height 36
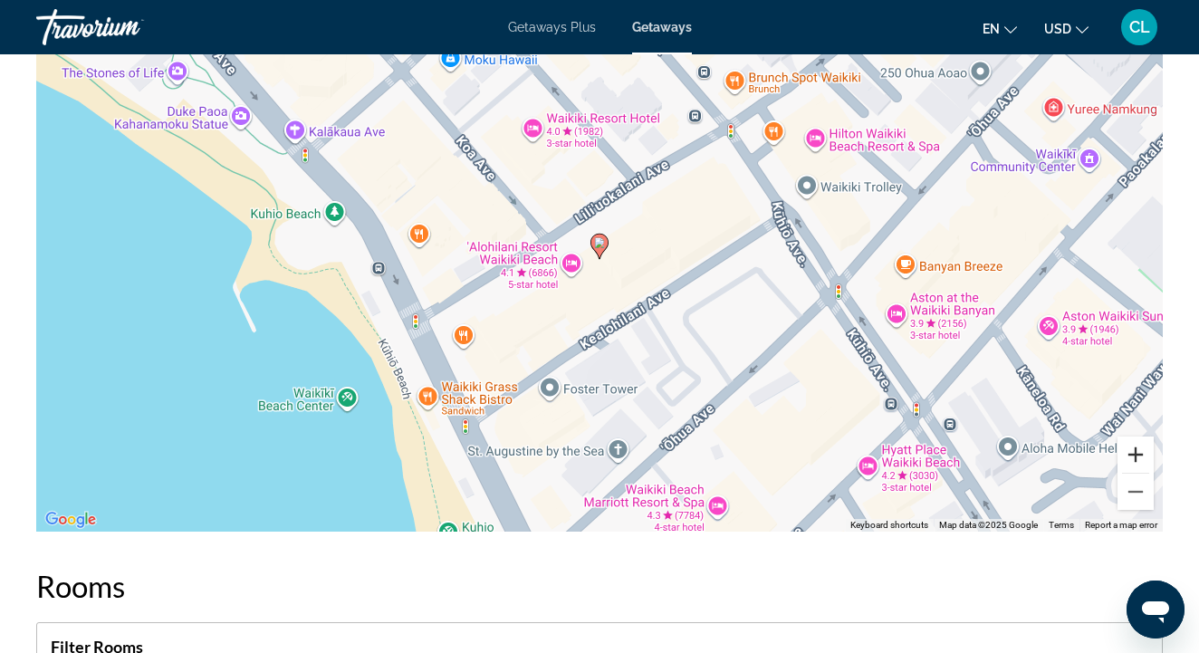
click at [1146, 453] on button "Zoom in" at bounding box center [1135, 454] width 36 height 36
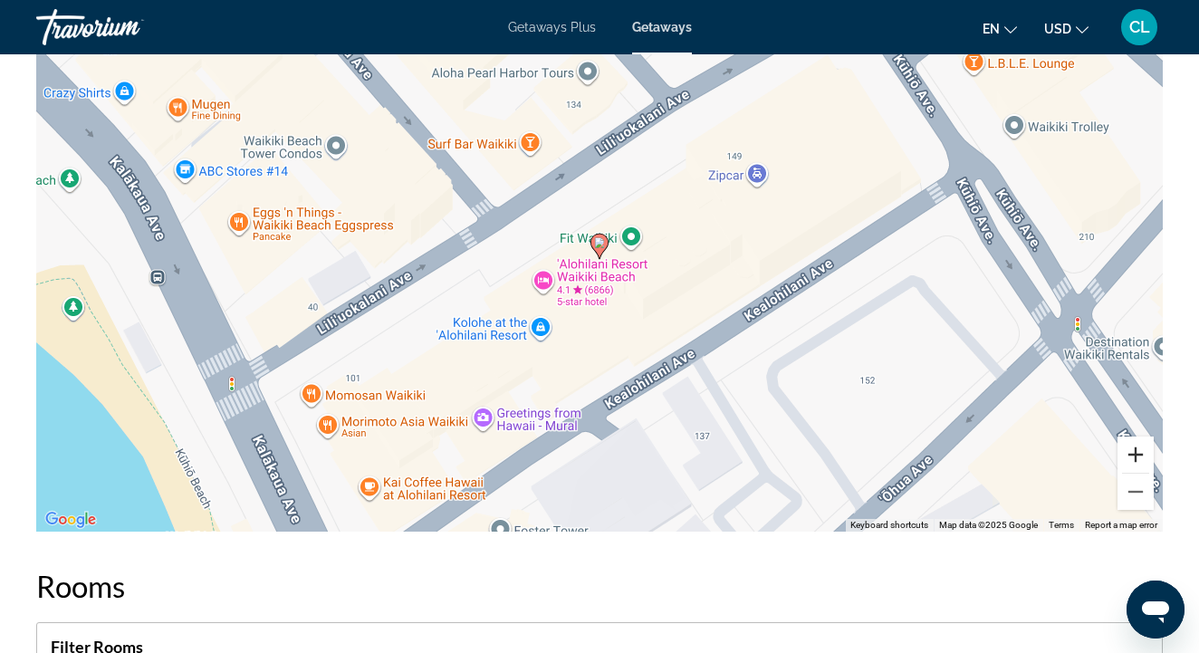
click at [1146, 452] on button "Zoom in" at bounding box center [1135, 454] width 36 height 36
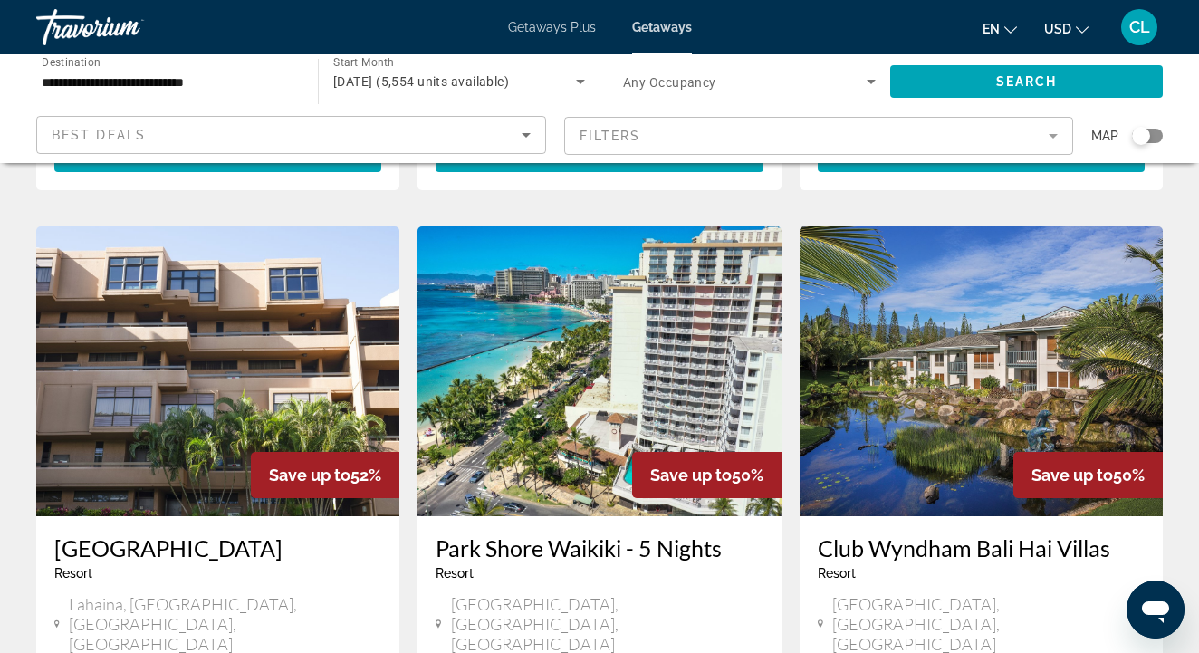
scroll to position [1334, 0]
